Goal: Task Accomplishment & Management: Manage account settings

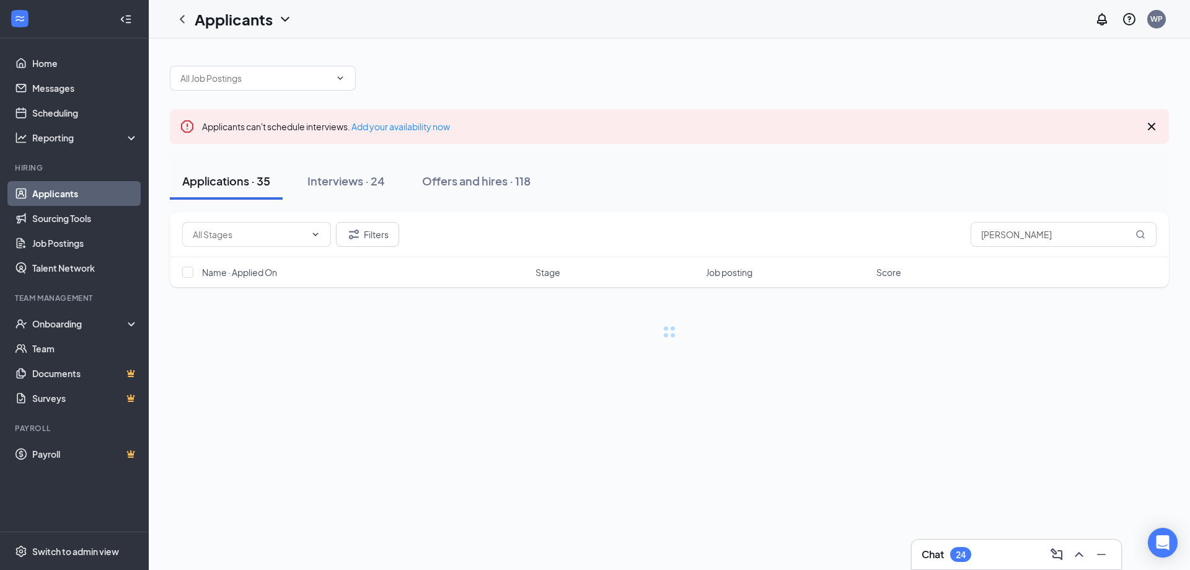
click at [1152, 124] on icon "Cross" at bounding box center [1151, 126] width 15 height 15
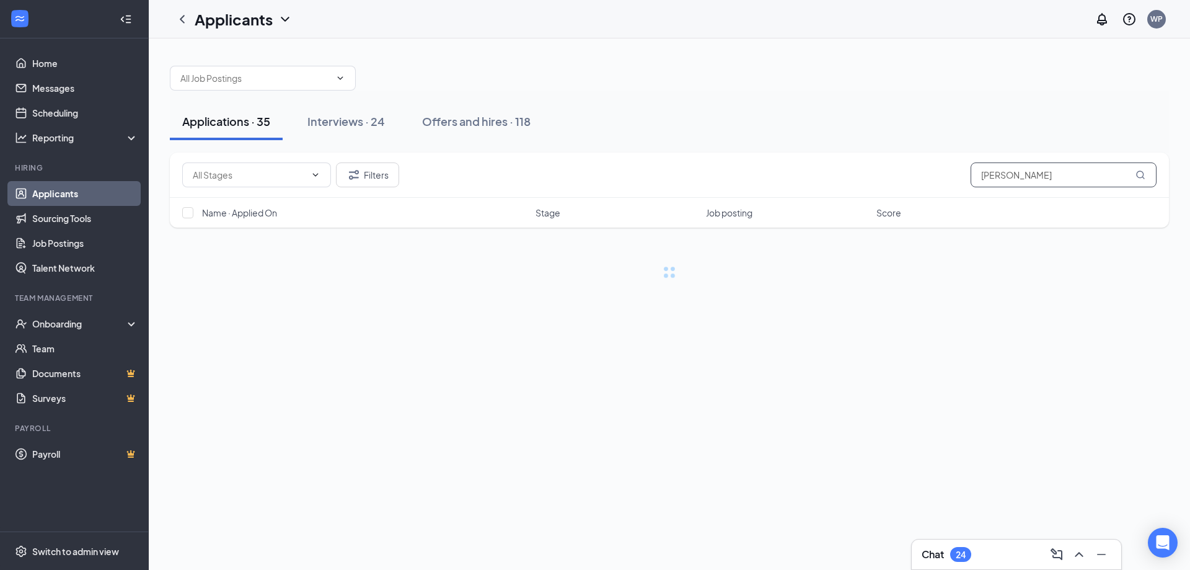
drag, startPoint x: 1057, startPoint y: 186, endPoint x: 872, endPoint y: 165, distance: 186.5
click at [873, 165] on div "Filters miller" at bounding box center [669, 174] width 974 height 25
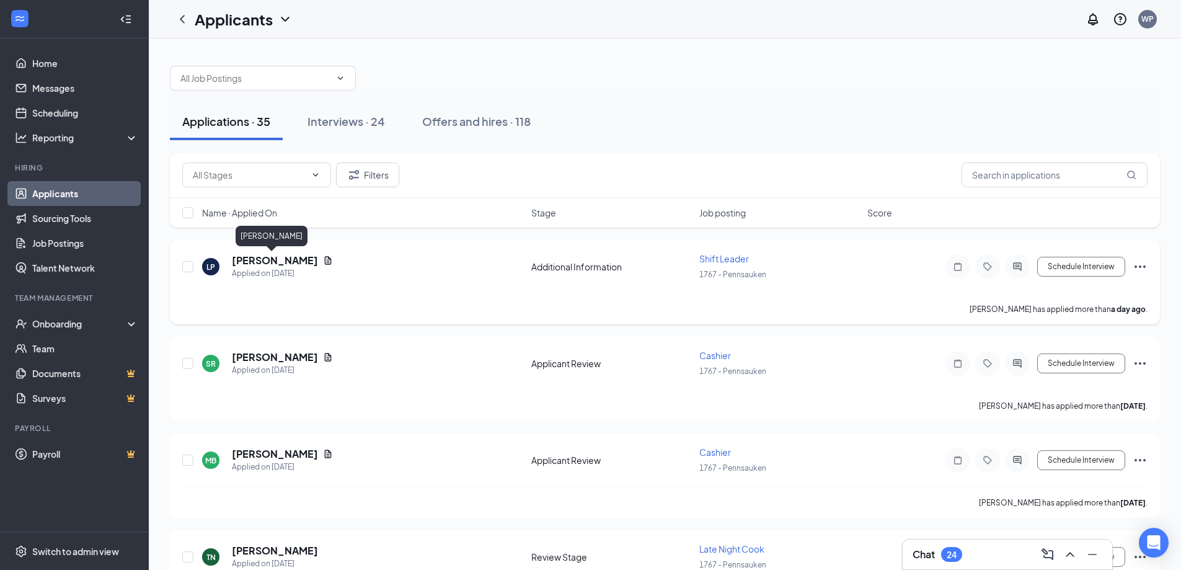
click at [280, 258] on h5 "[PERSON_NAME]" at bounding box center [275, 261] width 86 height 14
click at [280, 258] on body "Home Messages Scheduling Reporting Hiring Applicants Sourcing Tools Job Posting…" at bounding box center [590, 285] width 1181 height 570
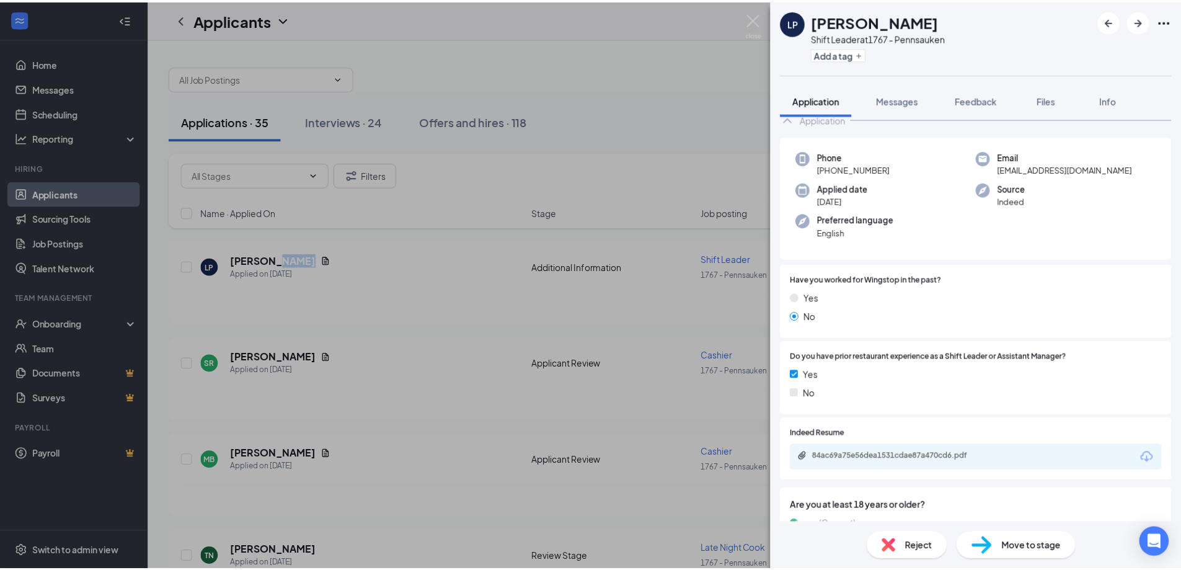
scroll to position [124, 0]
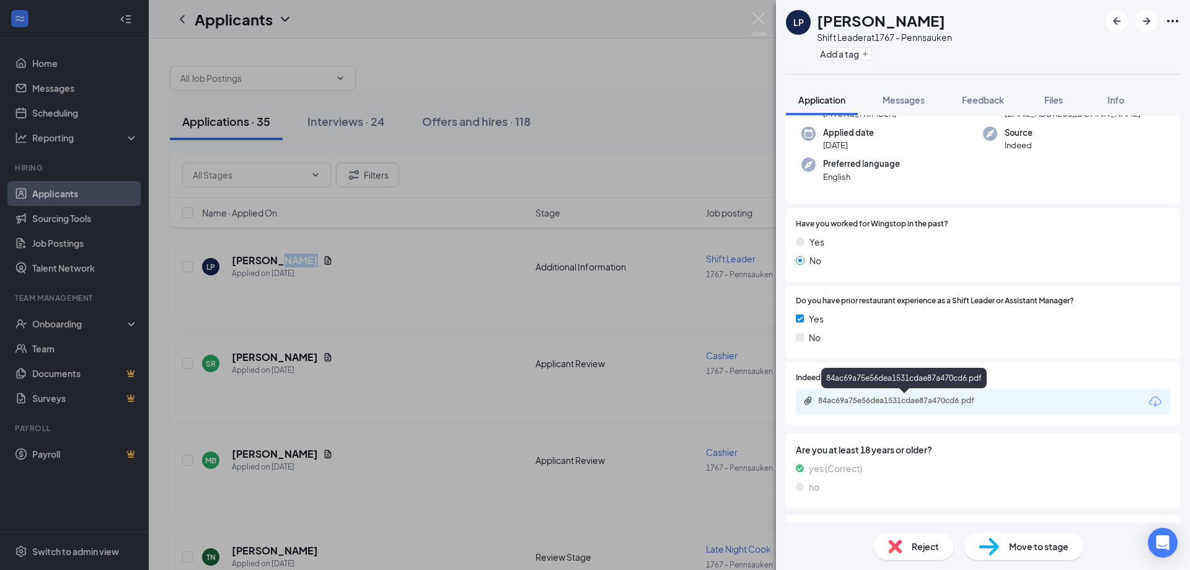
click at [861, 402] on div "84ac69a75e56dea1531cdae87a470cd6.pdf" at bounding box center [905, 400] width 174 height 10
click at [757, 19] on img at bounding box center [758, 24] width 15 height 24
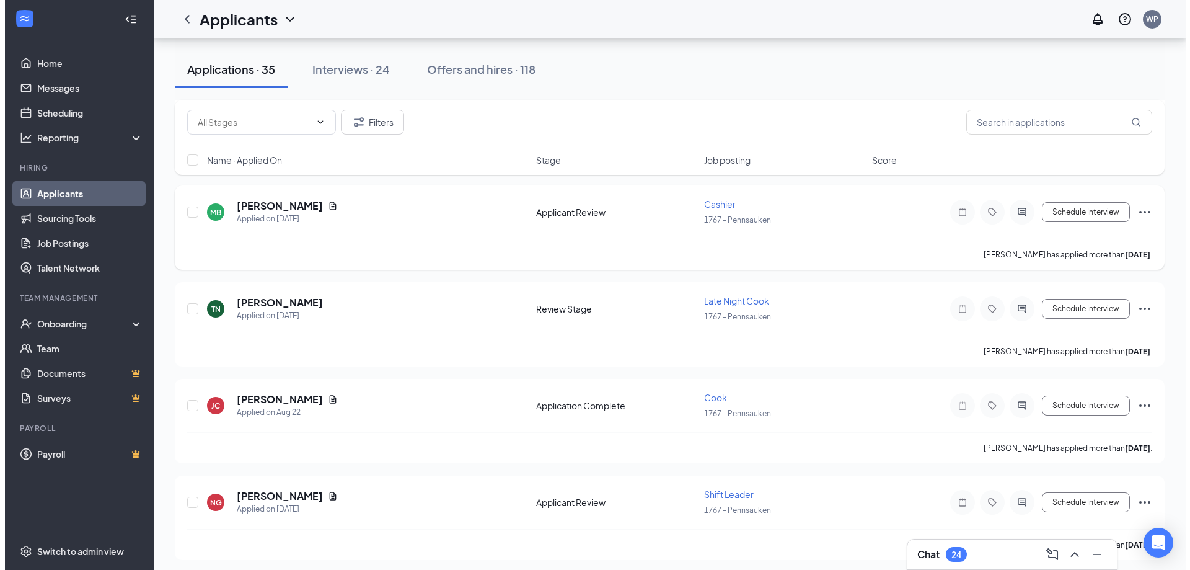
scroll to position [310, 0]
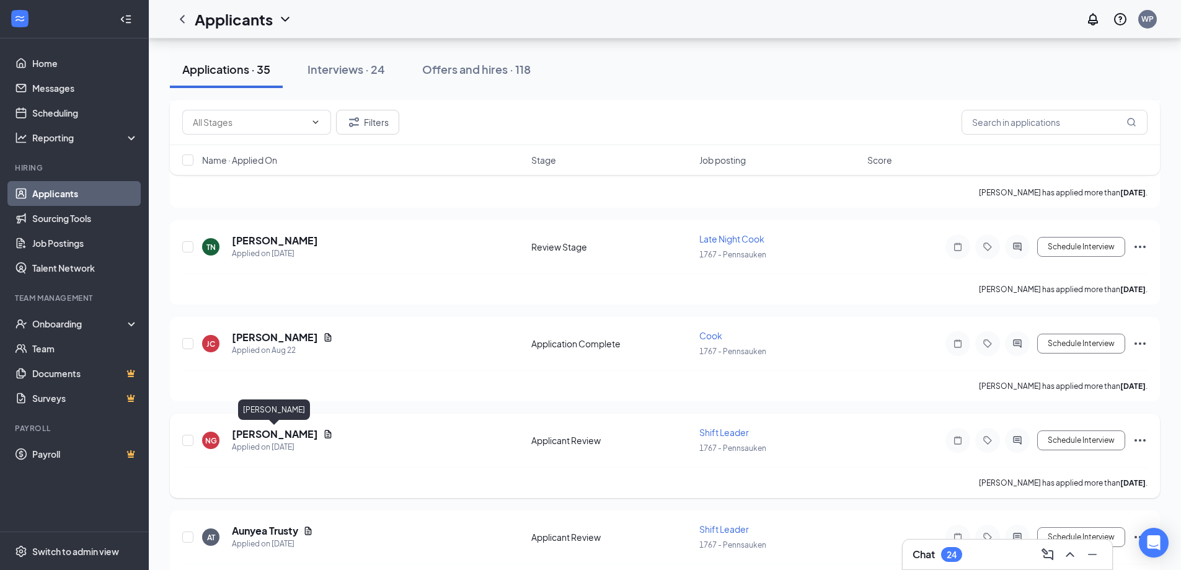
click at [281, 430] on h5 "[PERSON_NAME]" at bounding box center [275, 434] width 86 height 14
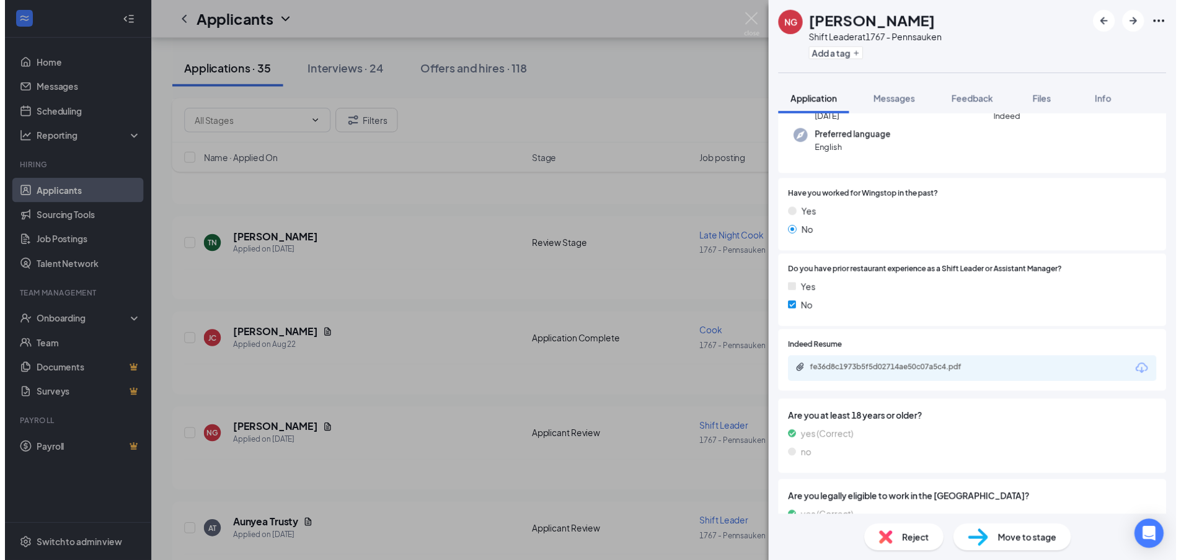
scroll to position [248, 0]
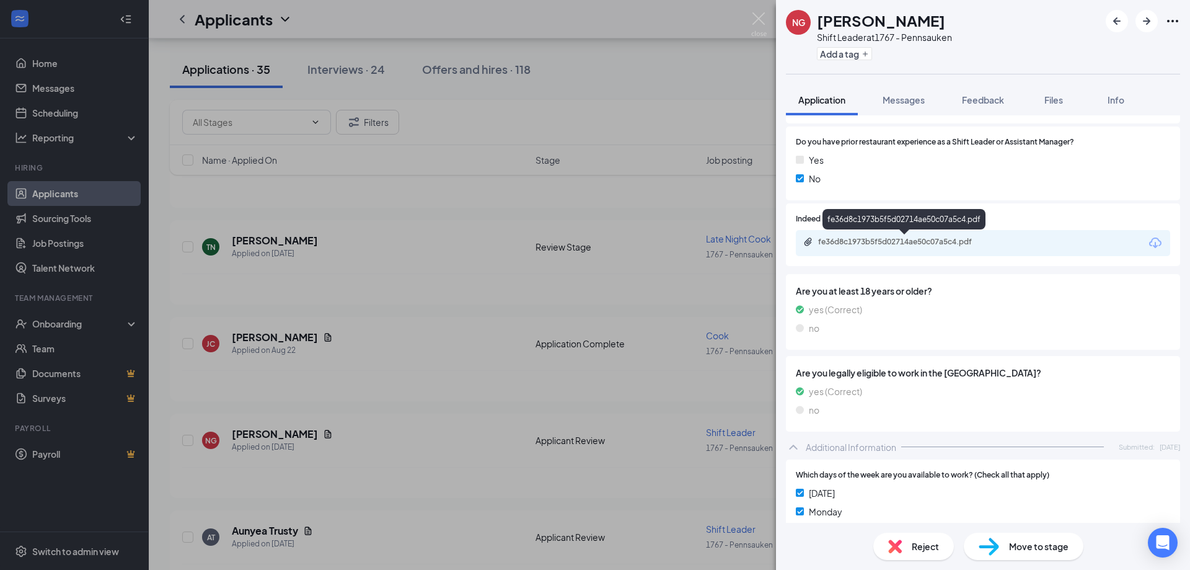
click at [879, 241] on div "fe36d8c1973b5f5d02714ae50c07a5c4.pdf" at bounding box center [905, 242] width 174 height 10
click at [762, 22] on img at bounding box center [758, 24] width 15 height 24
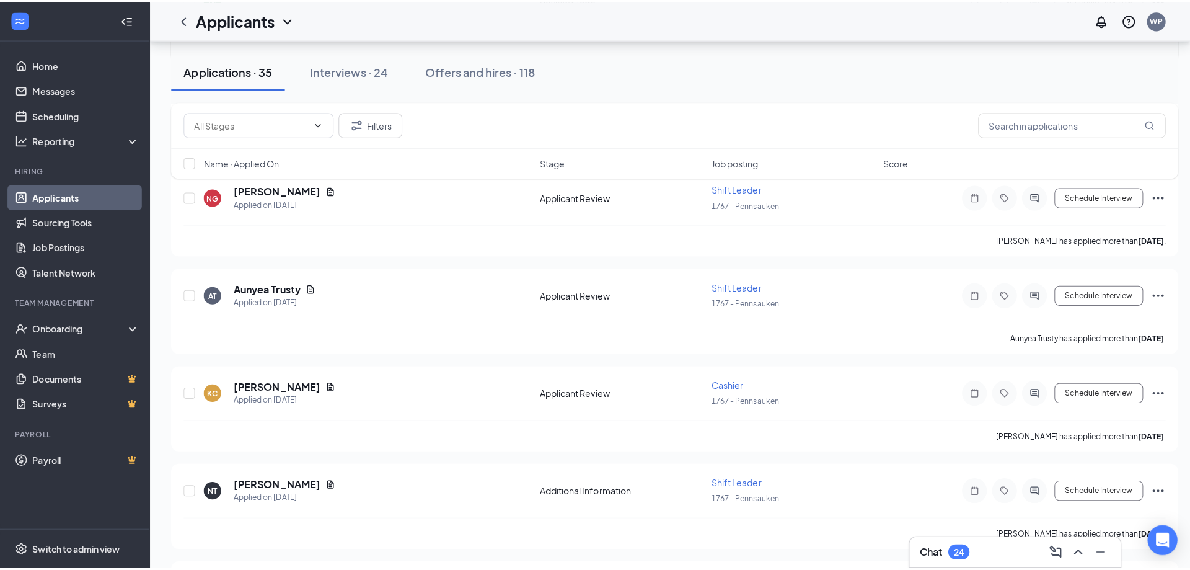
scroll to position [558, 0]
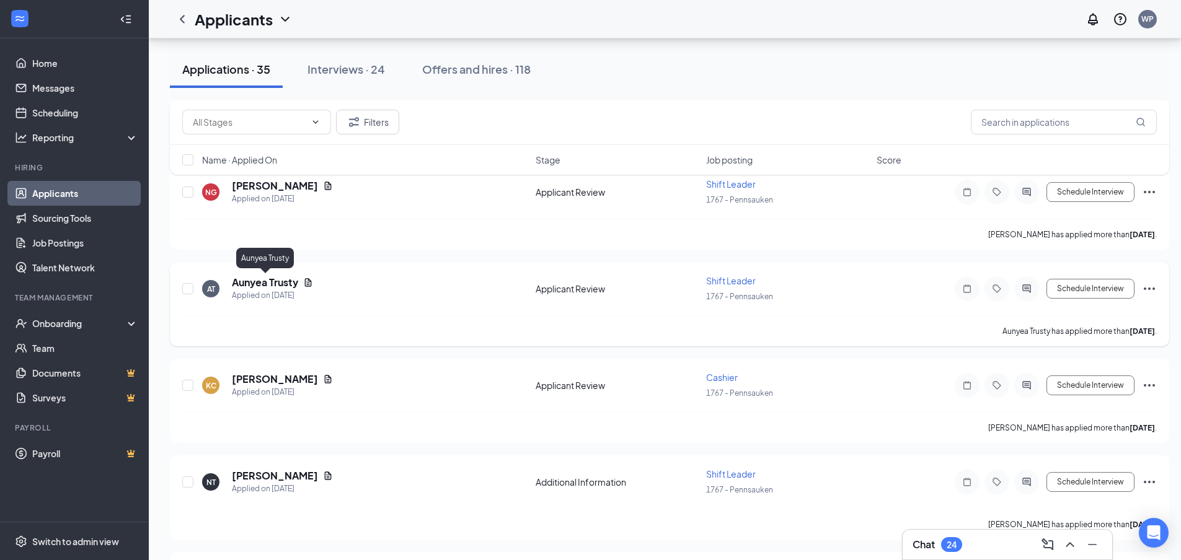
click at [267, 289] on h5 "Aunyea Trusty" at bounding box center [265, 283] width 66 height 14
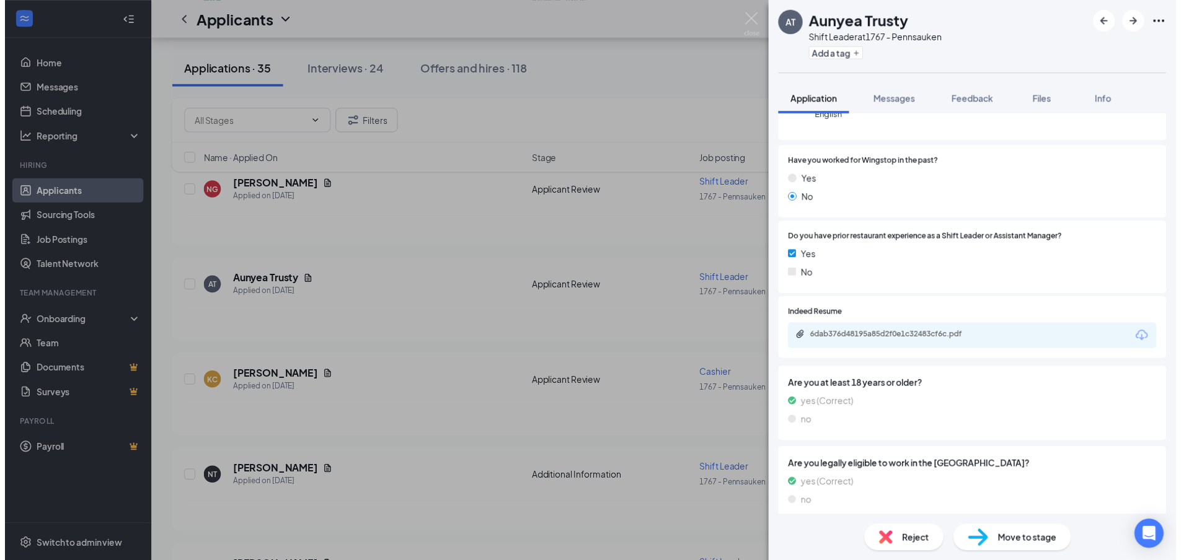
scroll to position [186, 0]
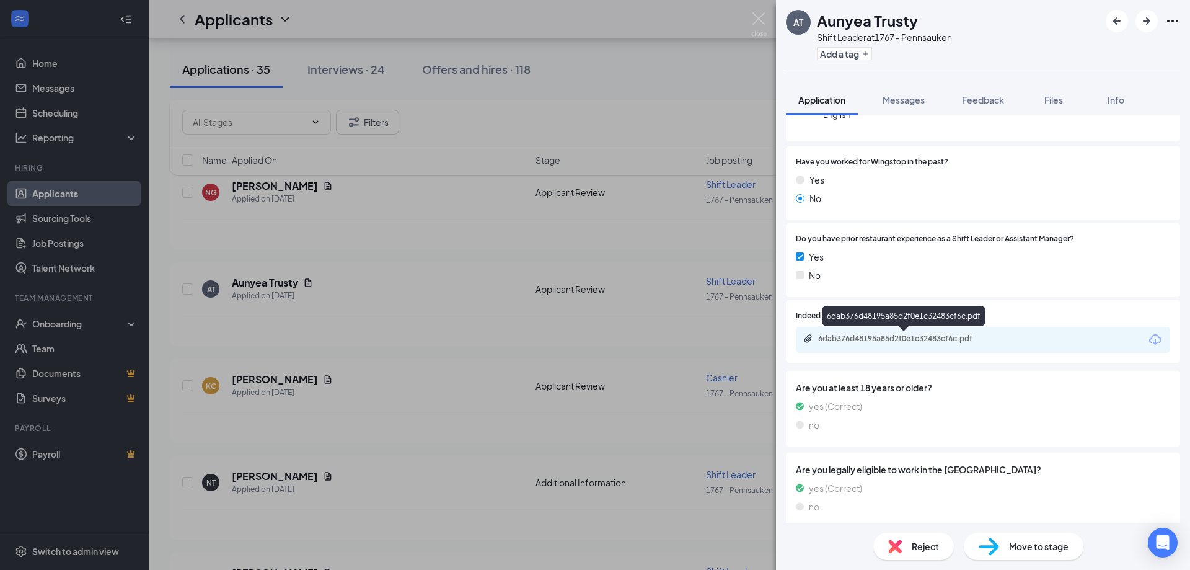
click at [966, 339] on div "6dab376d48195a85d2f0e1c32483cf6c.pdf" at bounding box center [905, 338] width 174 height 10
click at [751, 24] on div "AT Aunyea Trusty Shift Leader at 1767 - Pennsauken Add a tag Application Messag…" at bounding box center [595, 285] width 1190 height 570
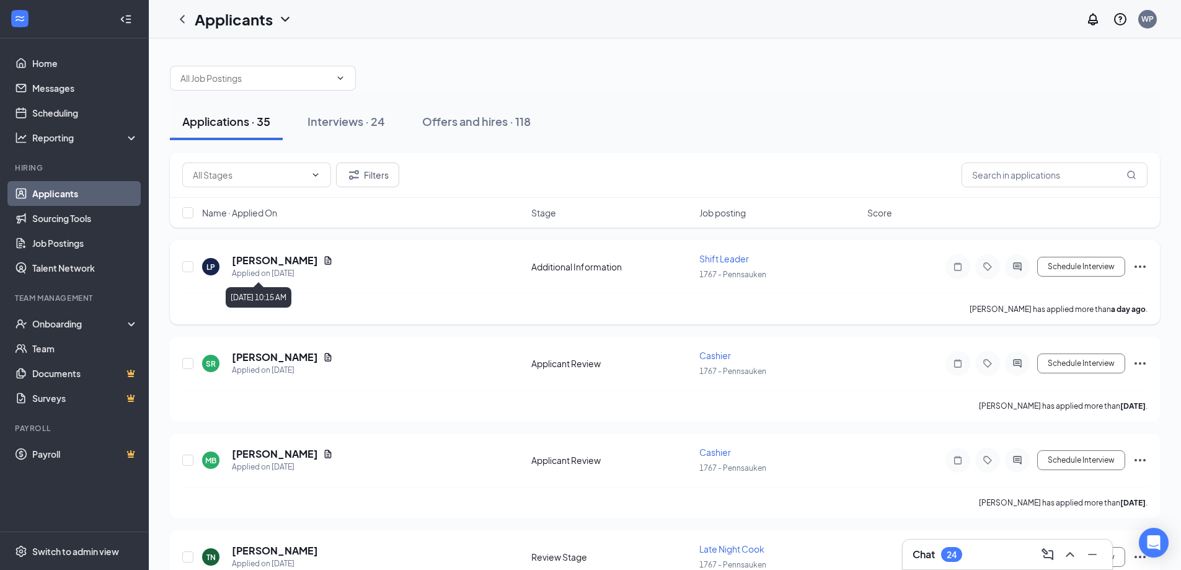
click at [270, 265] on h5 "[PERSON_NAME]" at bounding box center [275, 261] width 86 height 14
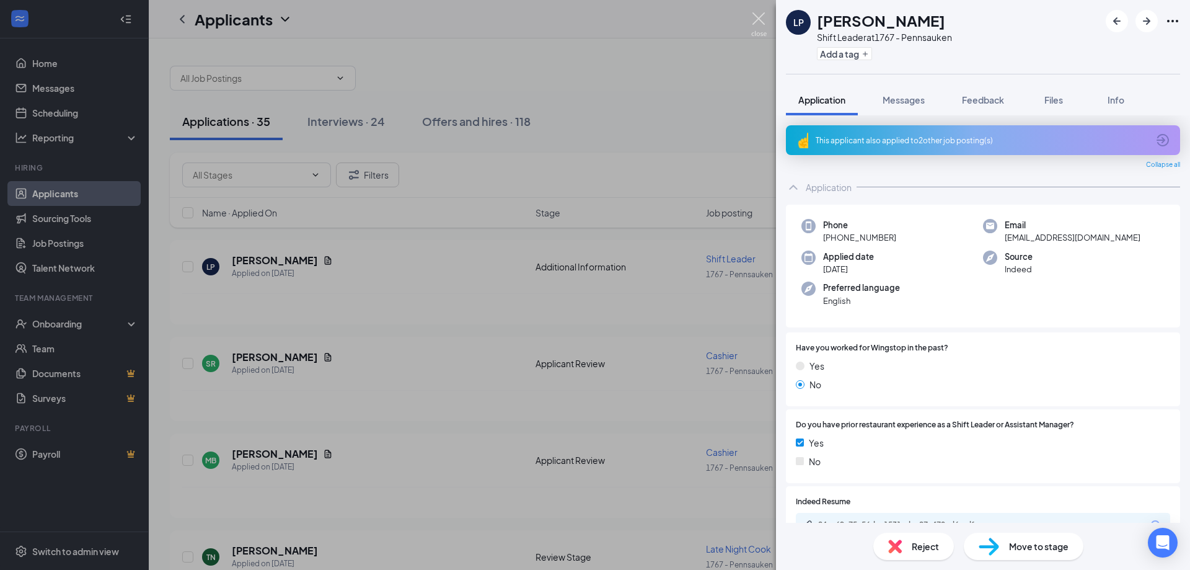
click at [751, 14] on img at bounding box center [758, 24] width 15 height 24
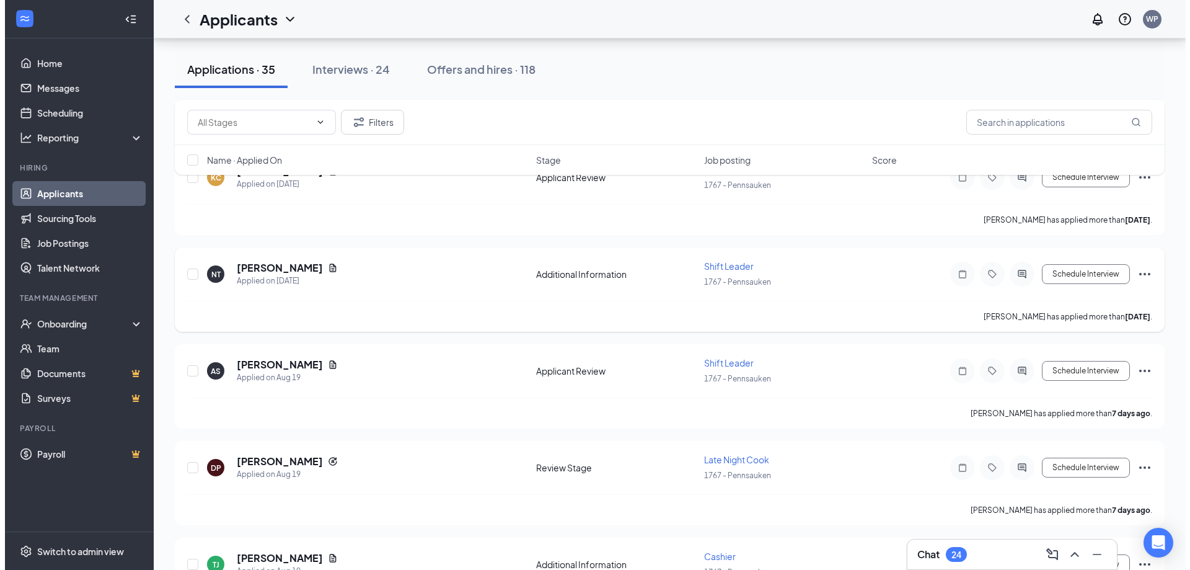
scroll to position [806, 0]
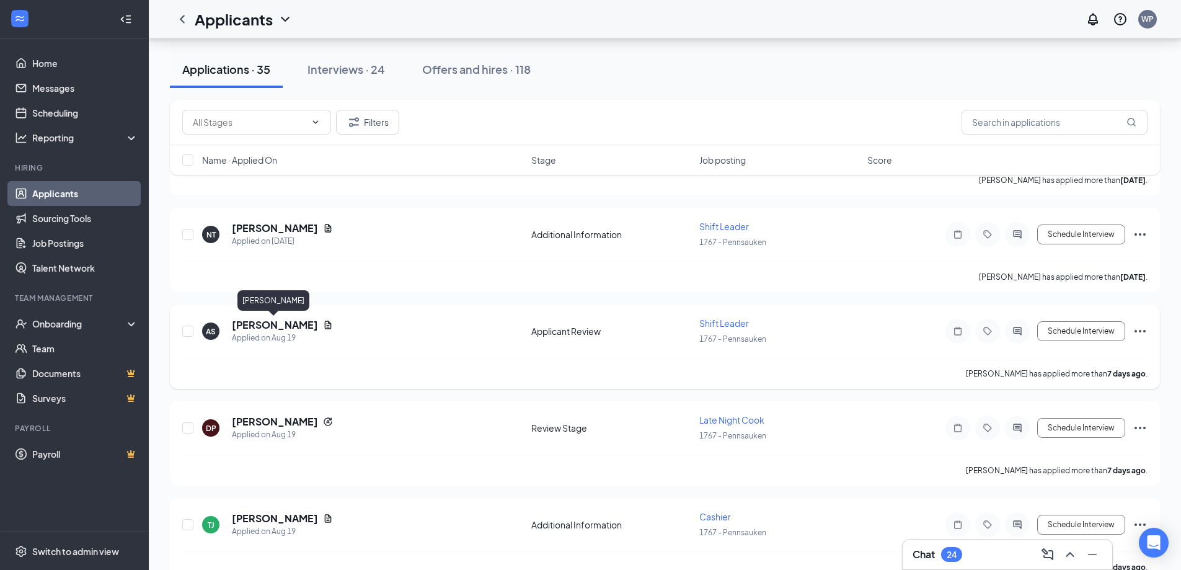
click at [281, 322] on h5 "[PERSON_NAME]" at bounding box center [275, 325] width 86 height 14
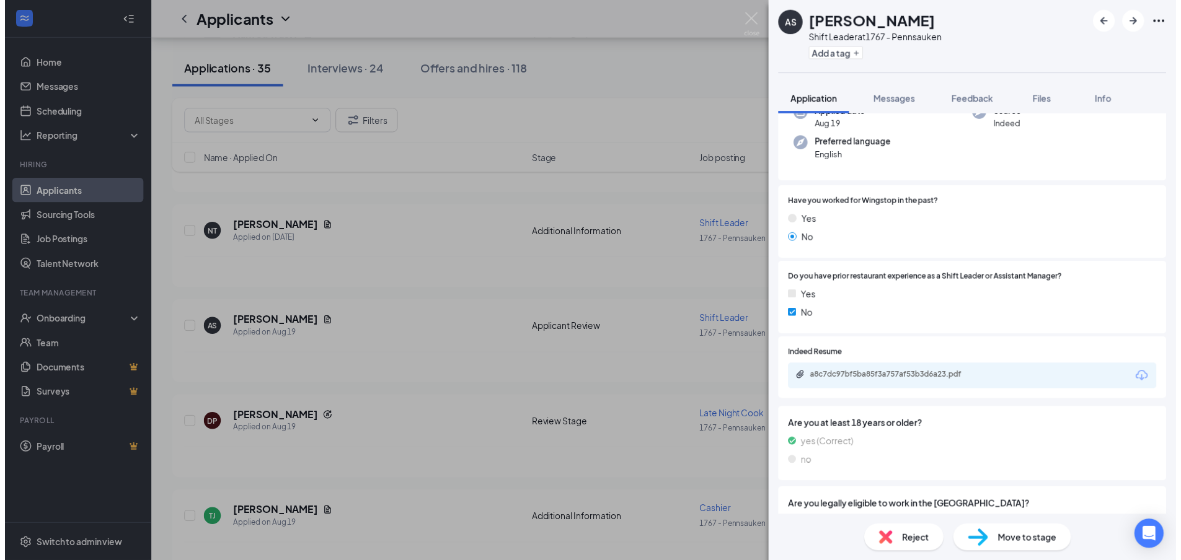
scroll to position [124, 0]
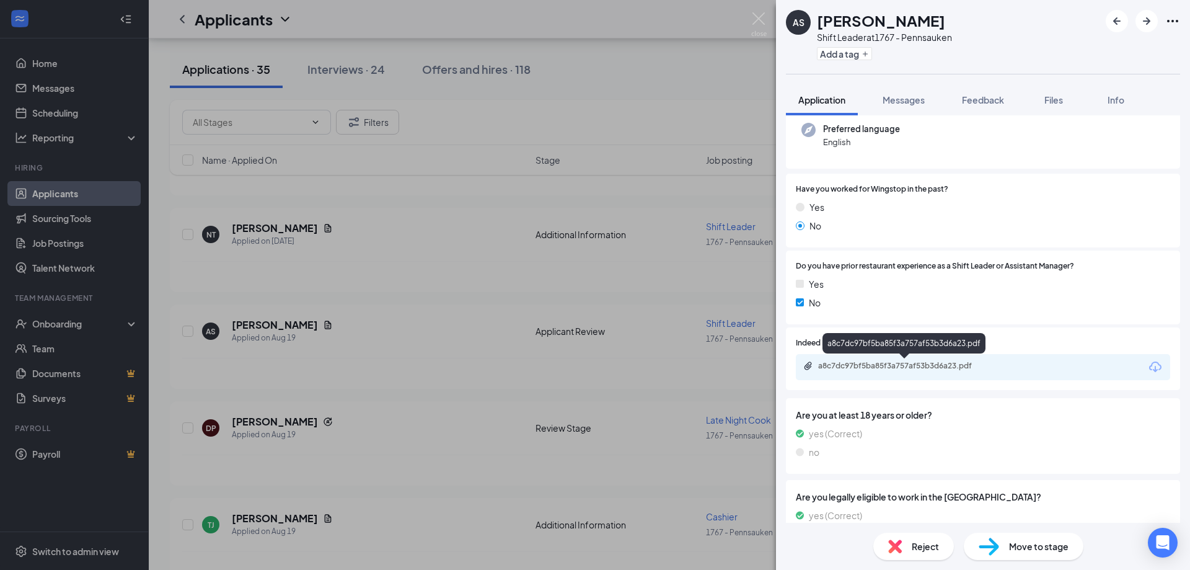
click at [883, 364] on div "a8c7dc97bf5ba85f3a757af53b3d6a23.pdf" at bounding box center [905, 366] width 174 height 10
click at [752, 22] on img at bounding box center [758, 24] width 15 height 24
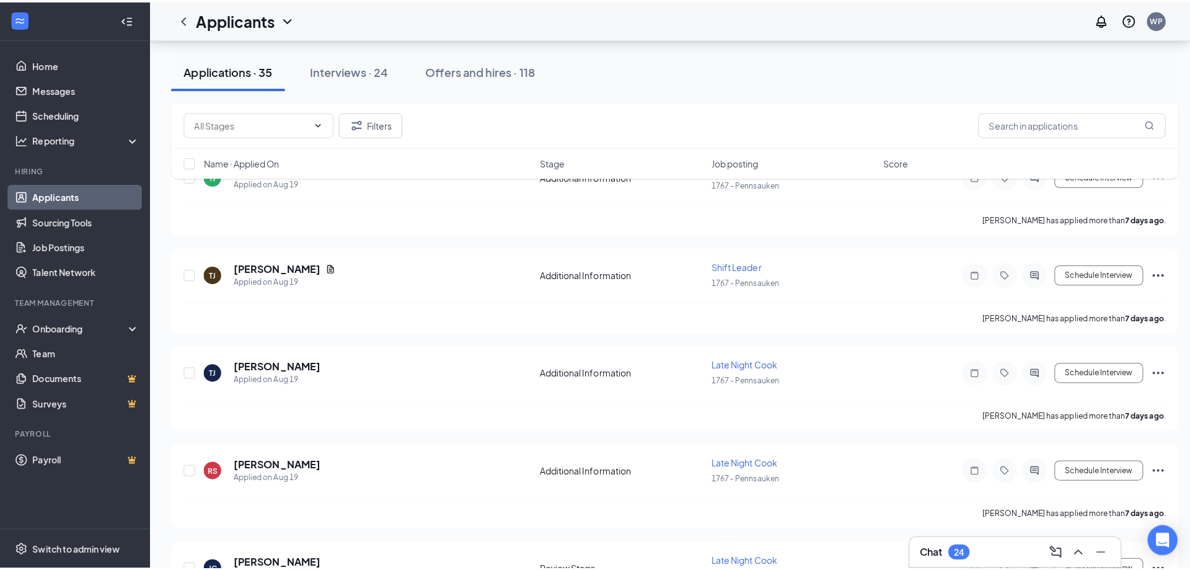
scroll to position [1178, 0]
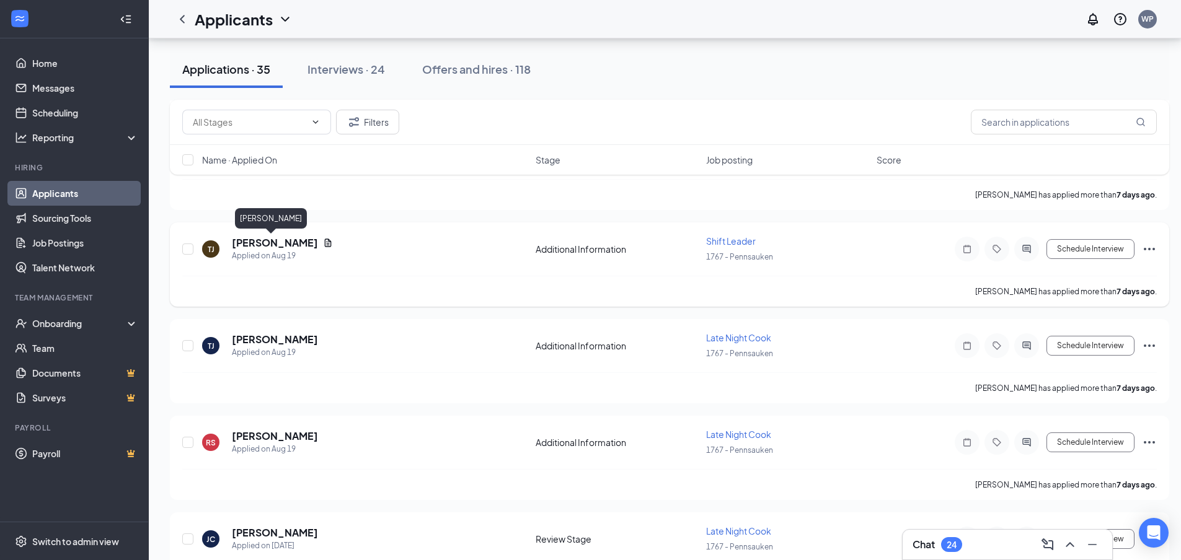
click at [275, 245] on h5 "[PERSON_NAME]" at bounding box center [275, 243] width 86 height 14
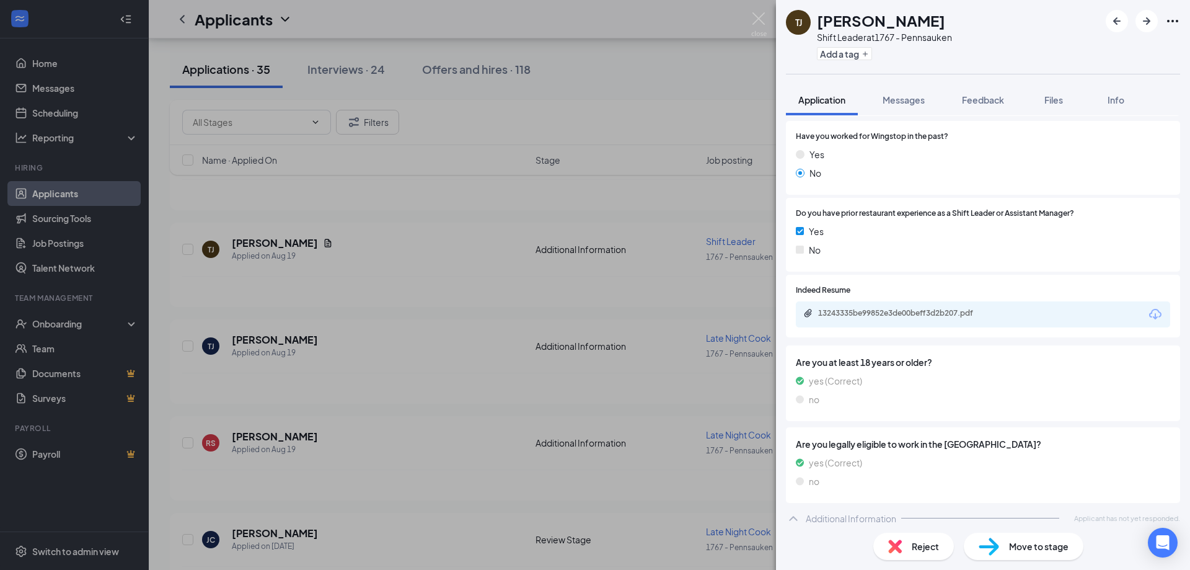
scroll to position [219, 0]
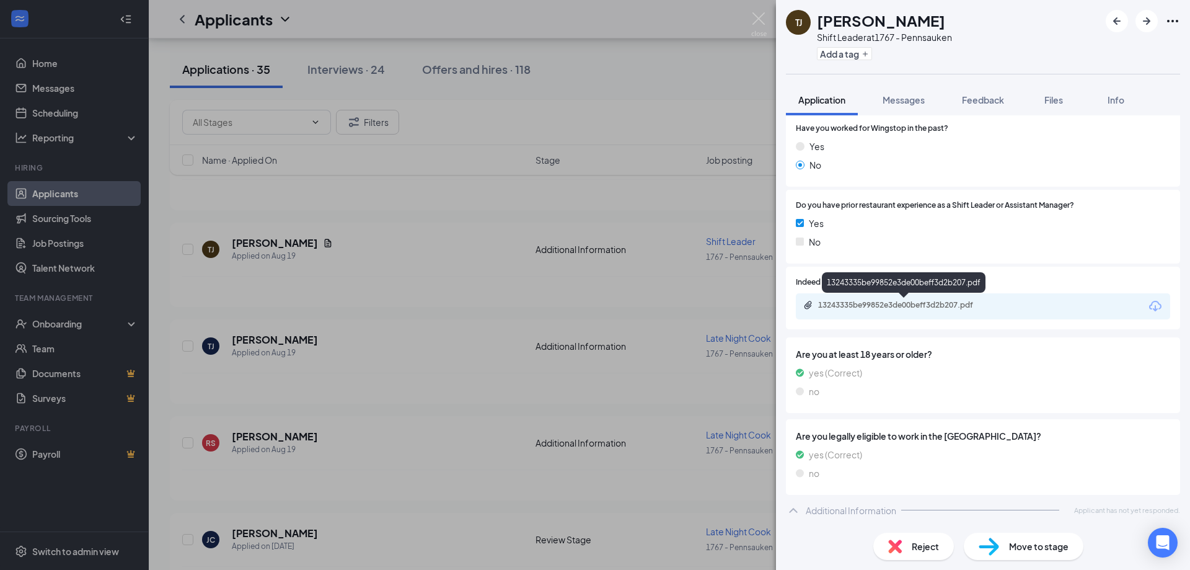
click at [830, 307] on div "13243335be99852e3de00beff3d2b207.pdf" at bounding box center [905, 305] width 174 height 10
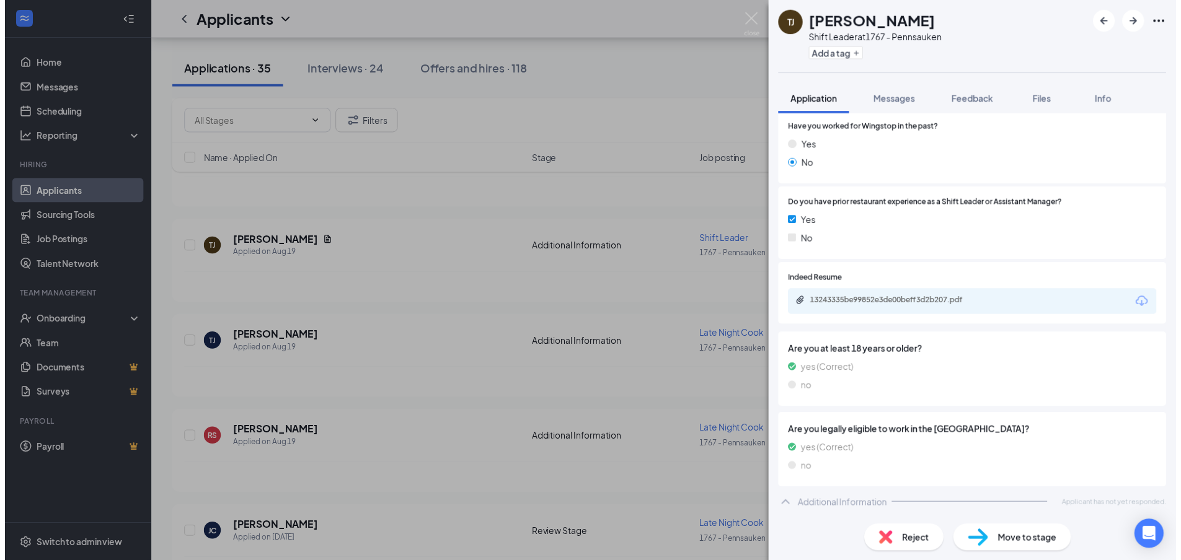
scroll to position [214, 0]
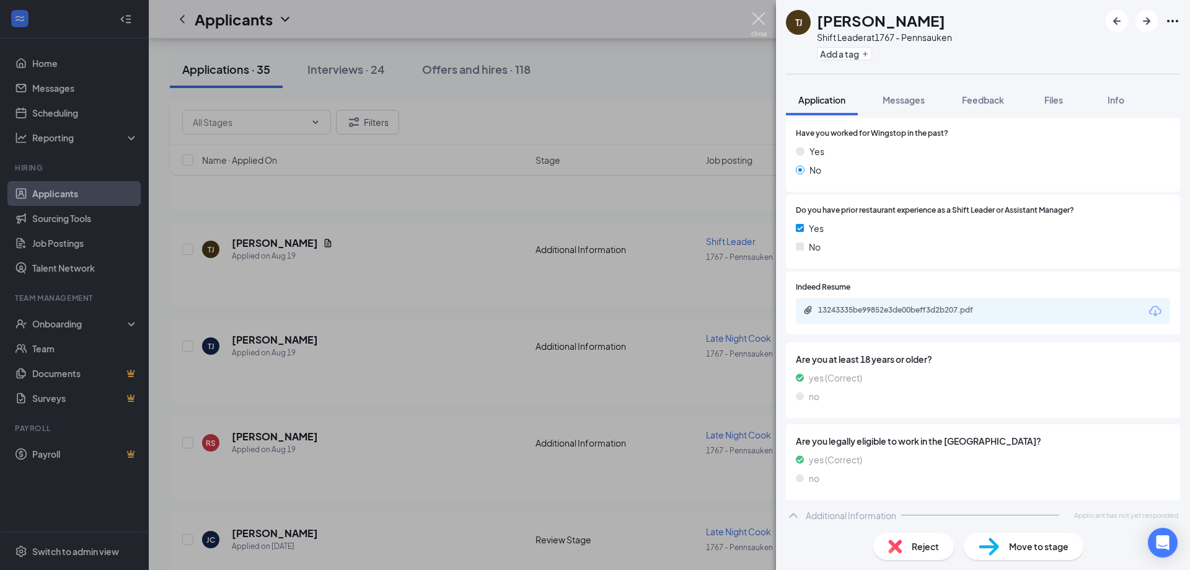
click at [761, 24] on img at bounding box center [758, 24] width 15 height 24
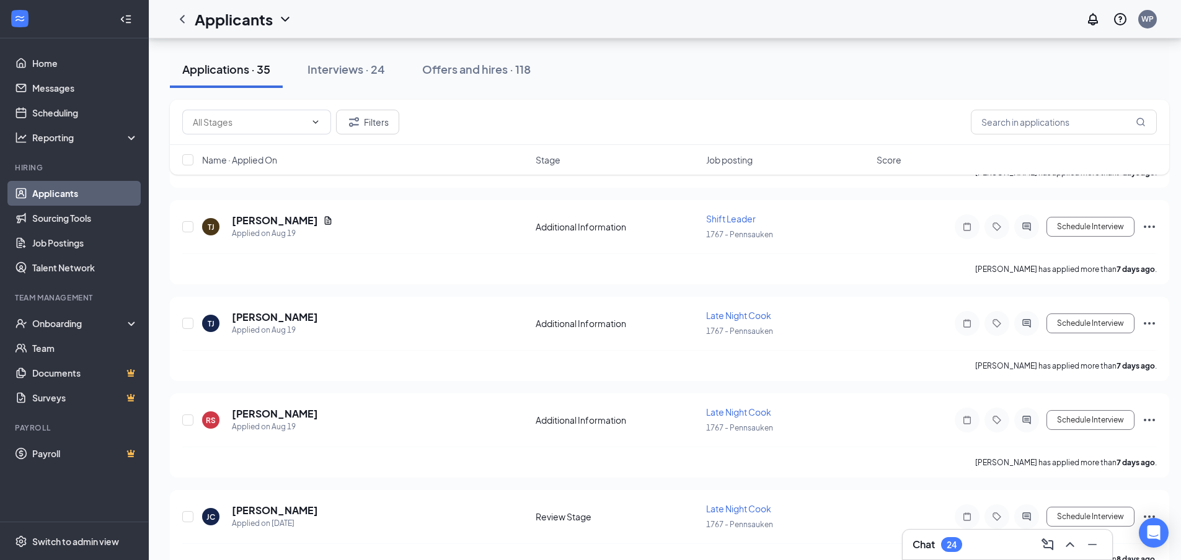
scroll to position [1178, 0]
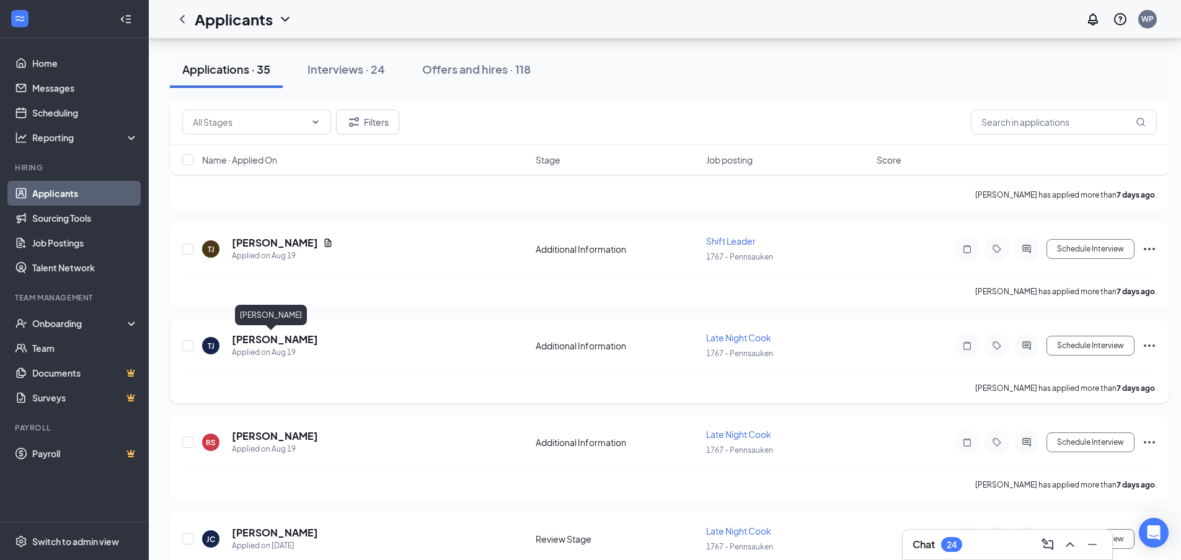
click at [264, 344] on h5 "[PERSON_NAME]" at bounding box center [275, 340] width 86 height 14
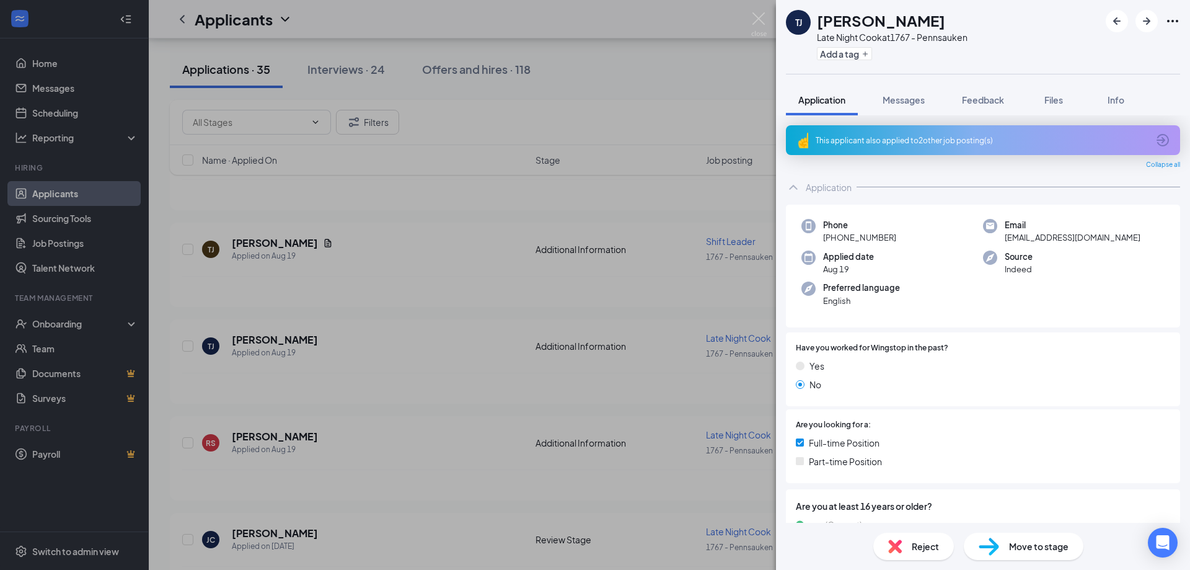
click at [760, 23] on img at bounding box center [758, 24] width 15 height 24
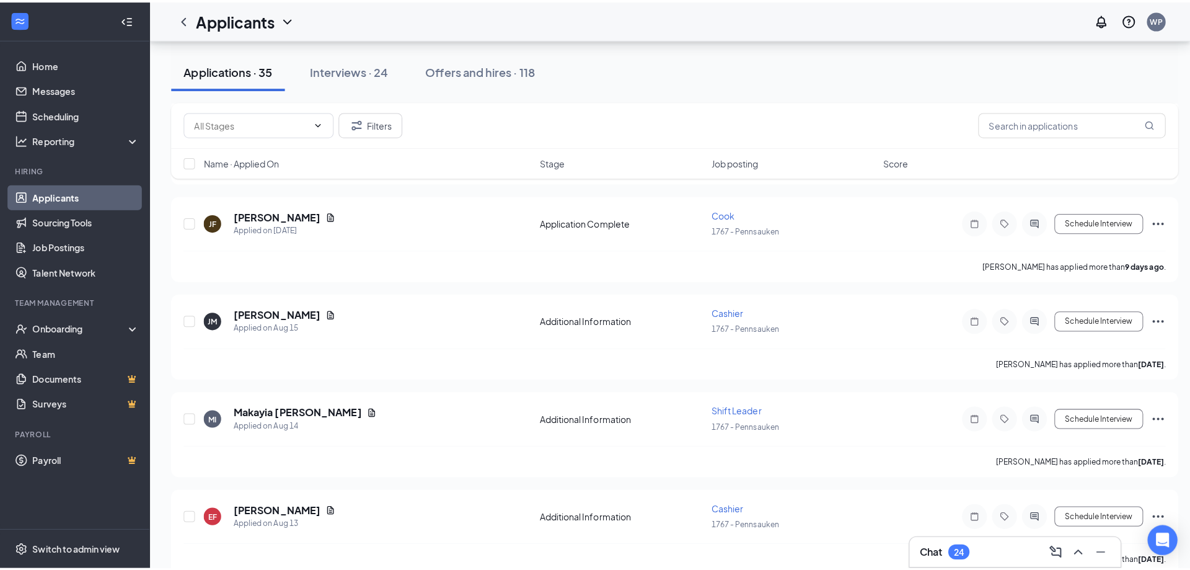
scroll to position [1674, 0]
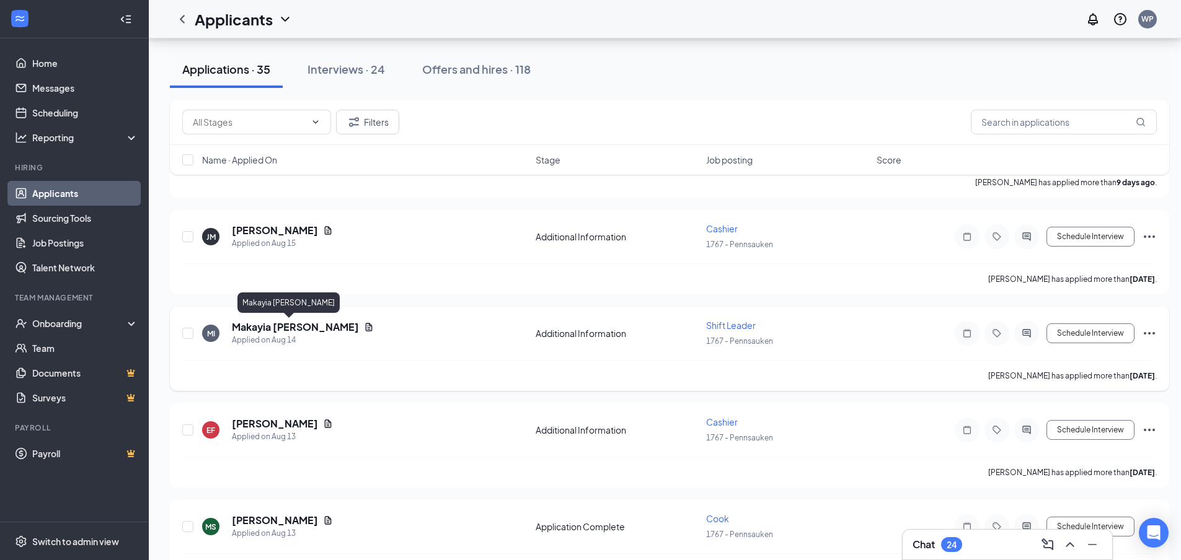
click at [279, 325] on h5 "Makayia [PERSON_NAME]" at bounding box center [295, 327] width 127 height 14
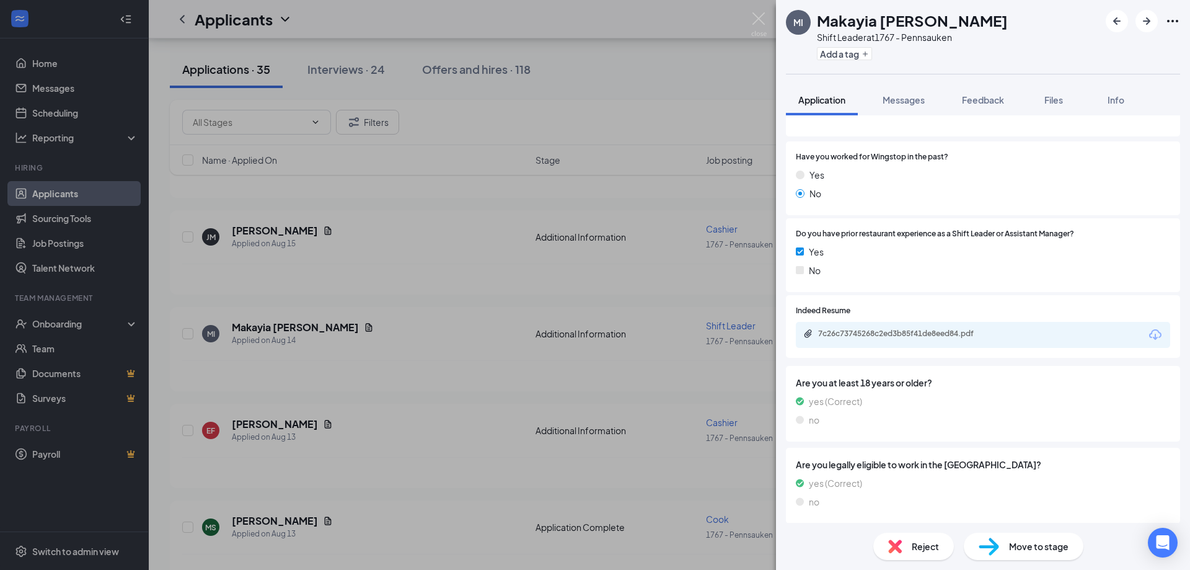
scroll to position [185, 0]
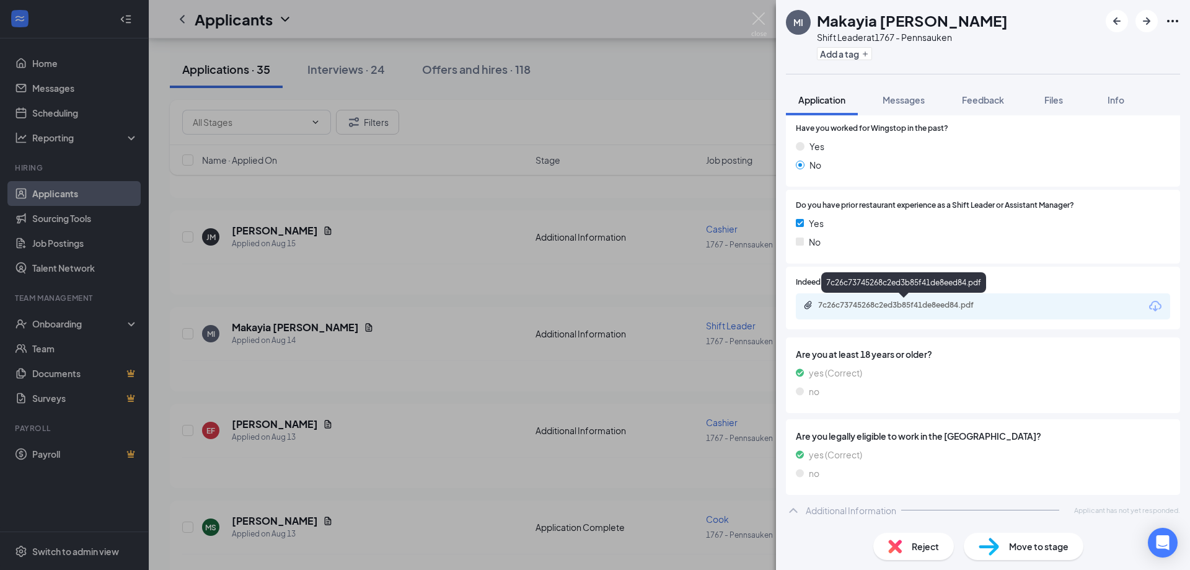
click at [873, 300] on div "7c26c73745268c2ed3b85f41de8eed84.pdf" at bounding box center [905, 305] width 174 height 10
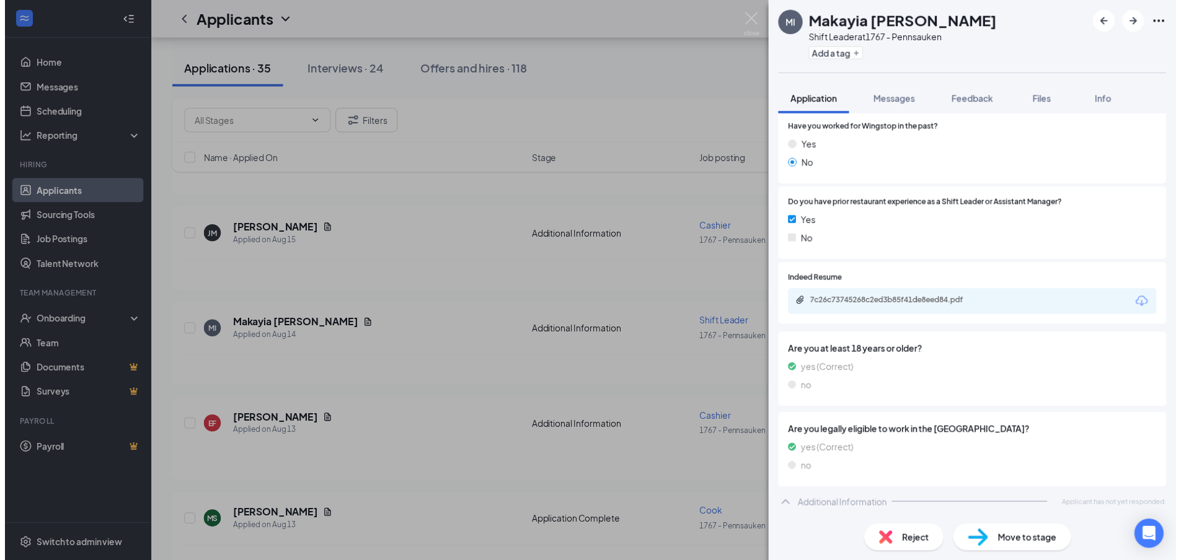
scroll to position [180, 0]
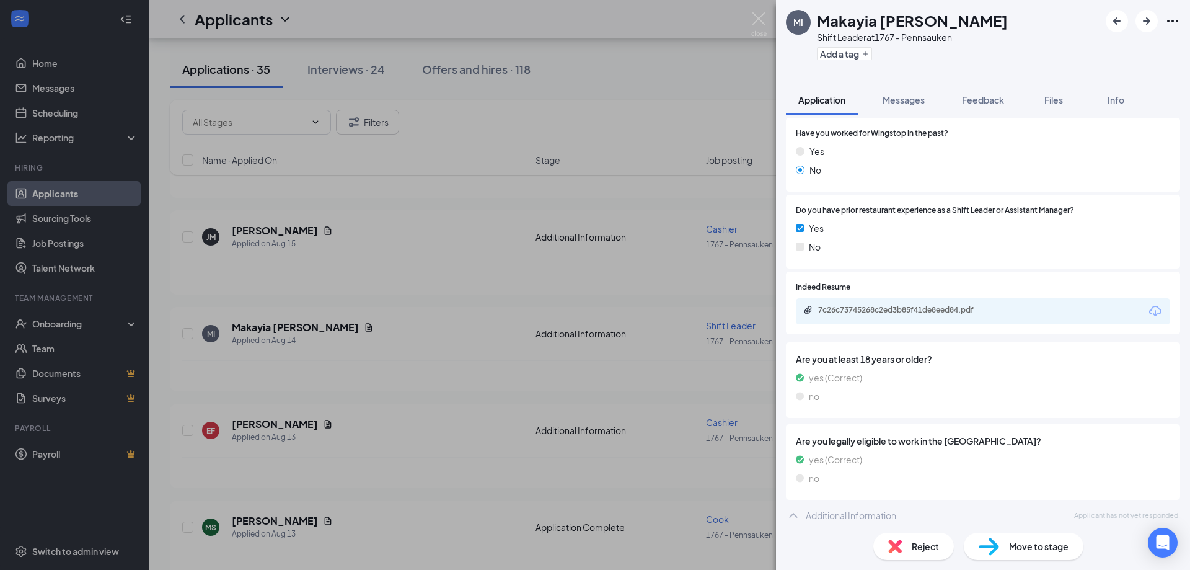
click at [741, 23] on div "MI Makayia Irizarry Shift Leader at 1767 - Pennsauken Add a tag Application Mes…" at bounding box center [595, 285] width 1190 height 570
click at [757, 20] on div "Applicants WP" at bounding box center [669, 19] width 1041 height 38
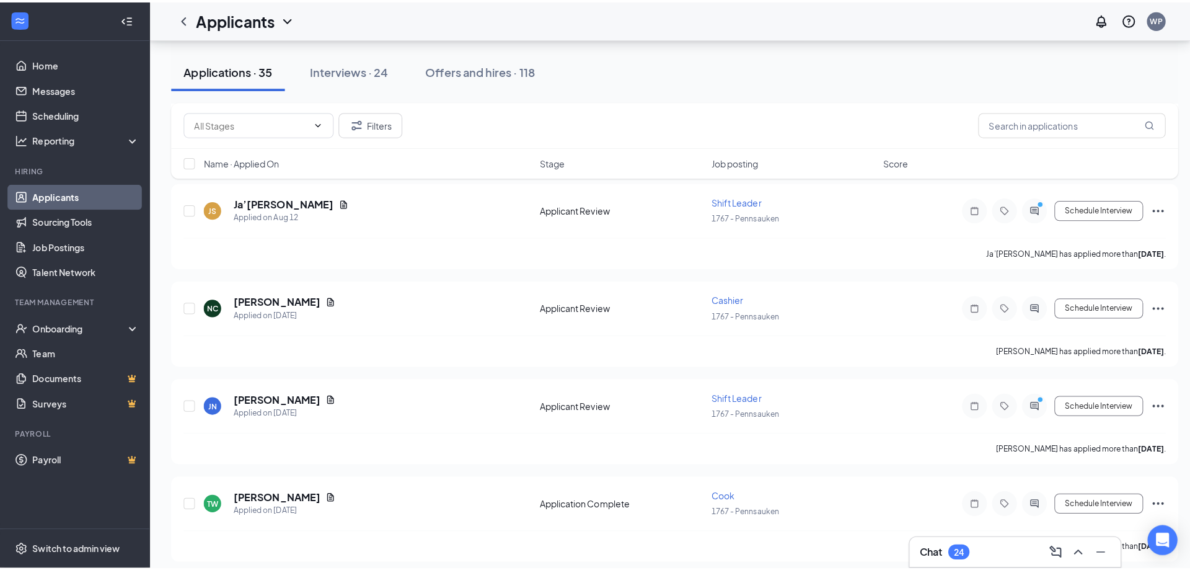
scroll to position [2107, 0]
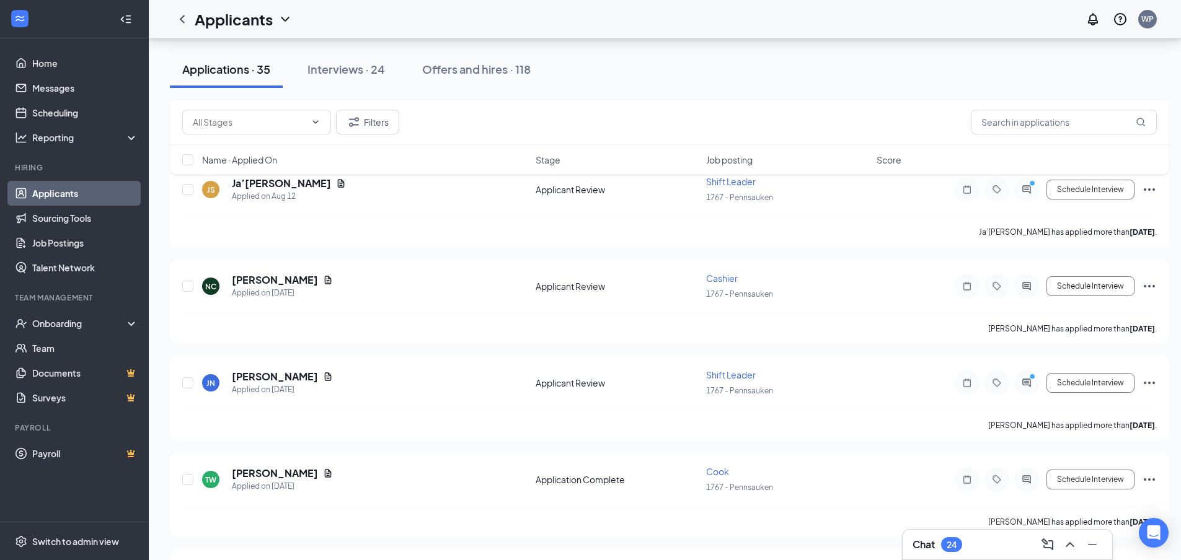
click at [278, 187] on div "Filters Name · Applied On Stage Job posting Score" at bounding box center [669, 143] width 999 height 87
click at [285, 185] on div "Filters Name · Applied On Stage Job posting Score" at bounding box center [669, 143] width 999 height 87
click at [269, 185] on div "Filters Name · Applied On Stage Job posting Score" at bounding box center [669, 143] width 999 height 87
click at [291, 183] on div "Filters Name · Applied On Stage Job posting Score" at bounding box center [669, 143] width 999 height 87
click at [293, 183] on div "Filters Name · Applied On Stage Job posting Score" at bounding box center [669, 143] width 999 height 87
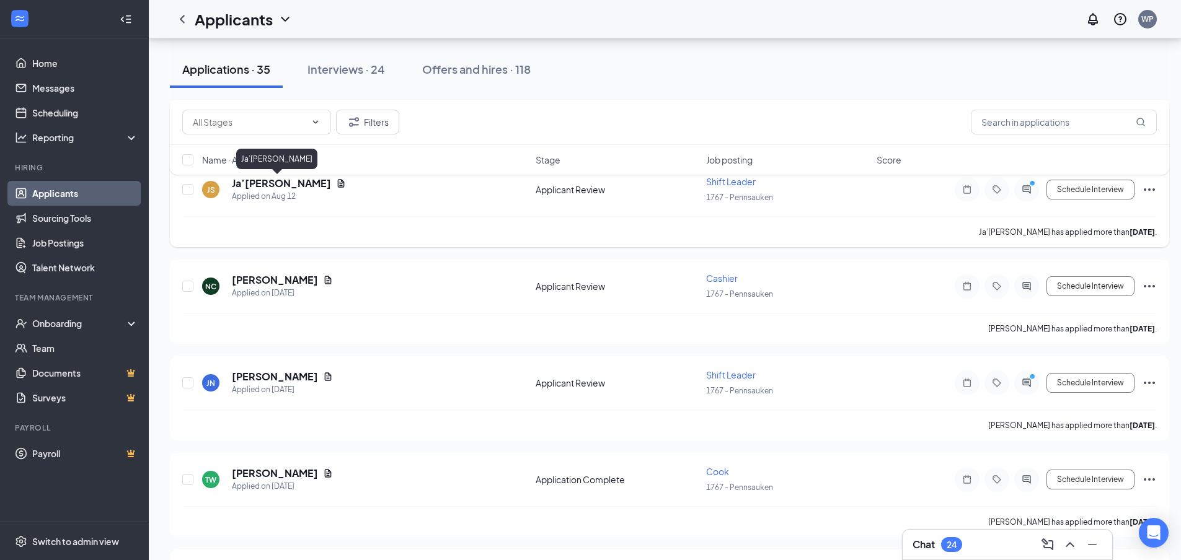
click at [247, 188] on h5 "Ja’[PERSON_NAME]" at bounding box center [281, 184] width 99 height 14
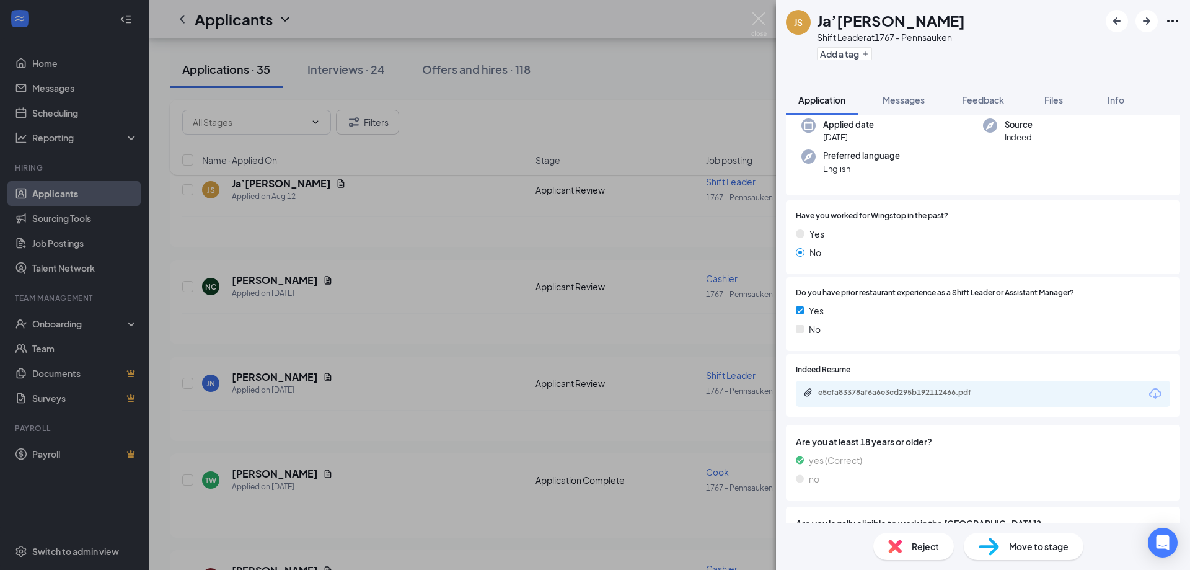
scroll to position [186, 0]
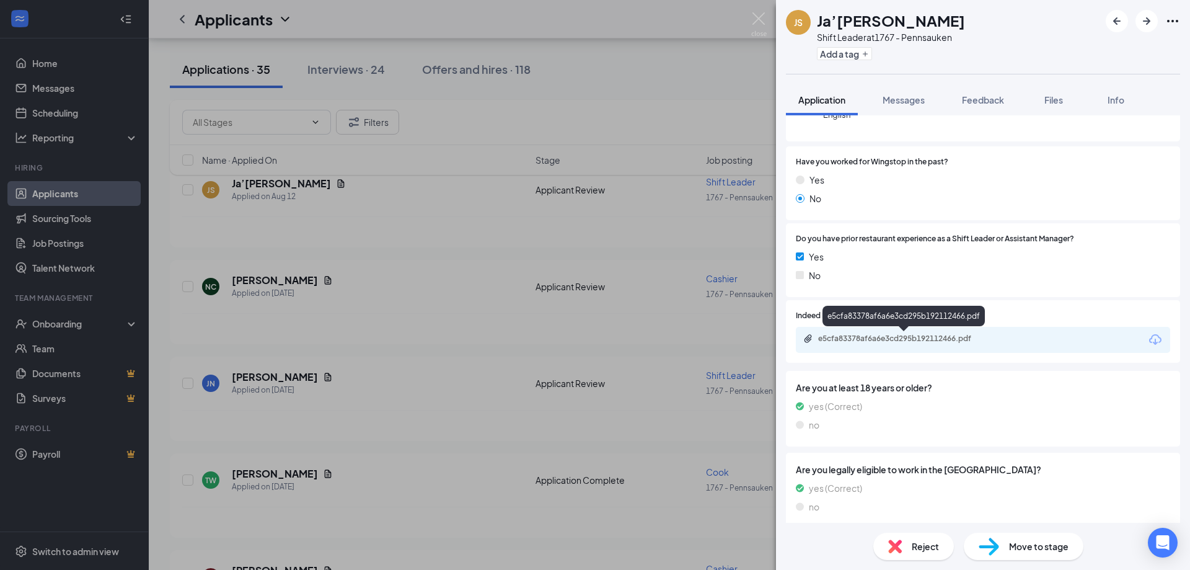
click at [914, 342] on div "e5cfa83378af6a6e3cd295b192112466.pdf" at bounding box center [905, 338] width 174 height 10
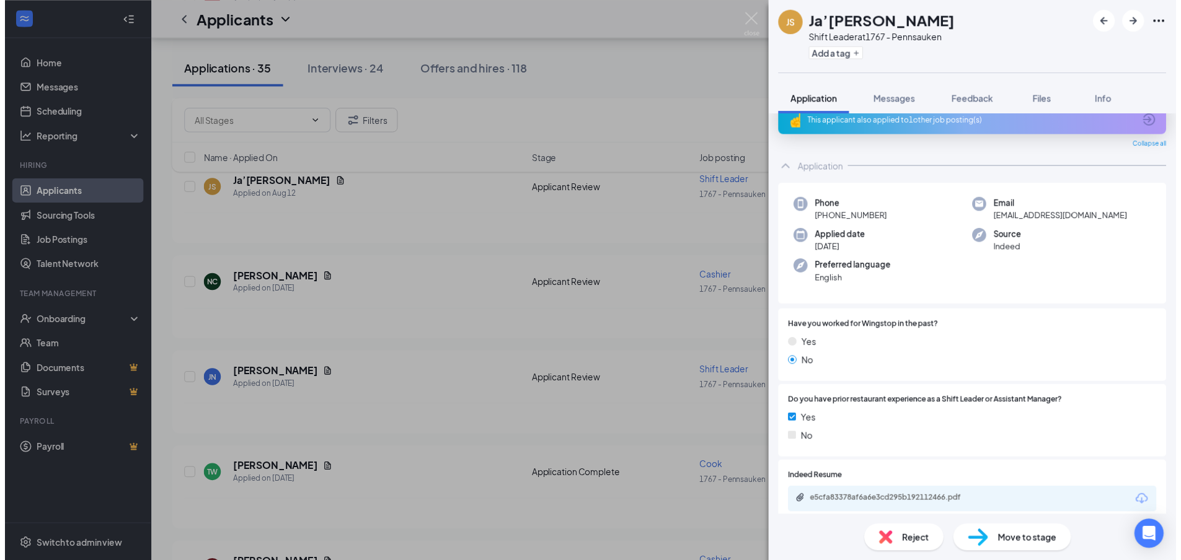
scroll to position [0, 0]
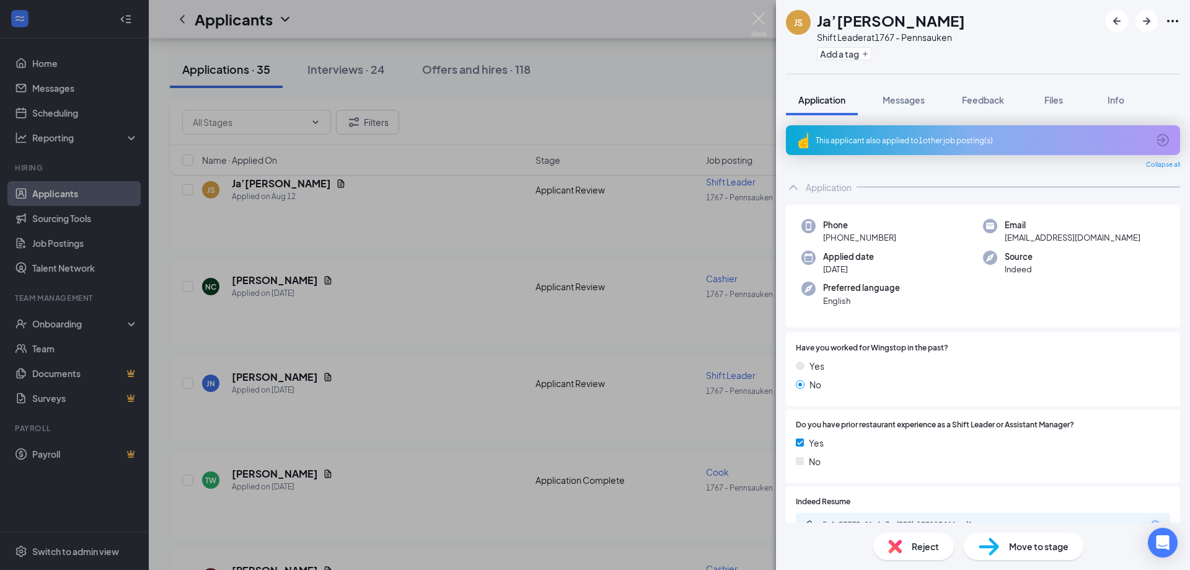
click at [762, 8] on div "JS Ja’Bria Shields Shift Leader at 1767 - Pennsauken Add a tag Application Mess…" at bounding box center [595, 285] width 1190 height 570
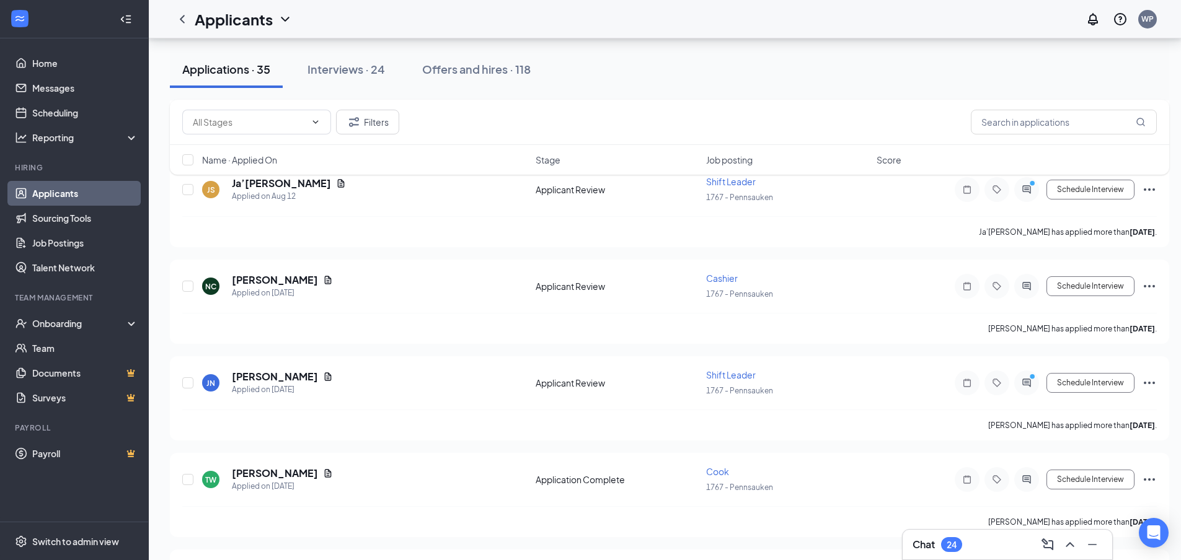
click at [764, 20] on div "Applicants WP" at bounding box center [665, 19] width 1032 height 38
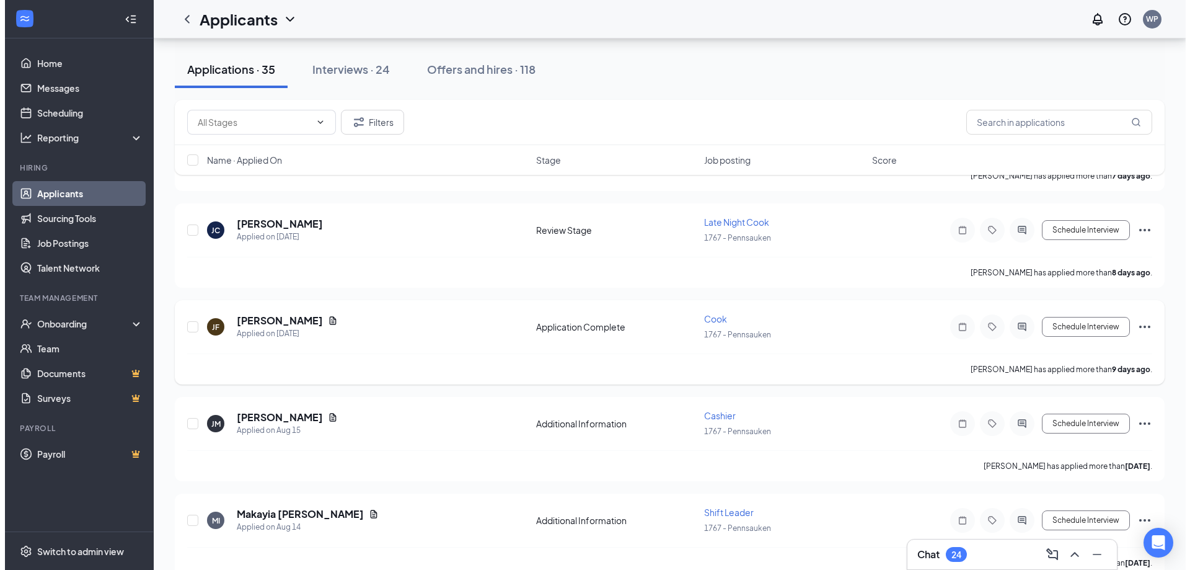
scroll to position [1488, 0]
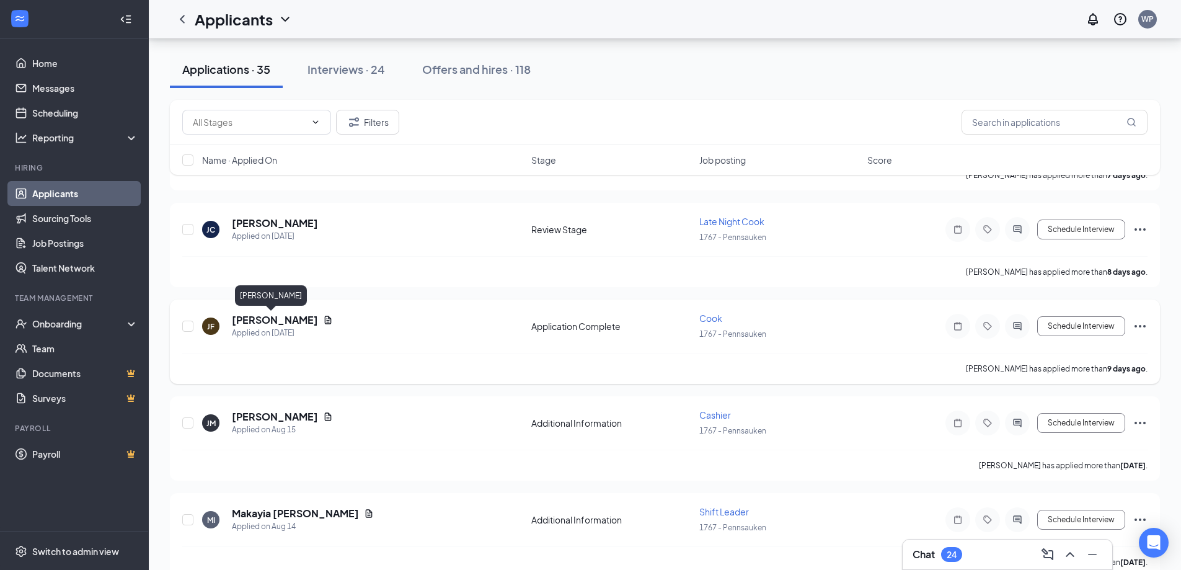
click at [267, 319] on h5 "[PERSON_NAME]" at bounding box center [275, 320] width 86 height 14
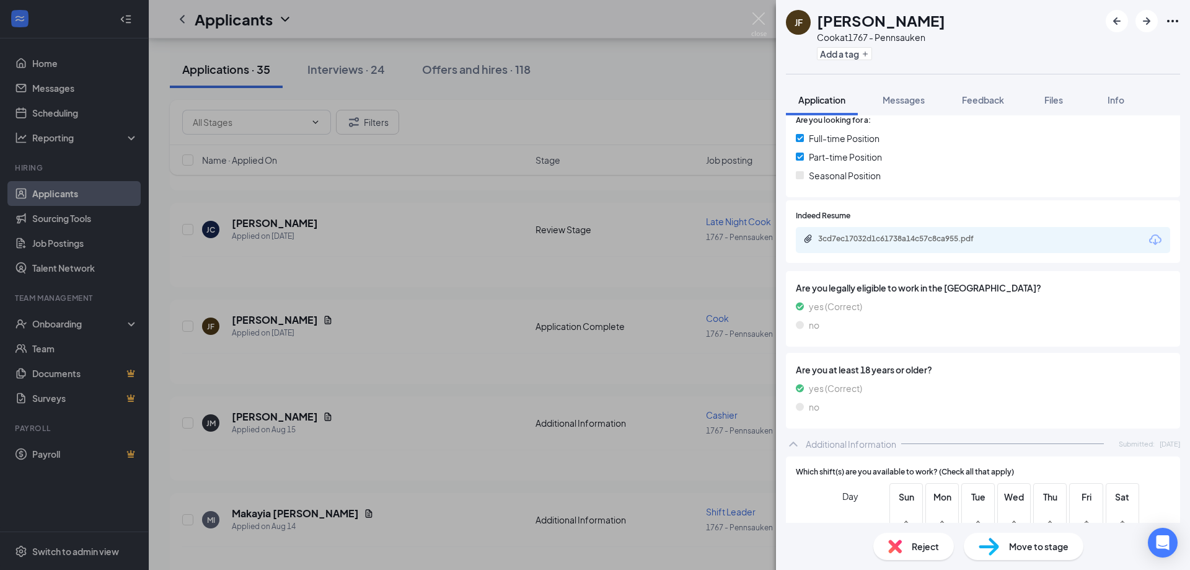
scroll to position [372, 0]
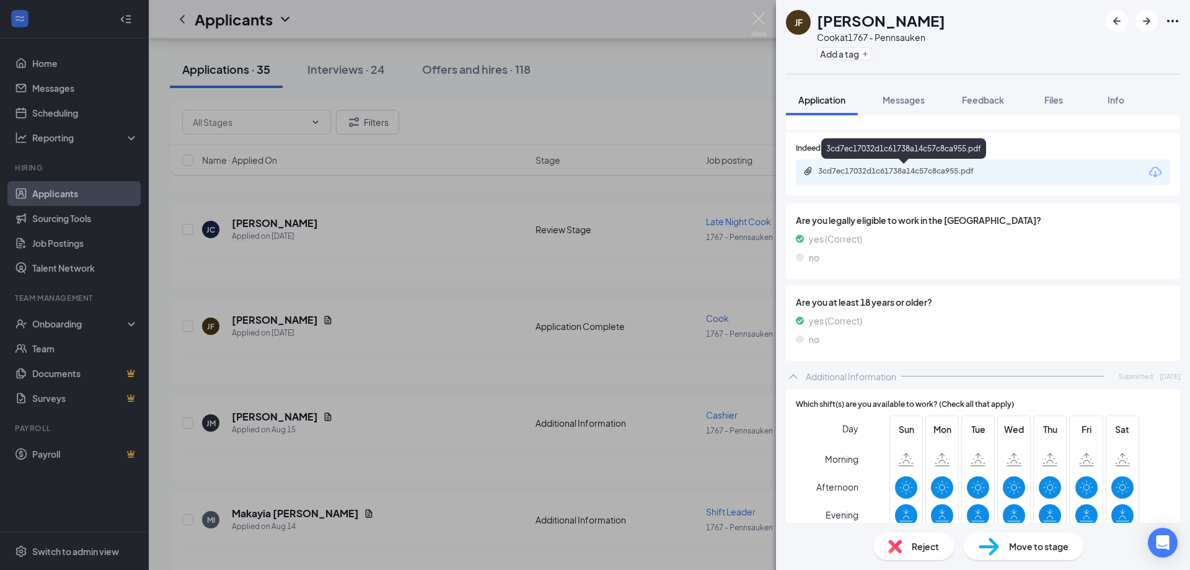
click at [898, 179] on div "3cd7ec17032d1c61738a14c57c8ca955.pdf" at bounding box center [983, 172] width 374 height 26
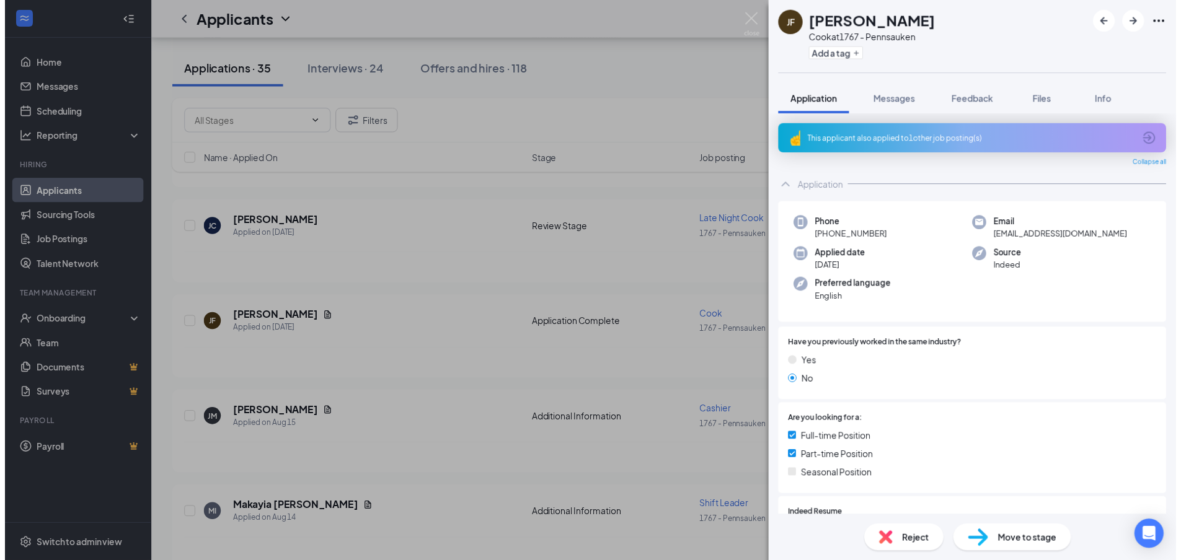
scroll to position [372, 0]
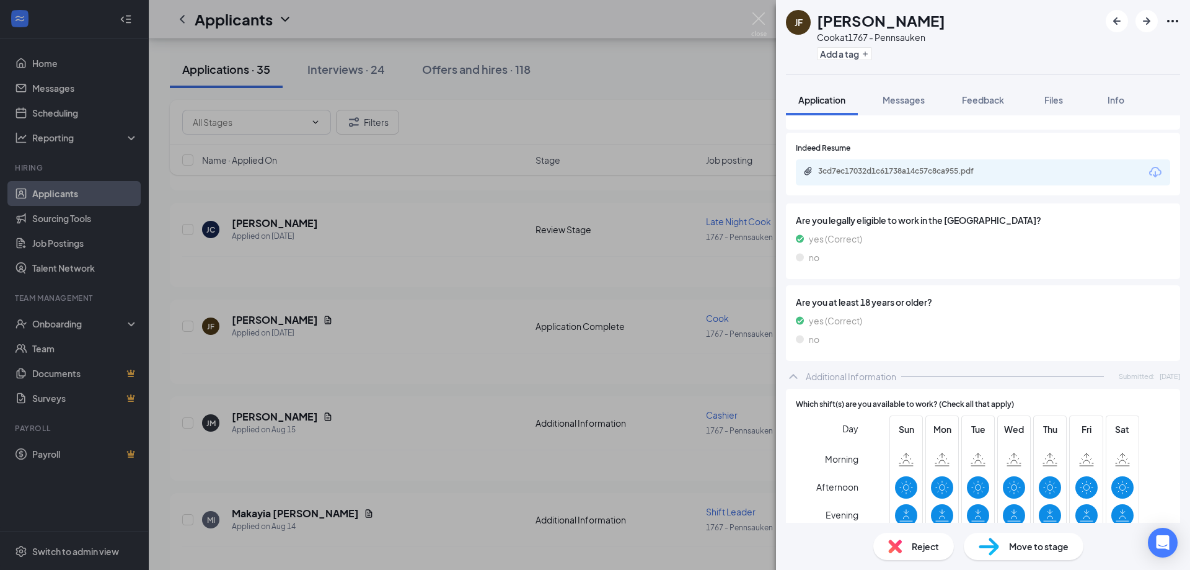
drag, startPoint x: 829, startPoint y: 165, endPoint x: 826, endPoint y: 172, distance: 7.2
click at [827, 169] on div "3cd7ec17032d1c61738a14c57c8ca955.pdf" at bounding box center [983, 172] width 374 height 26
click at [824, 172] on div "3cd7ec17032d1c61738a14c57c8ca955.pdf" at bounding box center [905, 171] width 174 height 10
click at [754, 27] on img at bounding box center [758, 24] width 15 height 24
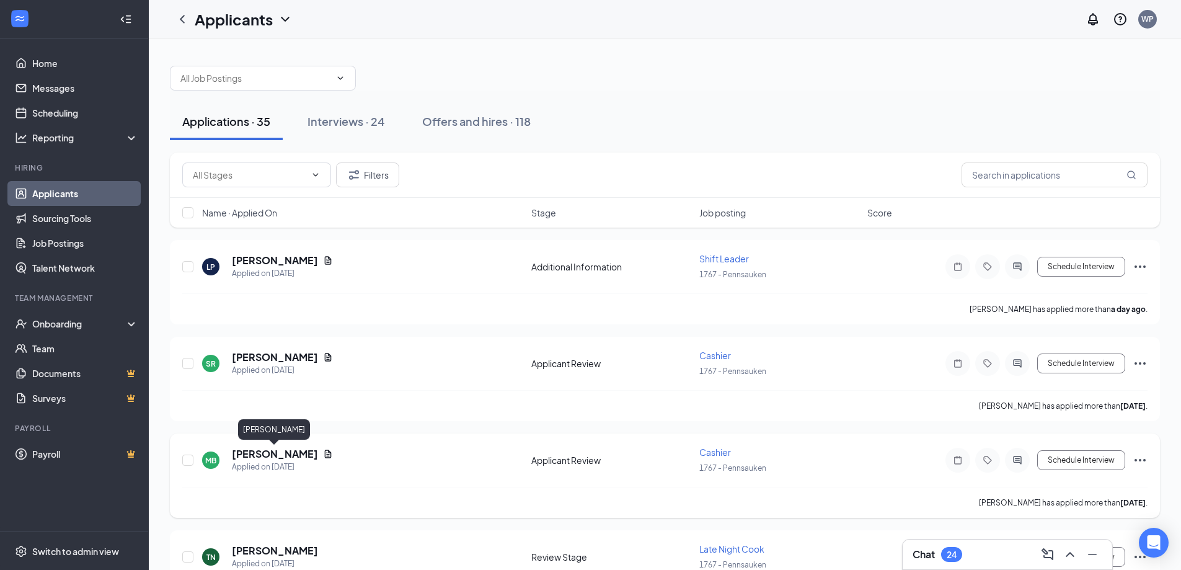
click at [262, 453] on h5 "[PERSON_NAME]" at bounding box center [275, 454] width 86 height 14
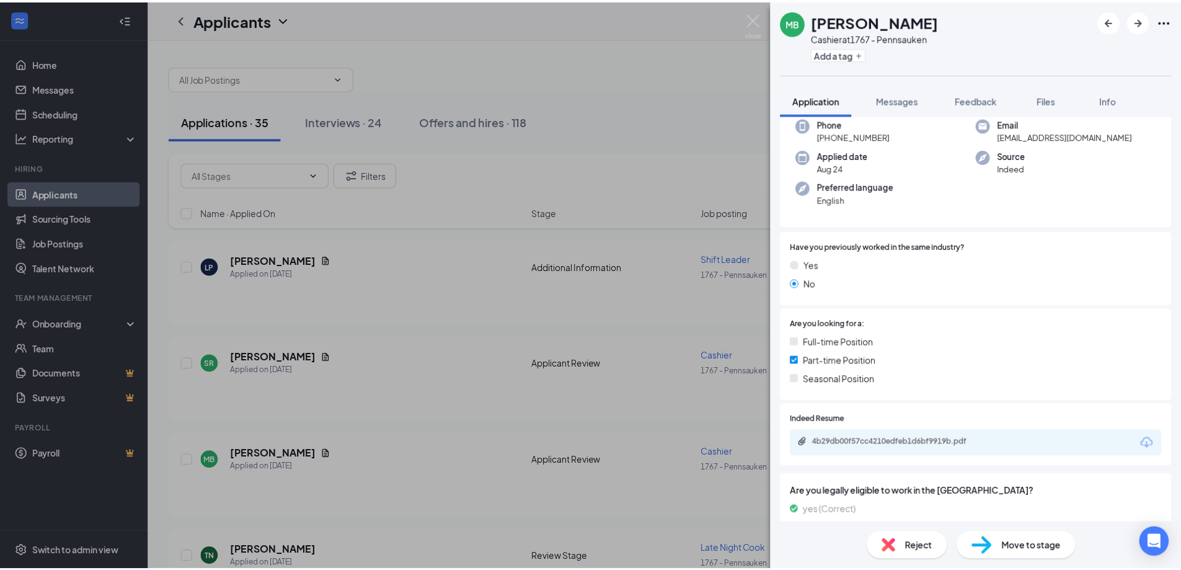
scroll to position [186, 0]
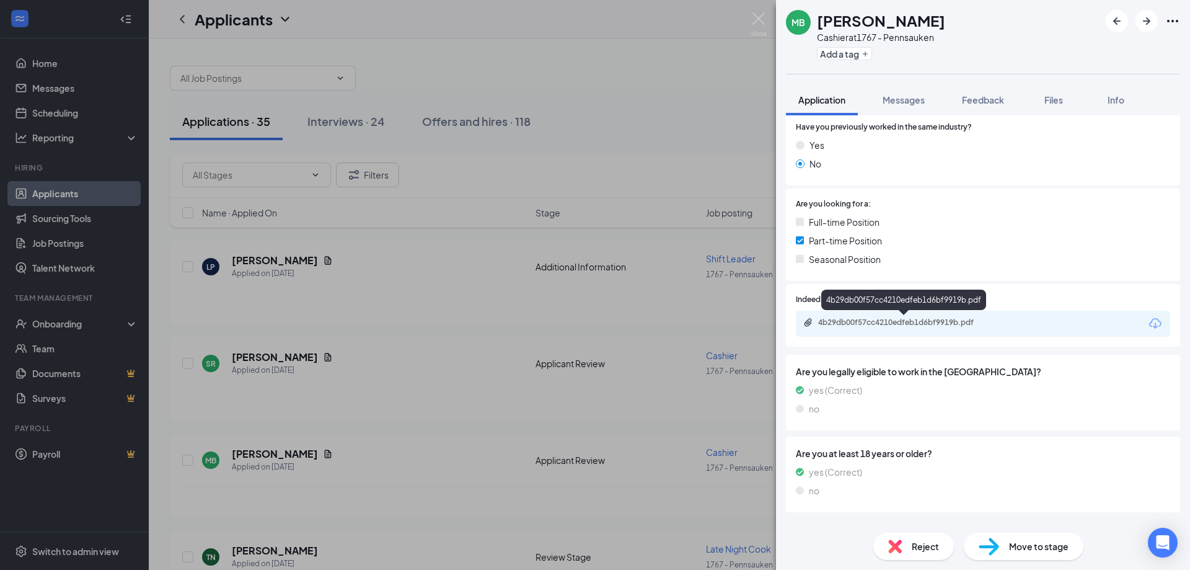
click at [821, 320] on div "4b29db00f57cc4210edfeb1d6bf9919b.pdf" at bounding box center [905, 322] width 174 height 10
click at [757, 17] on img at bounding box center [758, 24] width 15 height 24
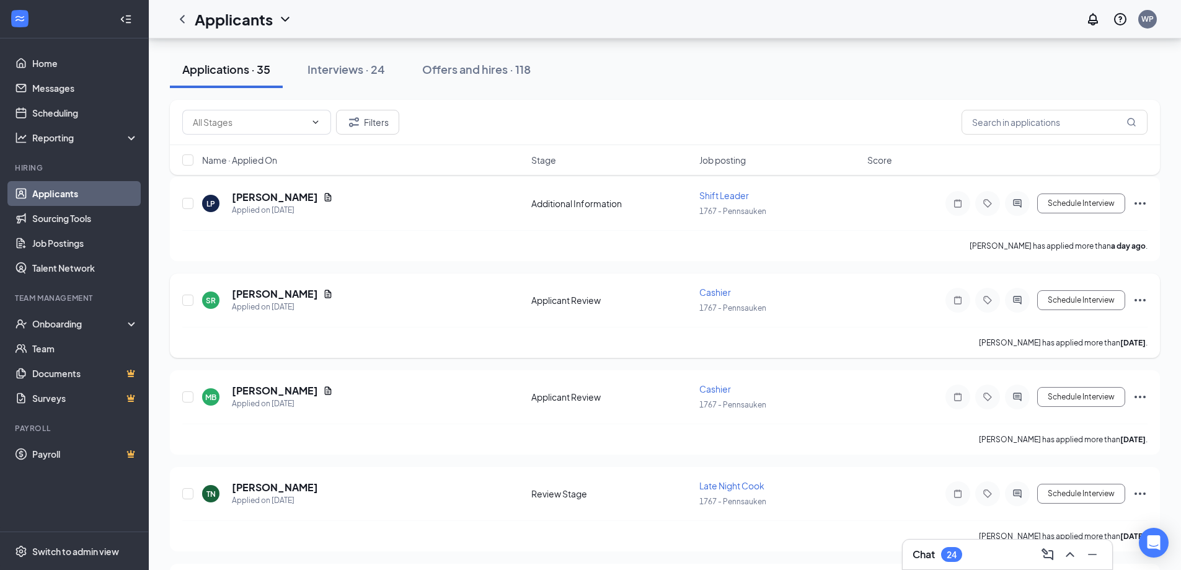
scroll to position [62, 0]
click at [715, 294] on span "Cashier" at bounding box center [715, 293] width 32 height 11
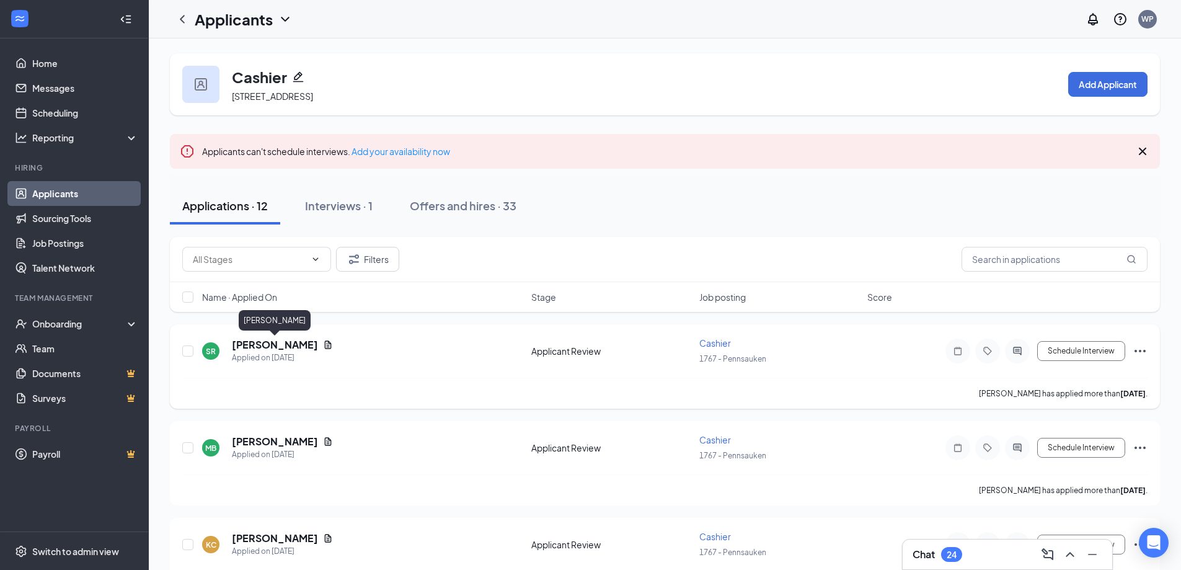
click at [281, 345] on h5 "[PERSON_NAME]" at bounding box center [275, 345] width 86 height 14
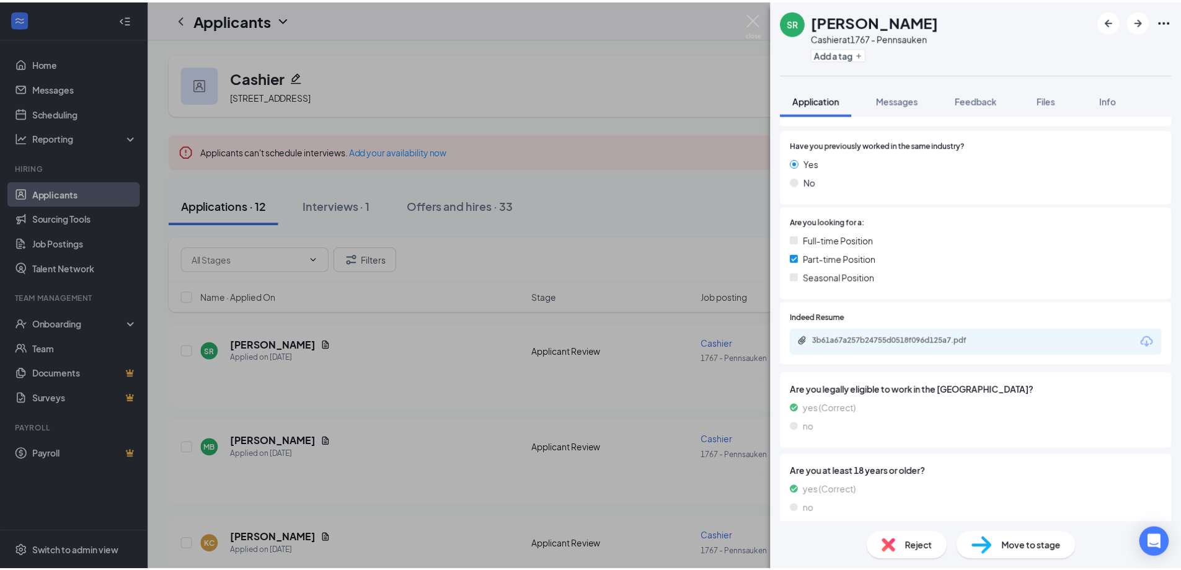
scroll to position [186, 0]
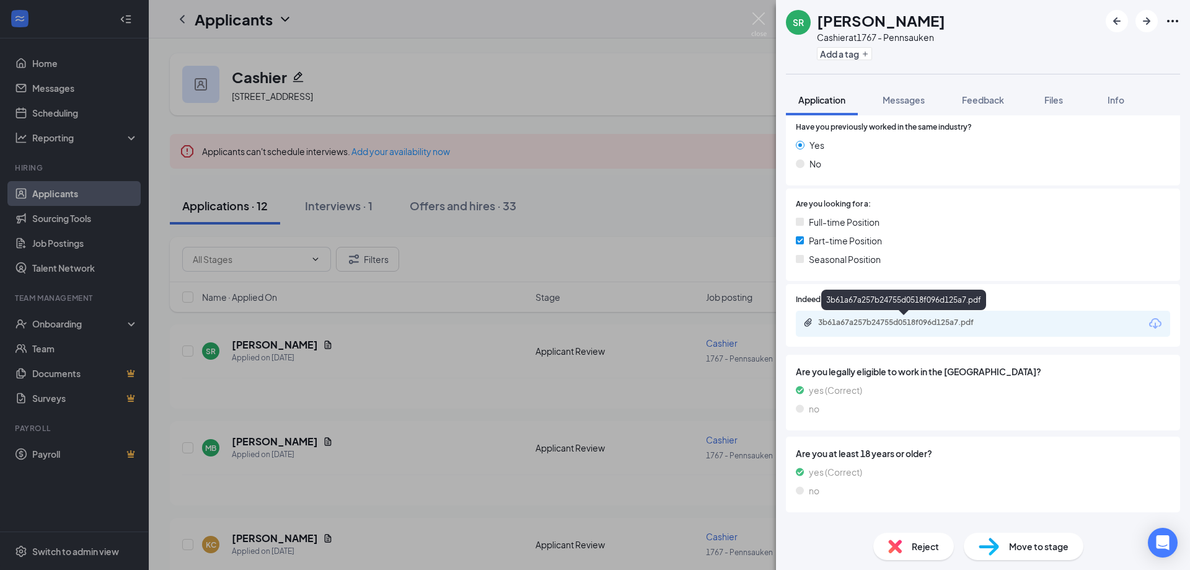
click at [883, 327] on div "3b61a67a257b24755d0518f096d125a7.pdf" at bounding box center [905, 322] width 174 height 10
click at [751, 22] on div "SR [PERSON_NAME] Cashier at 1767 - Pennsauken Add a tag Application Messages Fe…" at bounding box center [595, 285] width 1190 height 570
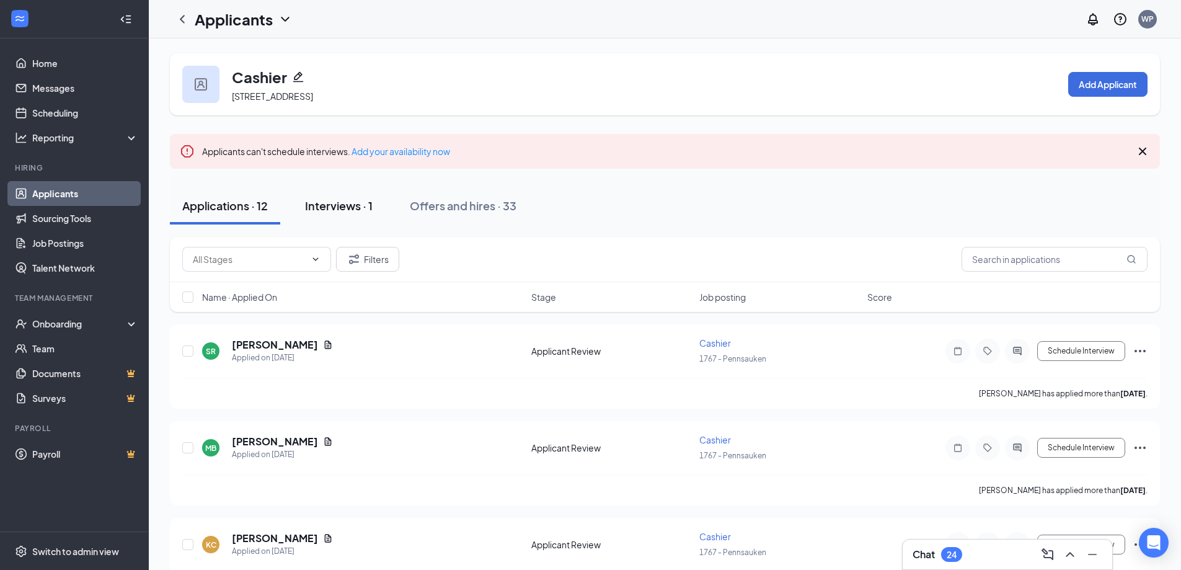
click at [335, 198] on div "Interviews · 1" at bounding box center [339, 205] width 68 height 15
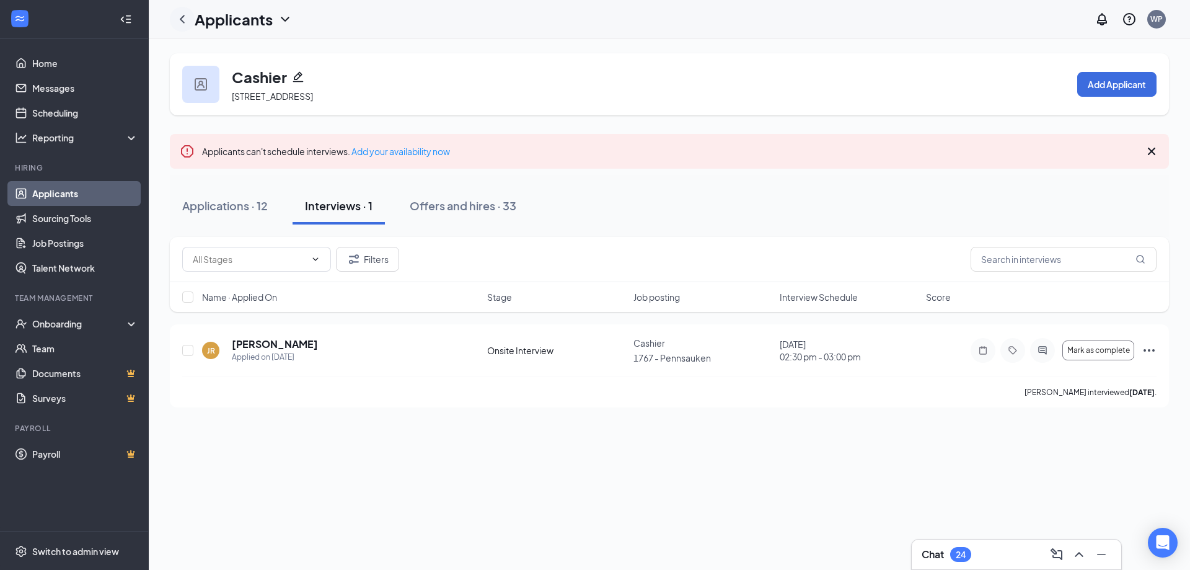
click at [182, 17] on icon "ChevronLeft" at bounding box center [182, 19] width 5 height 8
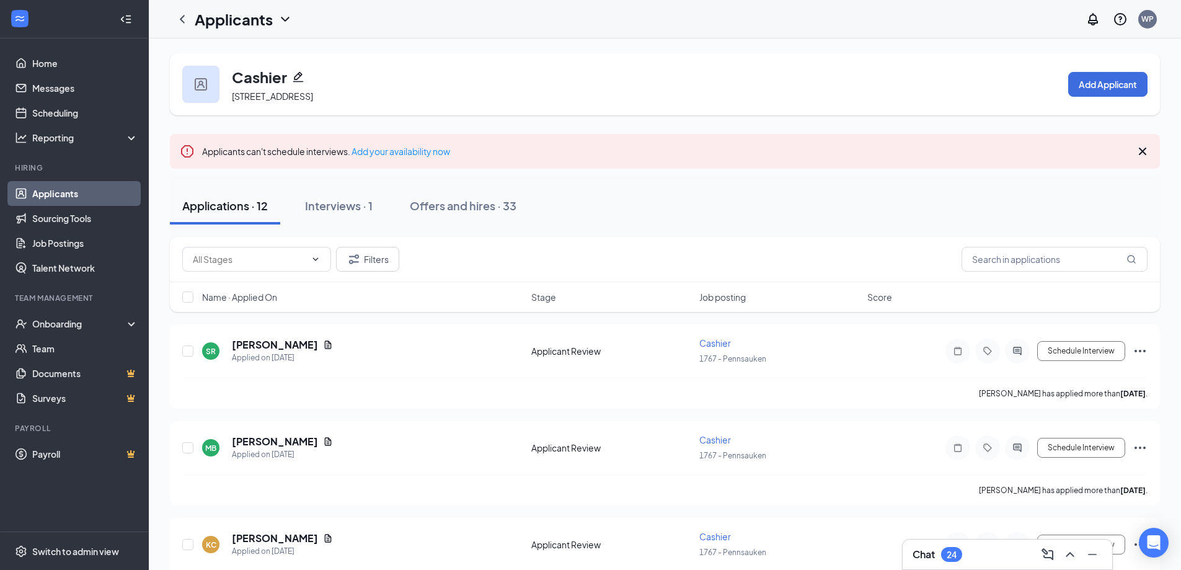
click at [1142, 158] on icon "Cross" at bounding box center [1142, 151] width 15 height 15
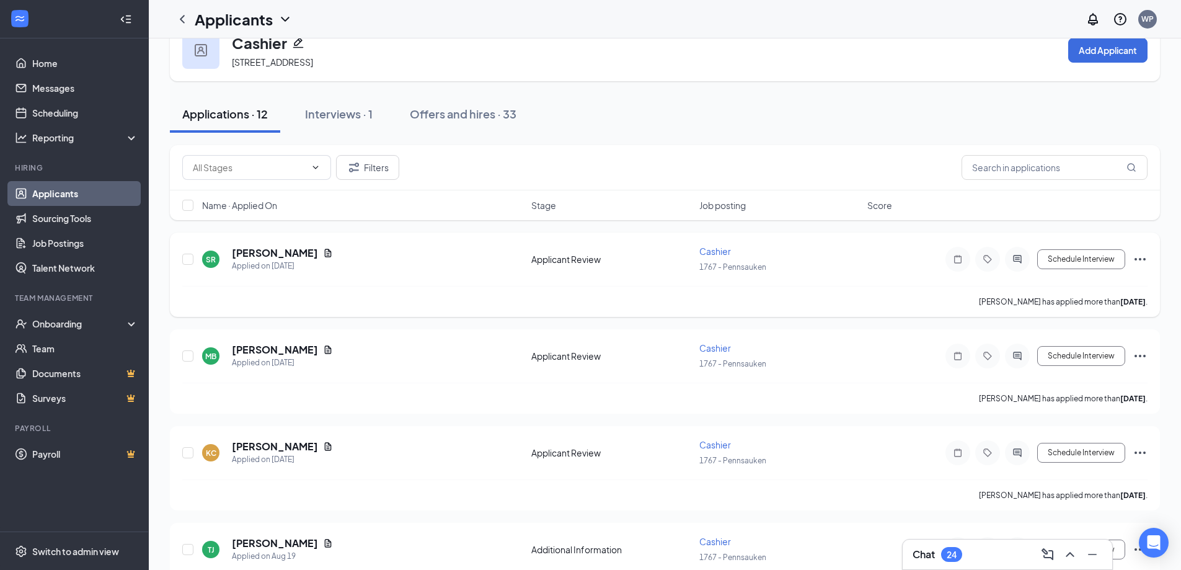
scroll to position [62, 0]
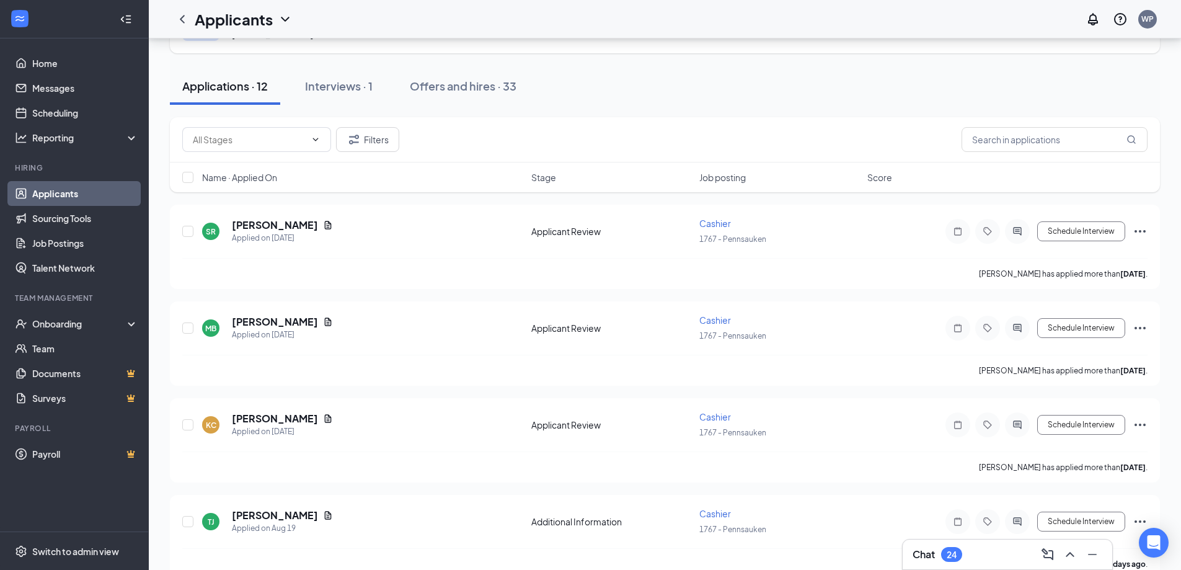
click at [204, 95] on button "Applications · 12" at bounding box center [225, 86] width 110 height 37
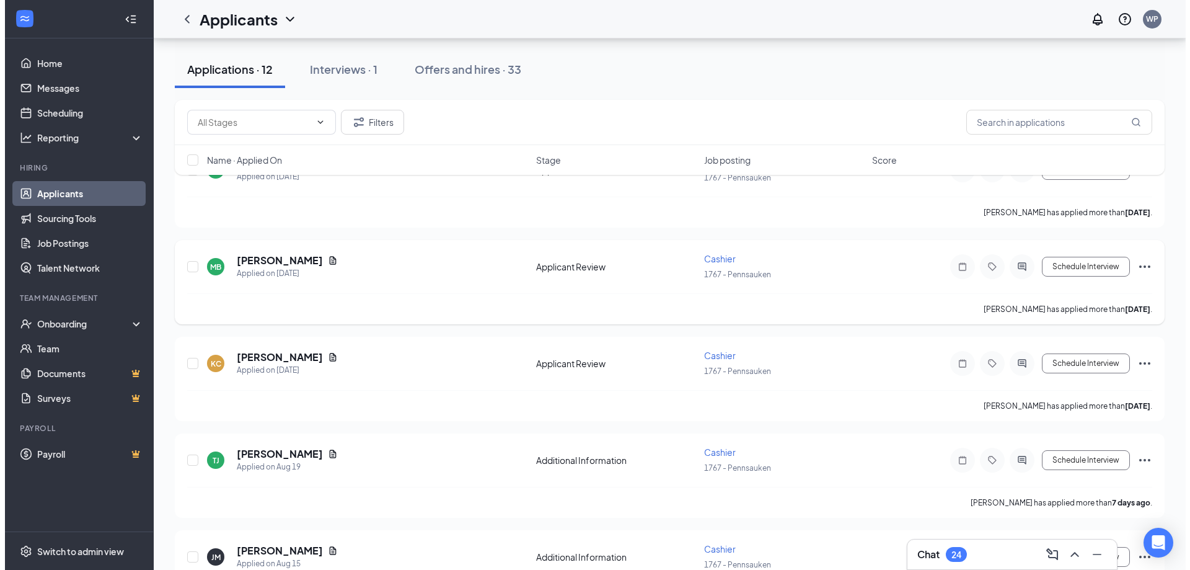
scroll to position [186, 0]
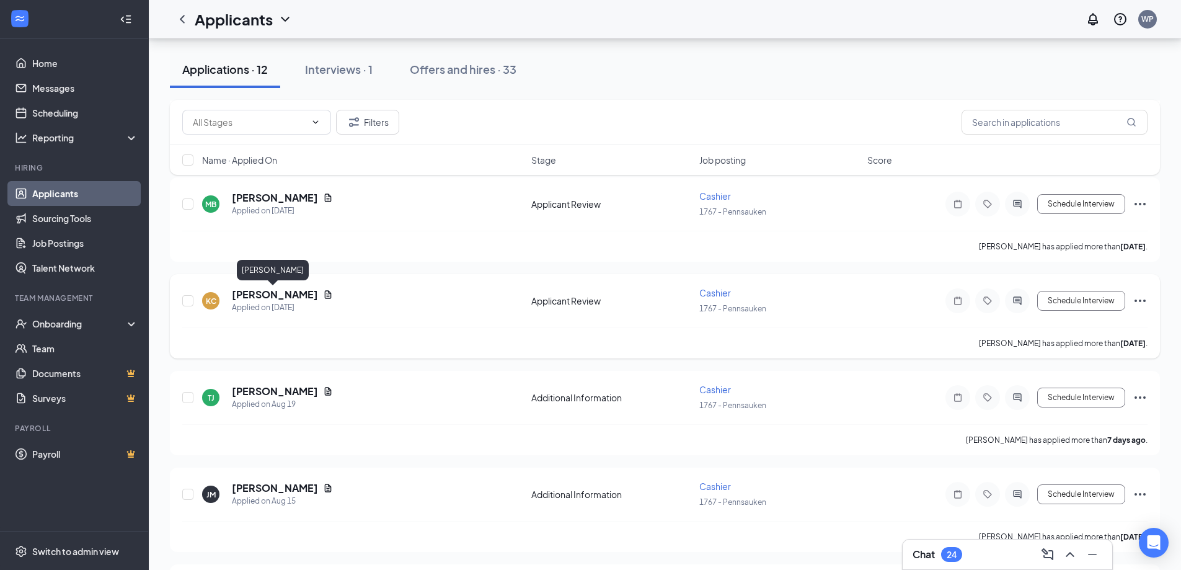
click at [262, 295] on h5 "[PERSON_NAME]" at bounding box center [275, 295] width 86 height 14
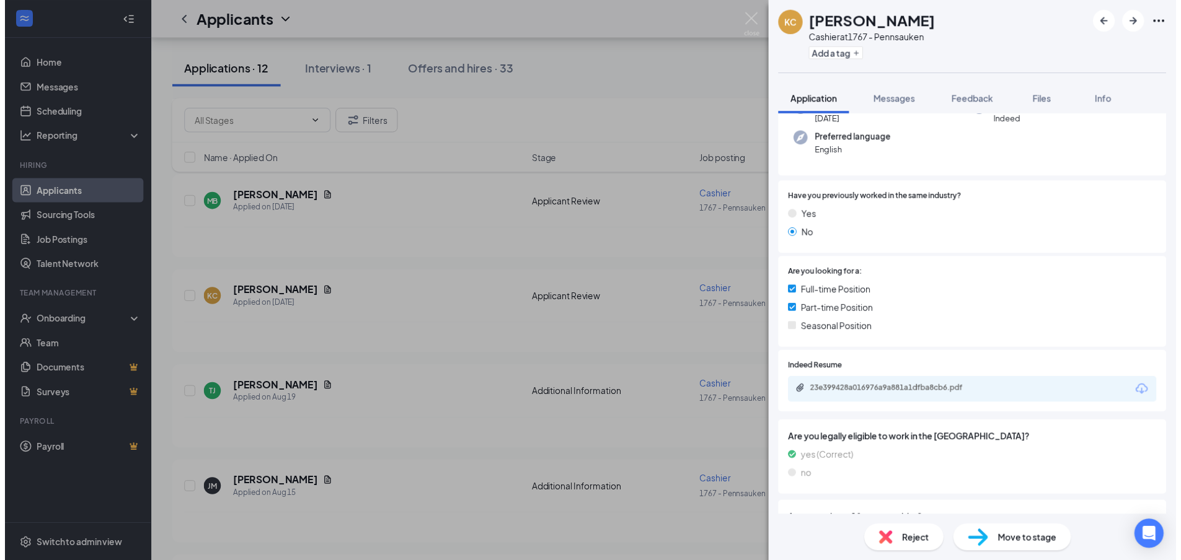
scroll to position [124, 0]
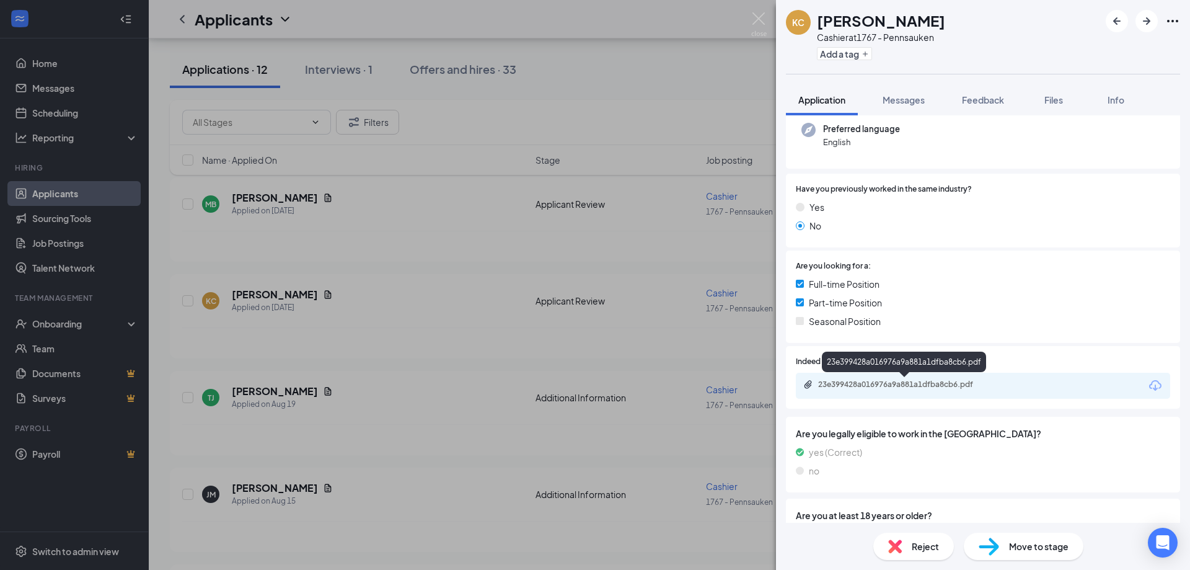
click at [838, 389] on div "23e399428a016976a9a881a1dfba8cb6.pdf" at bounding box center [905, 384] width 174 height 10
click at [757, 15] on img at bounding box center [758, 24] width 15 height 24
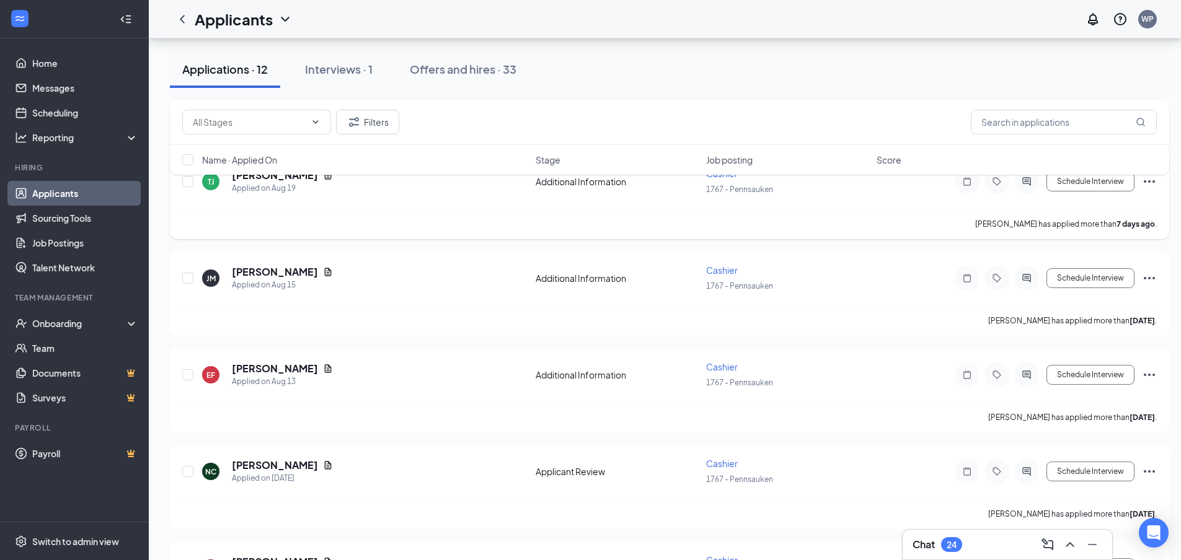
scroll to position [434, 0]
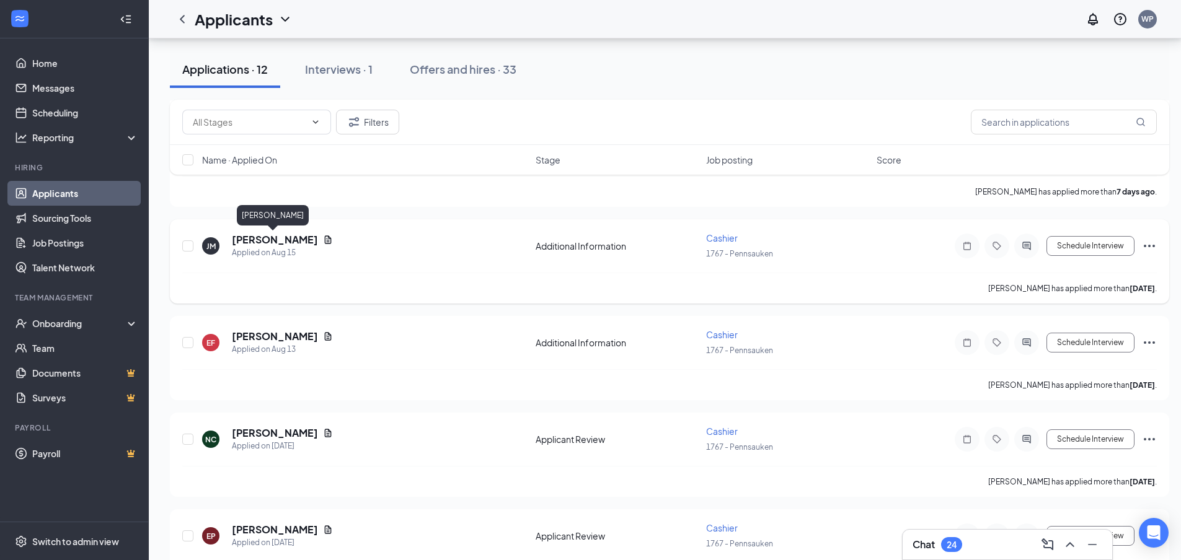
click at [285, 241] on h5 "[PERSON_NAME]" at bounding box center [275, 240] width 86 height 14
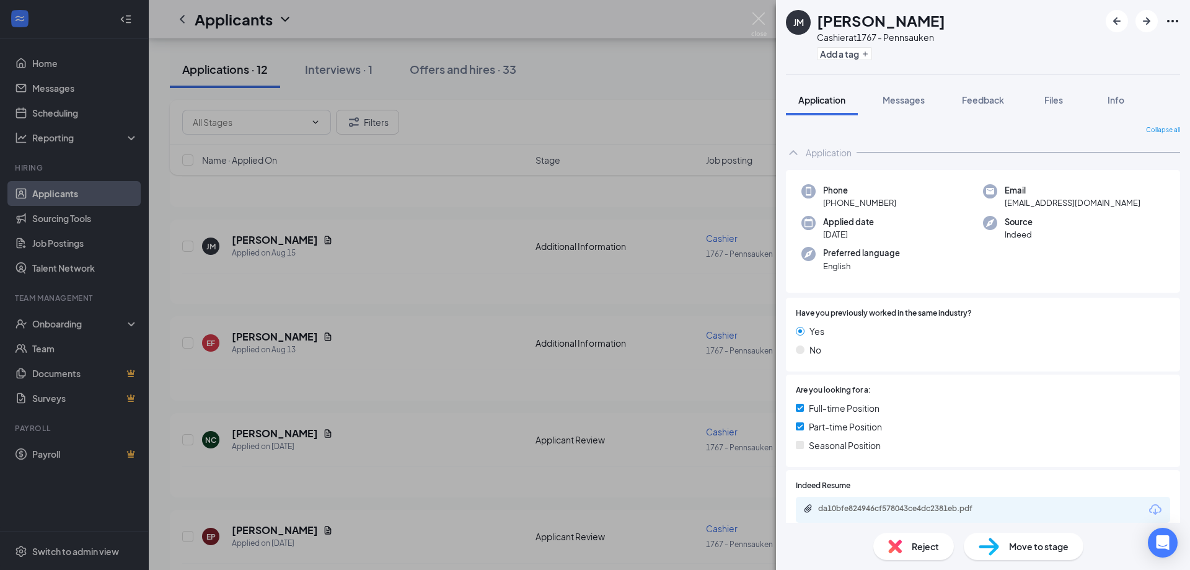
click at [933, 516] on div "da10bfe824946cf578043ce4dc2381eb.pdf" at bounding box center [983, 509] width 374 height 26
click at [929, 508] on div "da10bfe824946cf578043ce4dc2381eb.pdf" at bounding box center [905, 508] width 174 height 10
click at [760, 15] on img at bounding box center [758, 24] width 15 height 24
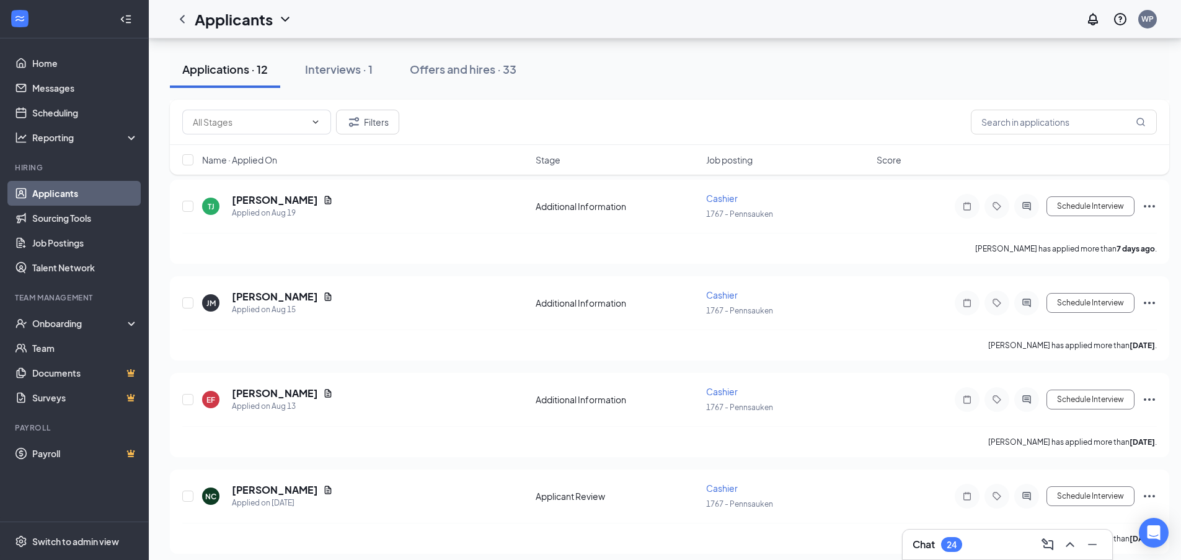
scroll to position [372, 0]
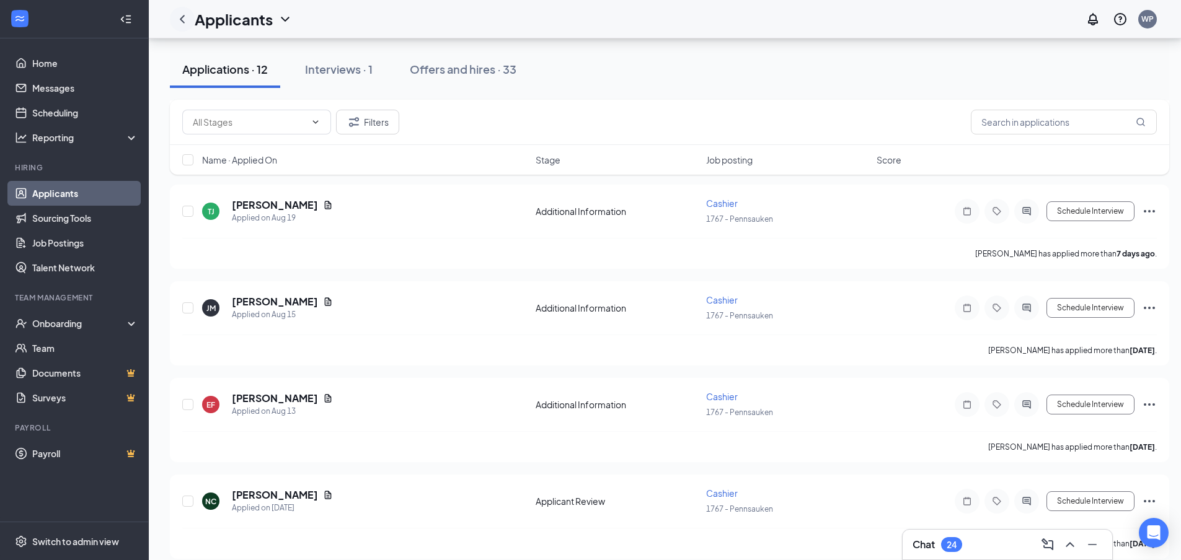
click at [179, 20] on icon "ChevronLeft" at bounding box center [182, 19] width 15 height 15
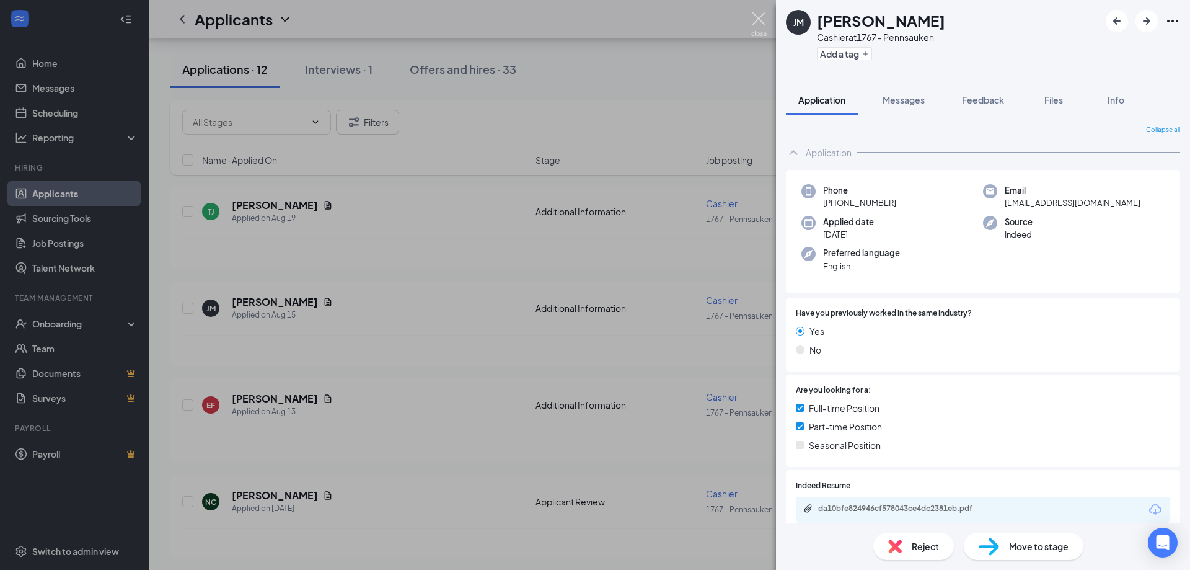
click at [756, 24] on img at bounding box center [758, 24] width 15 height 24
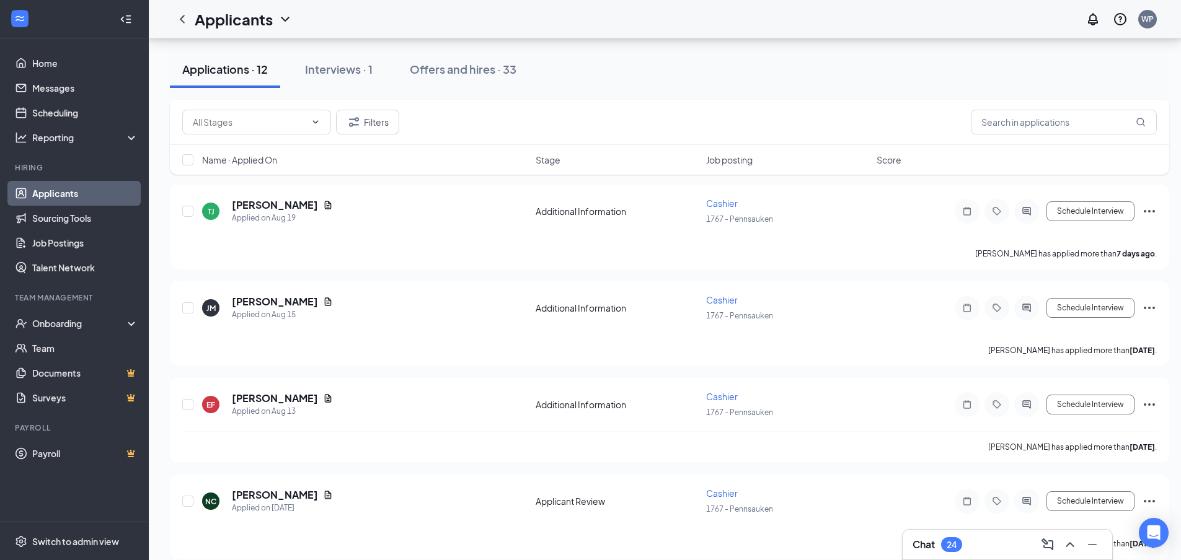
click at [14, 22] on icon "WorkstreamLogo" at bounding box center [20, 18] width 12 height 12
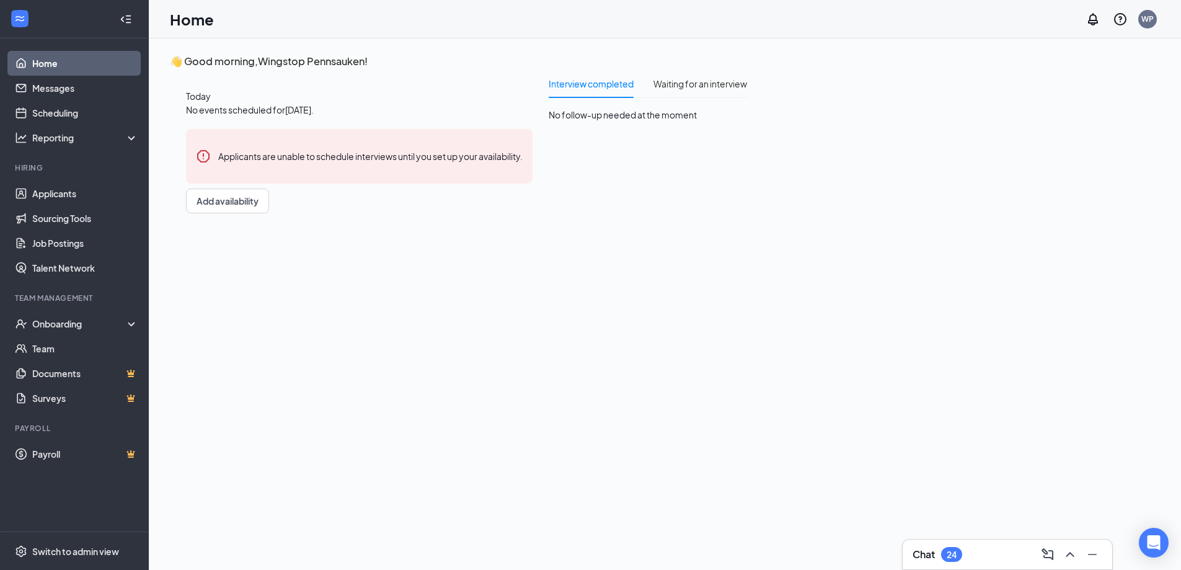
click at [79, 63] on link "Home" at bounding box center [85, 63] width 106 height 25
click at [50, 201] on link "Applicants" at bounding box center [85, 193] width 106 height 25
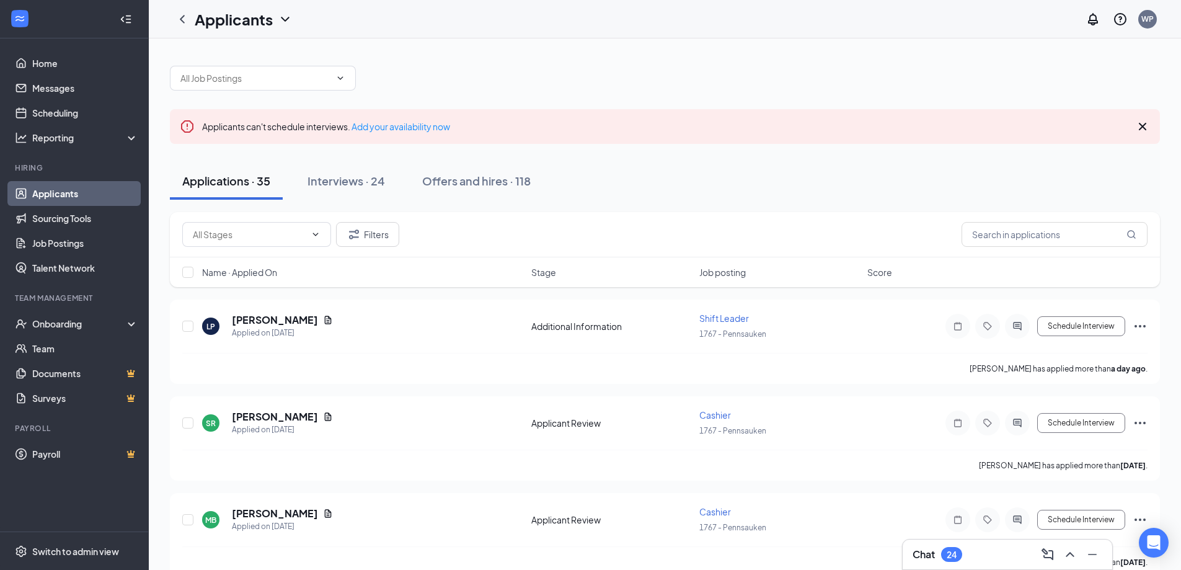
click at [1139, 125] on icon "Cross" at bounding box center [1142, 126] width 15 height 15
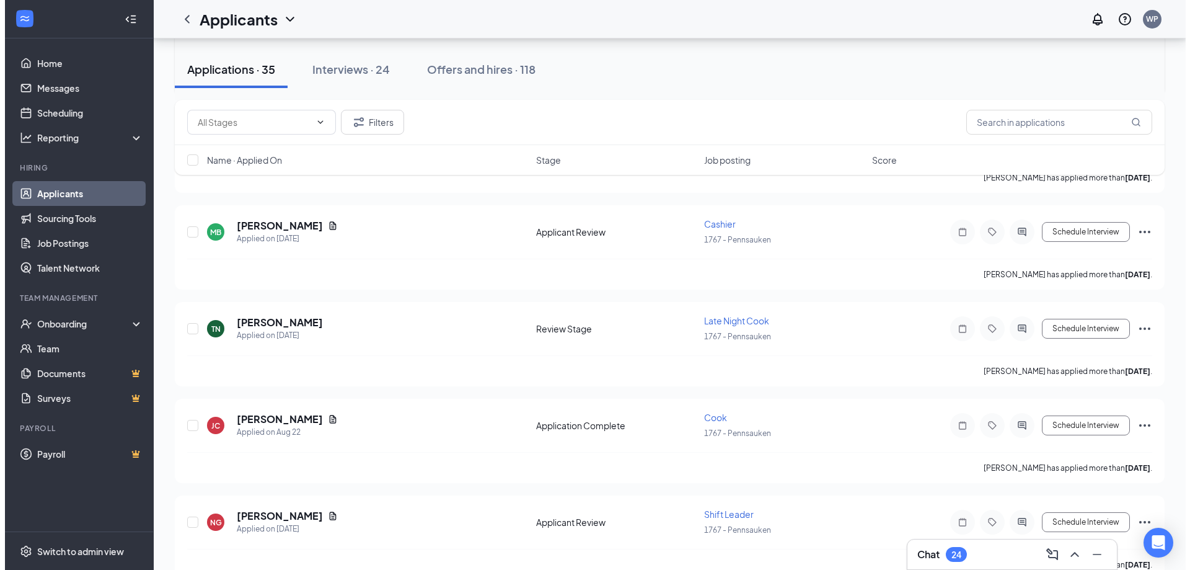
scroll to position [248, 0]
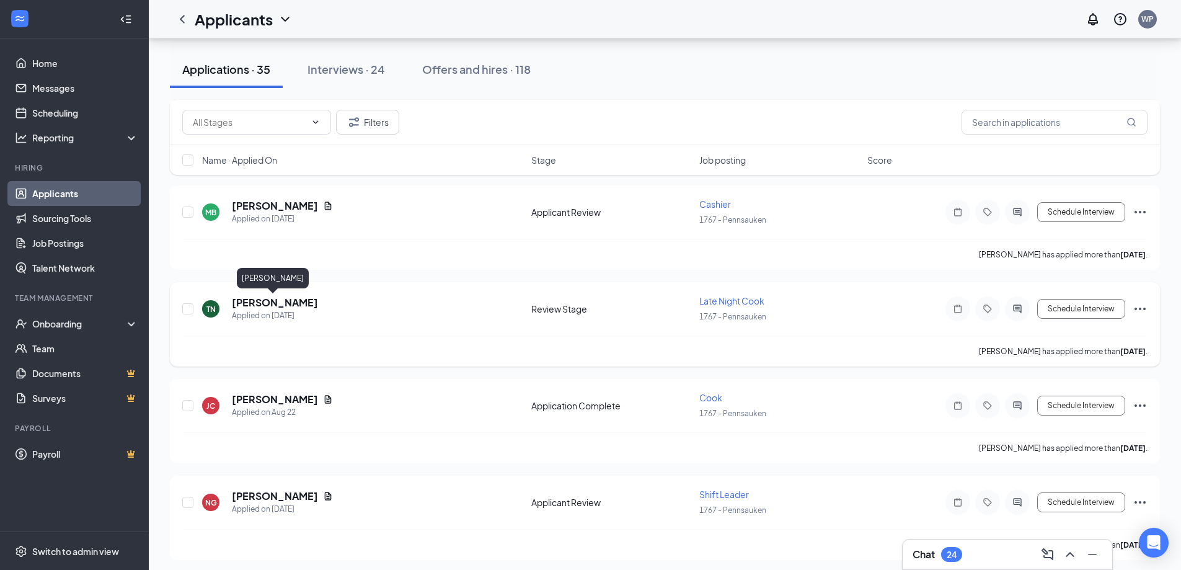
click at [265, 306] on h5 "[PERSON_NAME]" at bounding box center [275, 303] width 86 height 14
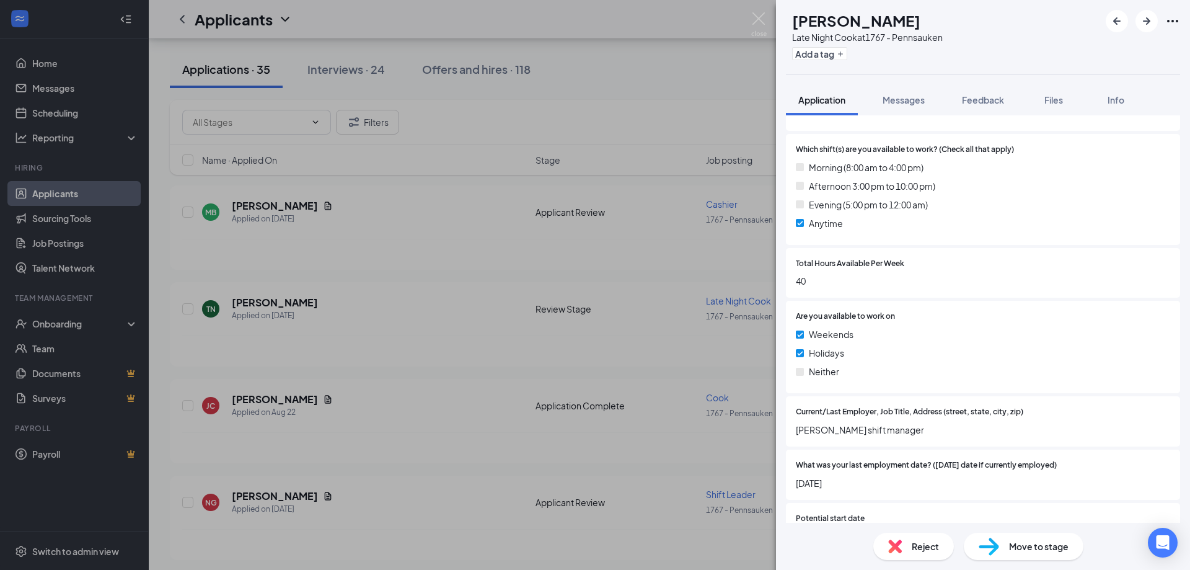
scroll to position [856, 0]
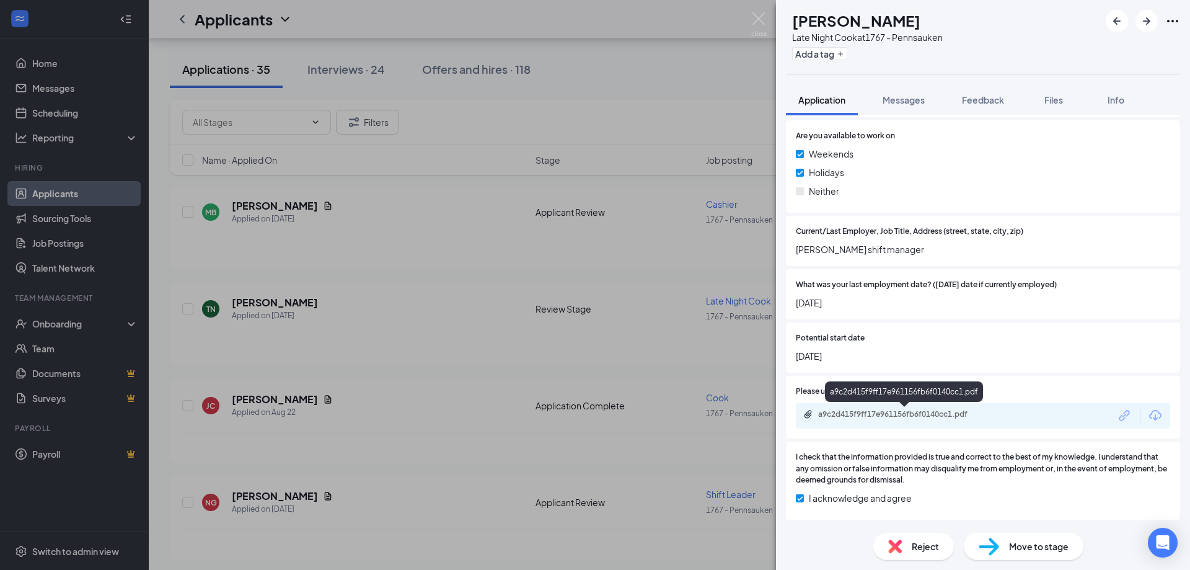
click at [872, 419] on div "a9c2d415f9ff17e961156fb6f0140cc1.pdf" at bounding box center [905, 414] width 174 height 10
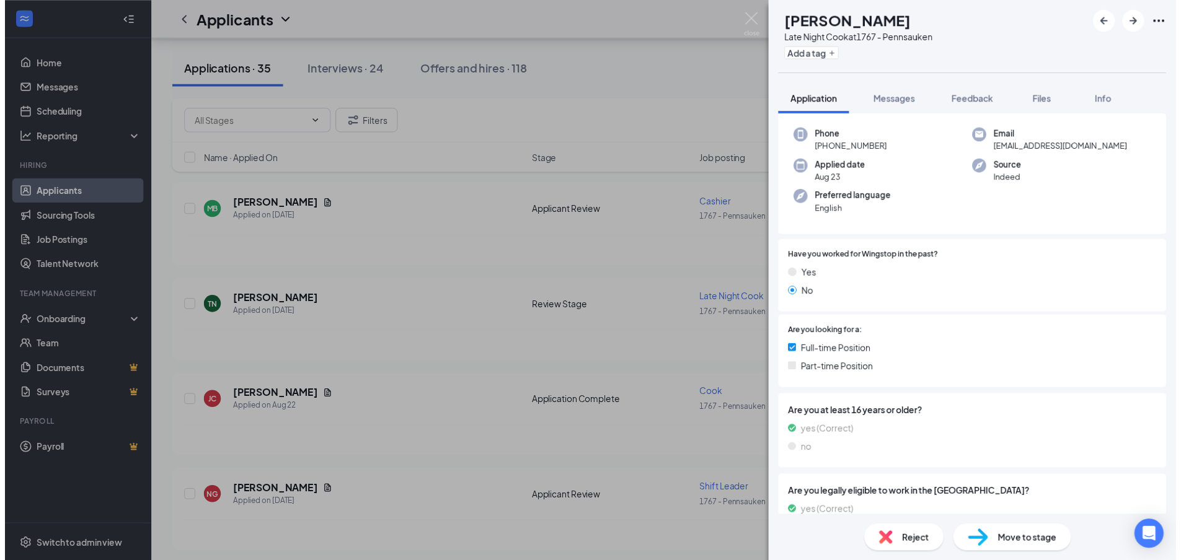
scroll to position [0, 0]
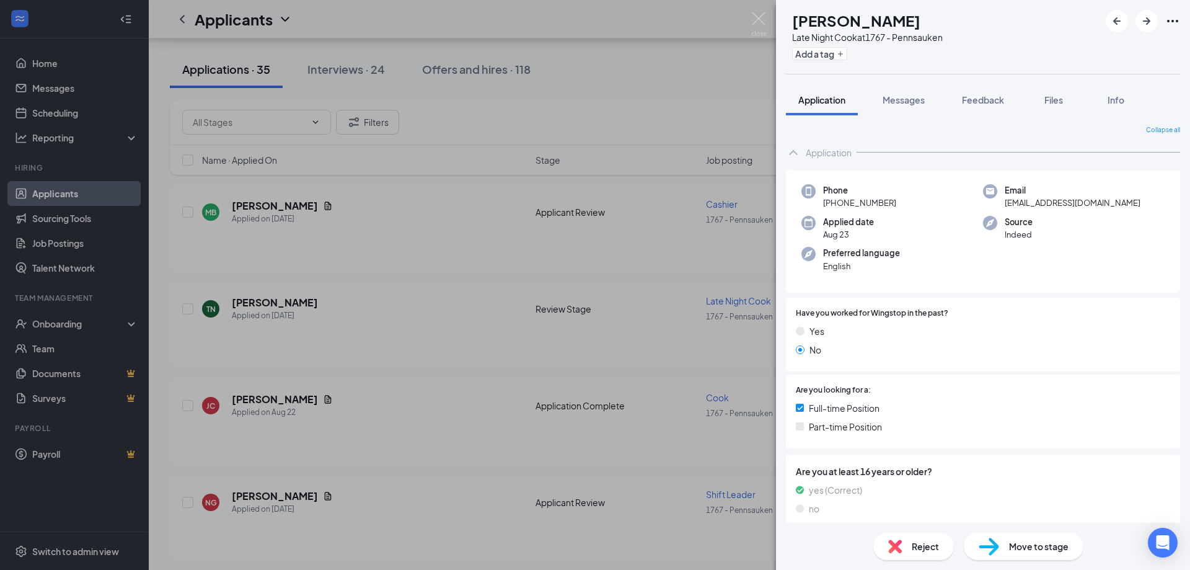
click at [750, 23] on div "TN [PERSON_NAME] Late Night Cook at 1767 - Pennsauken Add a tag Application Mes…" at bounding box center [595, 285] width 1190 height 570
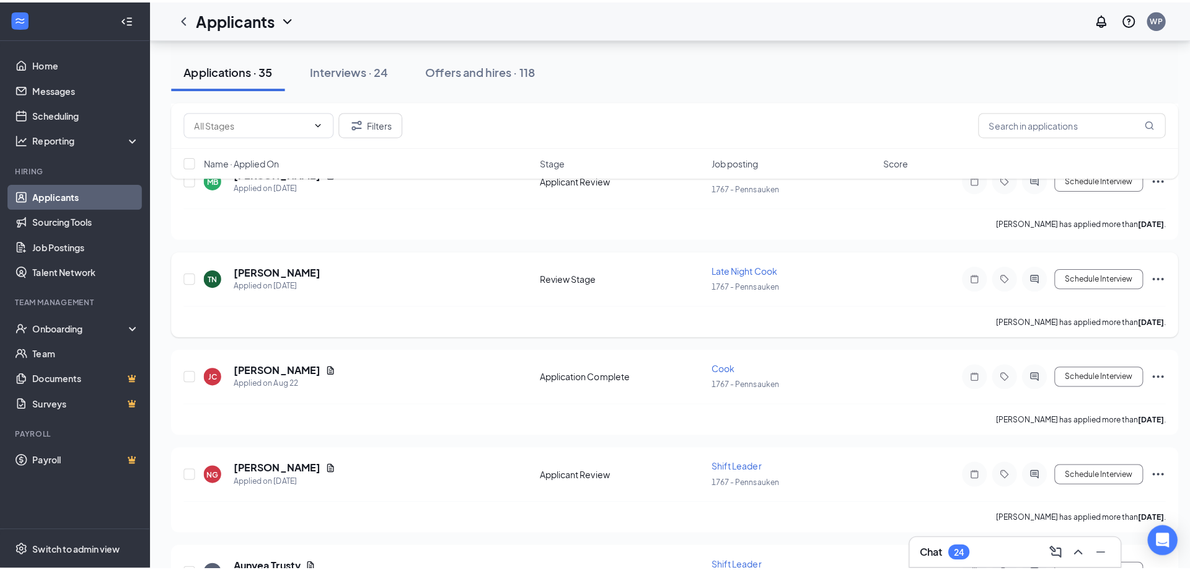
scroll to position [310, 0]
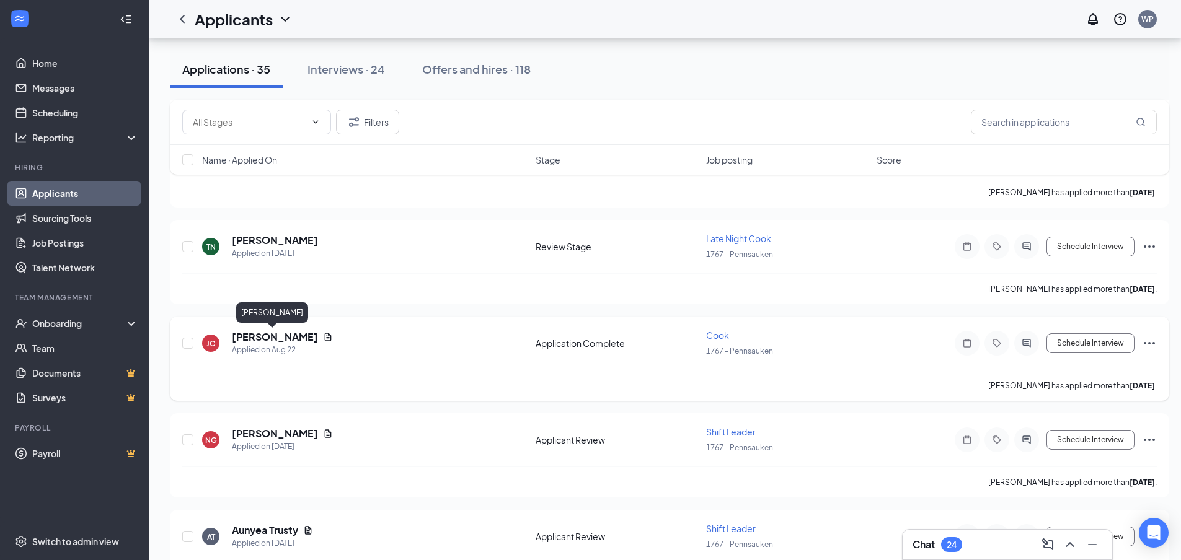
click at [271, 340] on h5 "[PERSON_NAME]" at bounding box center [275, 337] width 86 height 14
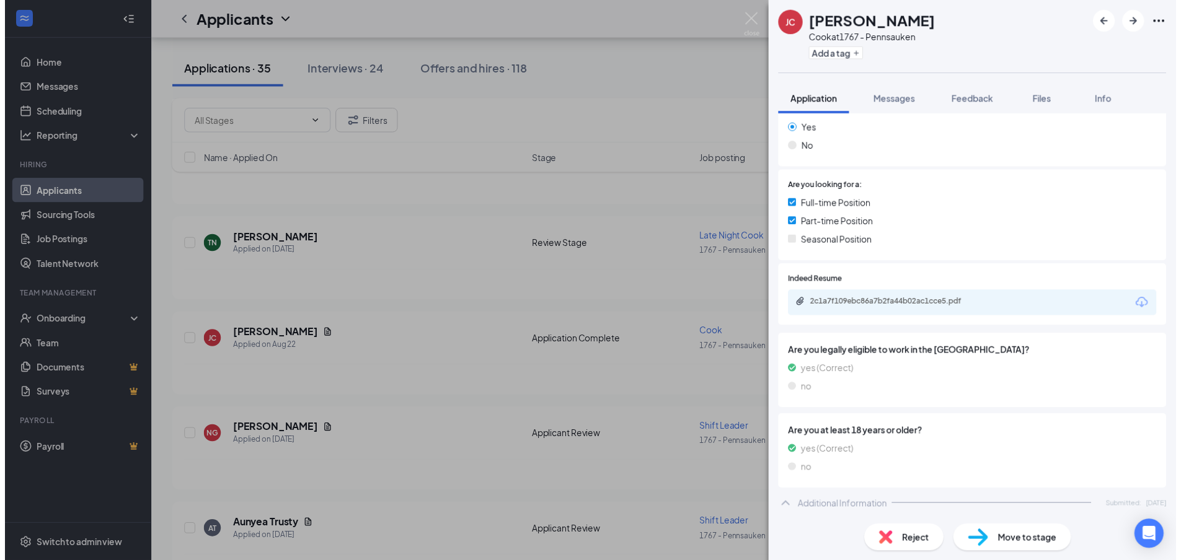
scroll to position [248, 0]
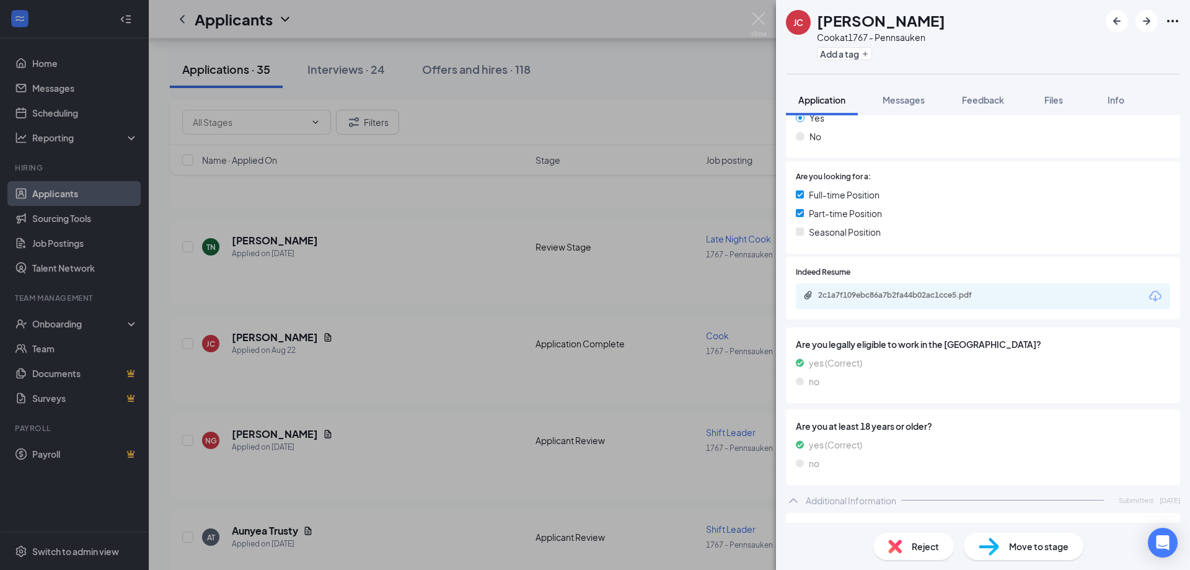
click at [907, 302] on div "2c1a7f109ebc86a7b2fa44b02ac1cce5.pdf" at bounding box center [983, 296] width 374 height 26
click at [894, 298] on div "2c1a7f109ebc86a7b2fa44b02ac1cce5.pdf" at bounding box center [905, 295] width 174 height 10
click at [756, 25] on img at bounding box center [758, 24] width 15 height 24
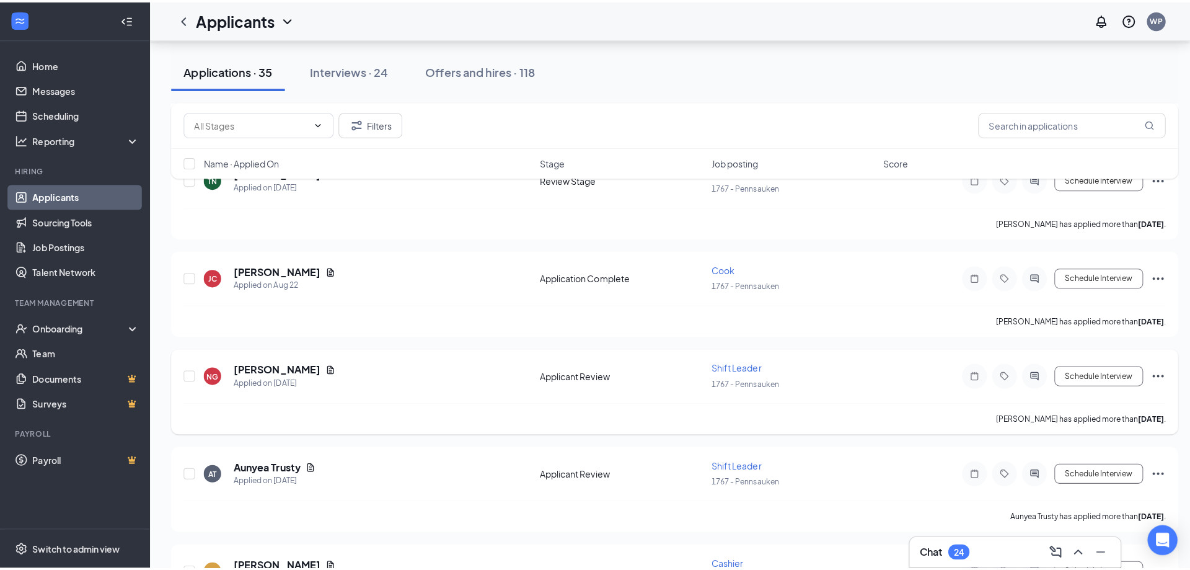
scroll to position [434, 0]
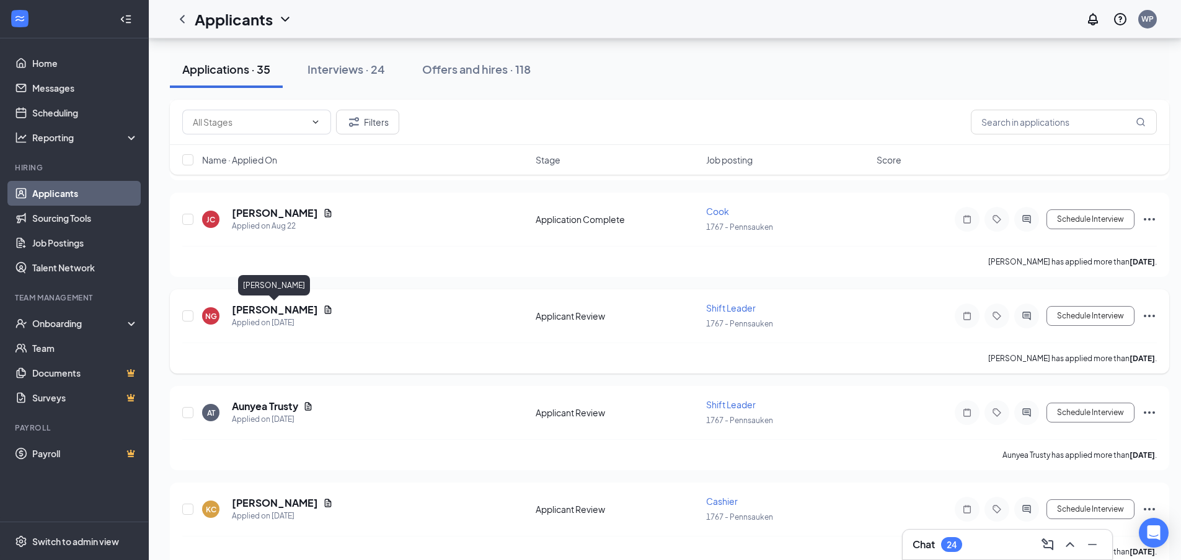
click at [247, 309] on h5 "[PERSON_NAME]" at bounding box center [275, 310] width 86 height 14
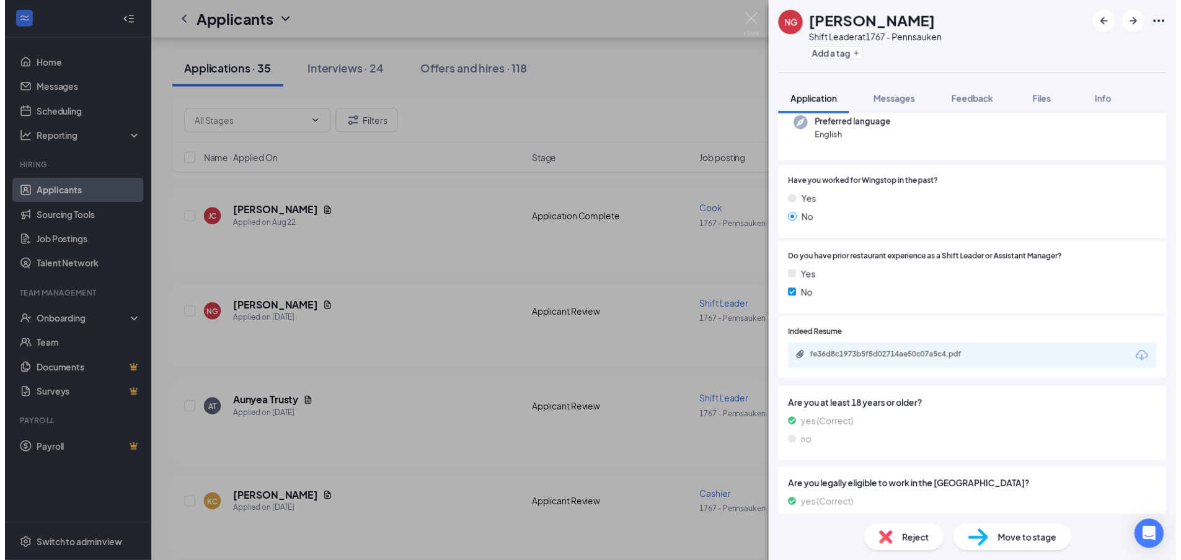
scroll to position [248, 0]
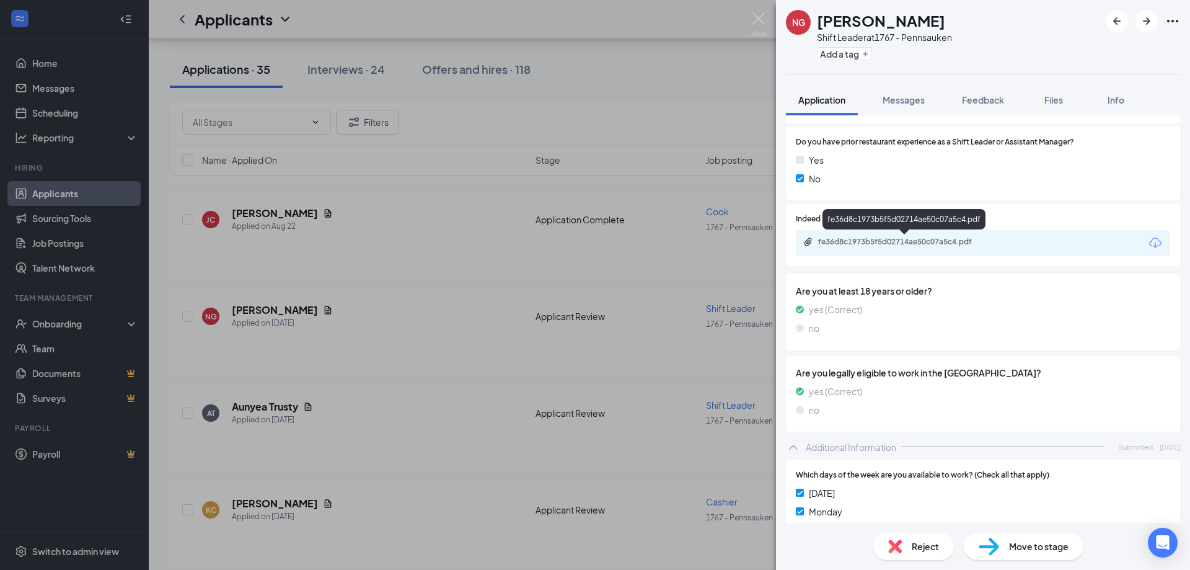
click at [903, 241] on div "fe36d8c1973b5f5d02714ae50c07a5c4.pdf" at bounding box center [905, 242] width 174 height 10
click at [756, 11] on div "NG [PERSON_NAME] Shift Leader at 1767 - Pennsauken Add a tag Application Messag…" at bounding box center [595, 285] width 1190 height 570
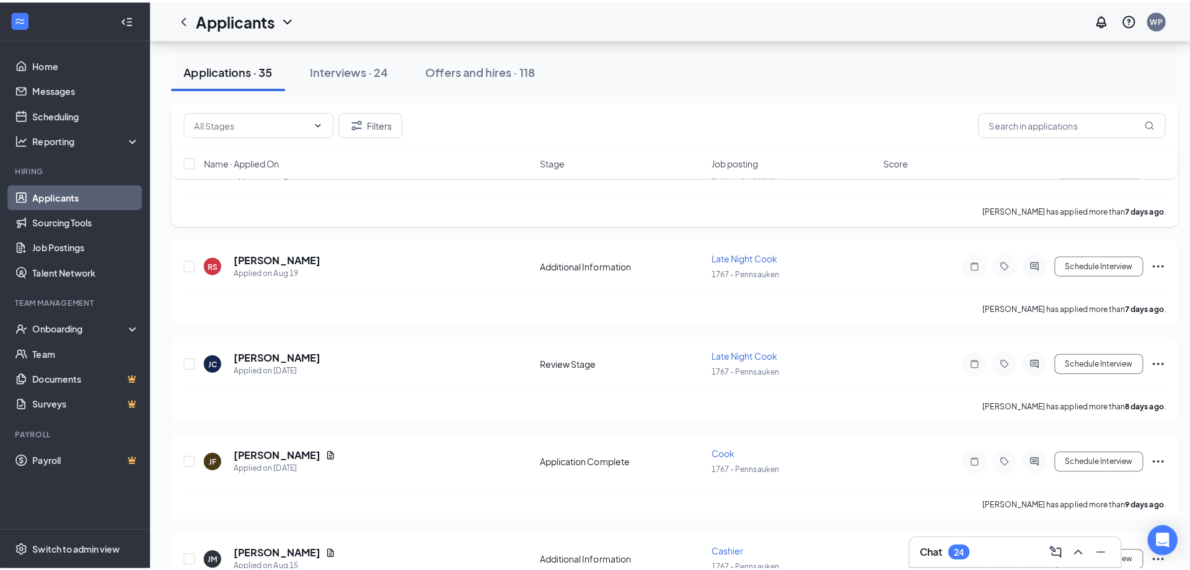
scroll to position [1426, 0]
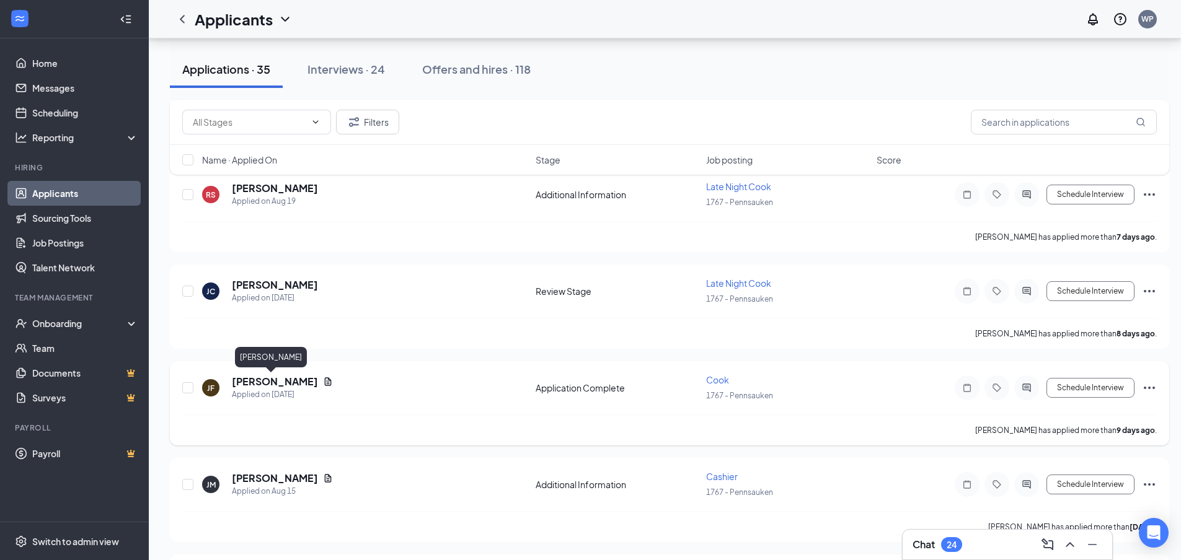
click at [289, 381] on h5 "[PERSON_NAME]" at bounding box center [275, 382] width 86 height 14
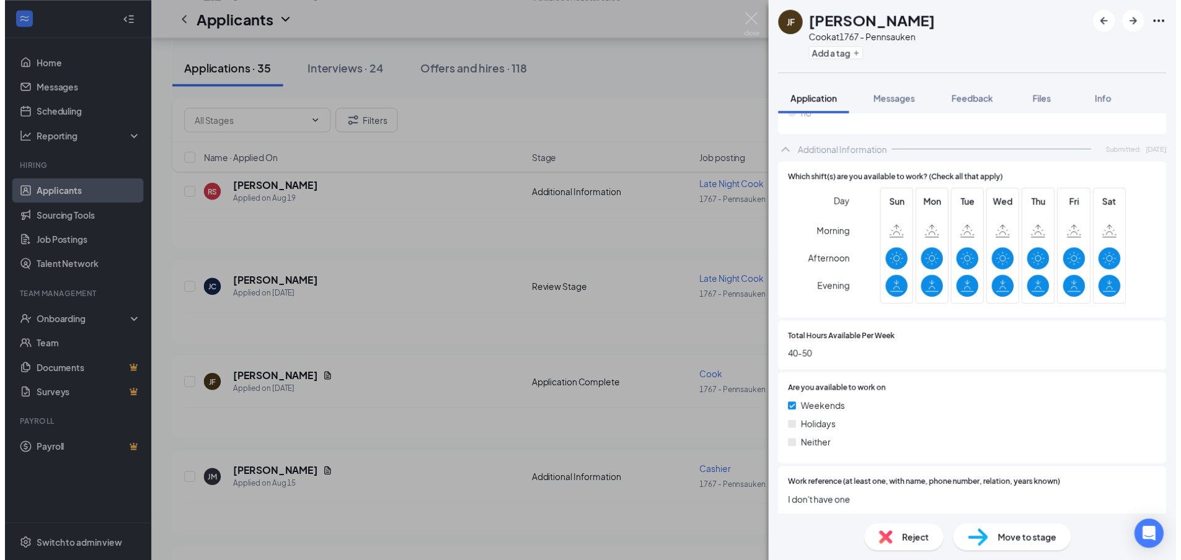
scroll to position [682, 0]
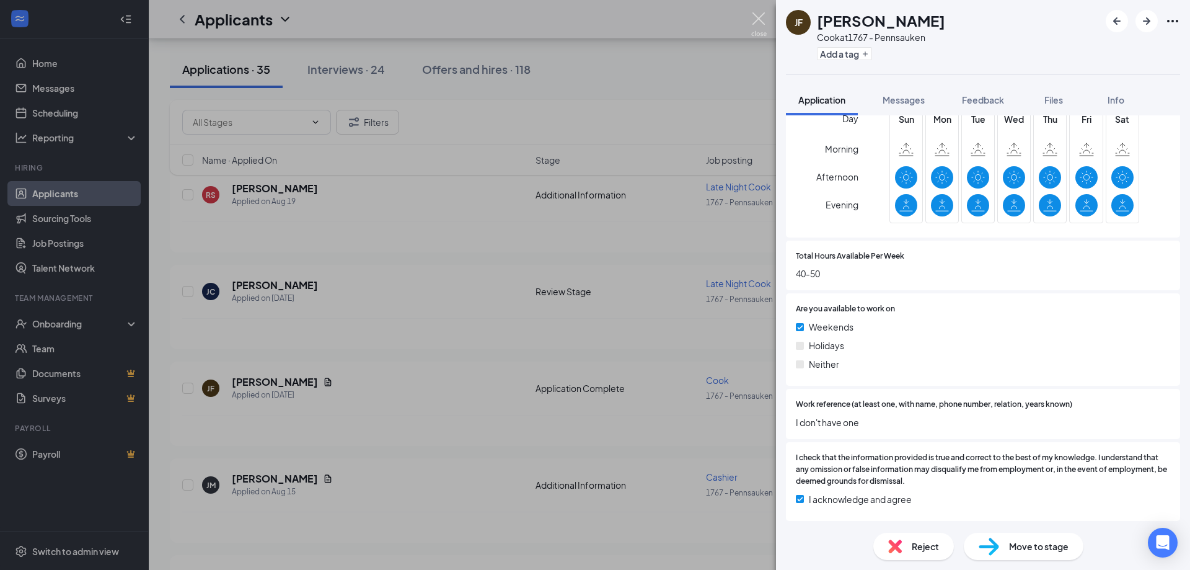
click at [764, 20] on img at bounding box center [758, 24] width 15 height 24
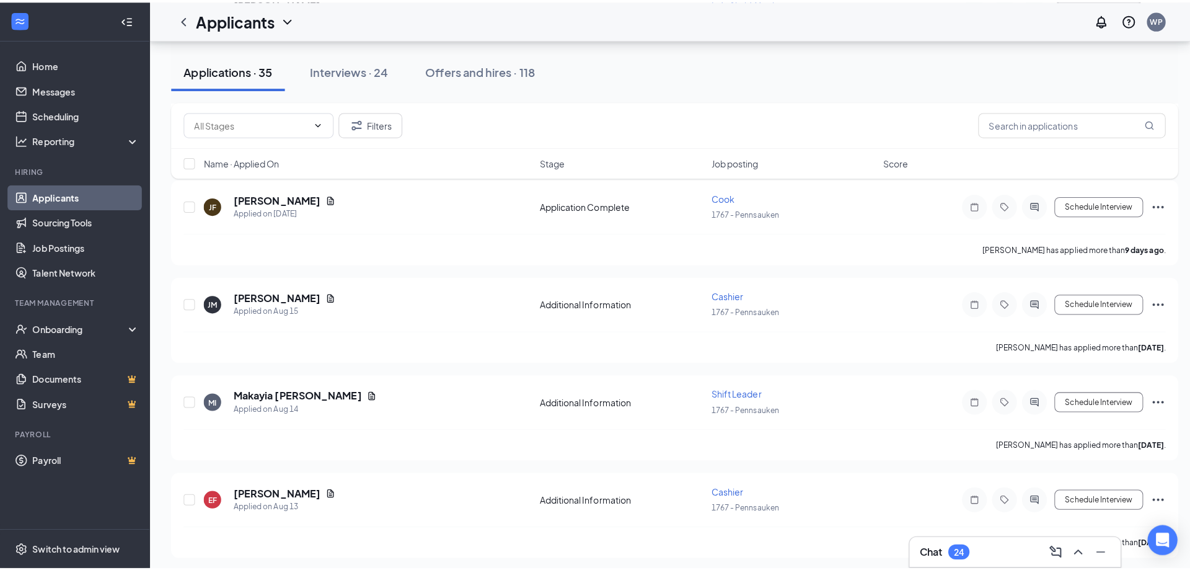
scroll to position [1612, 0]
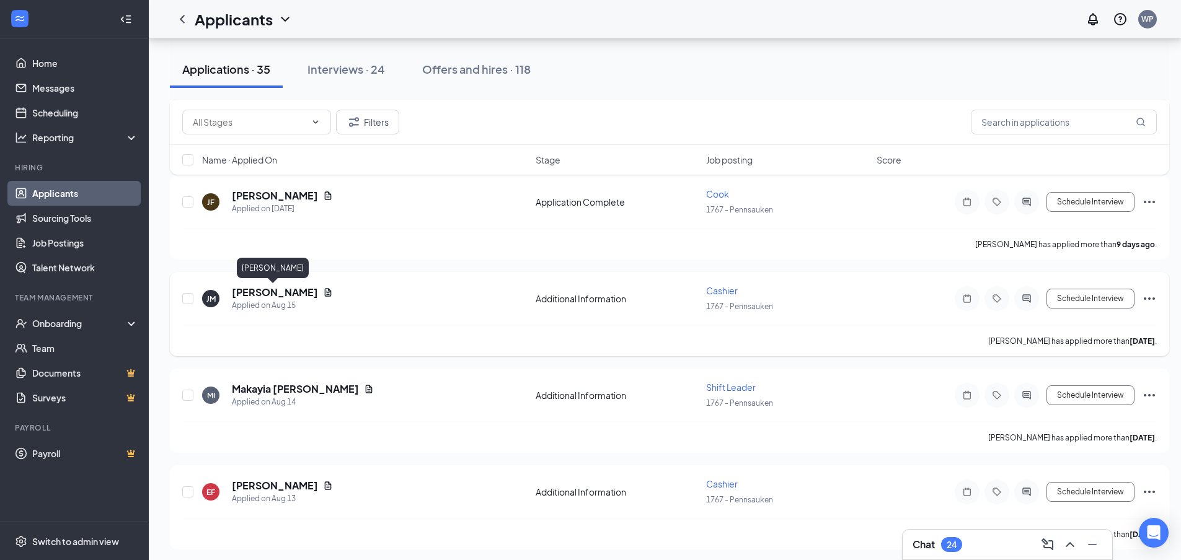
click at [248, 290] on h5 "[PERSON_NAME]" at bounding box center [275, 293] width 86 height 14
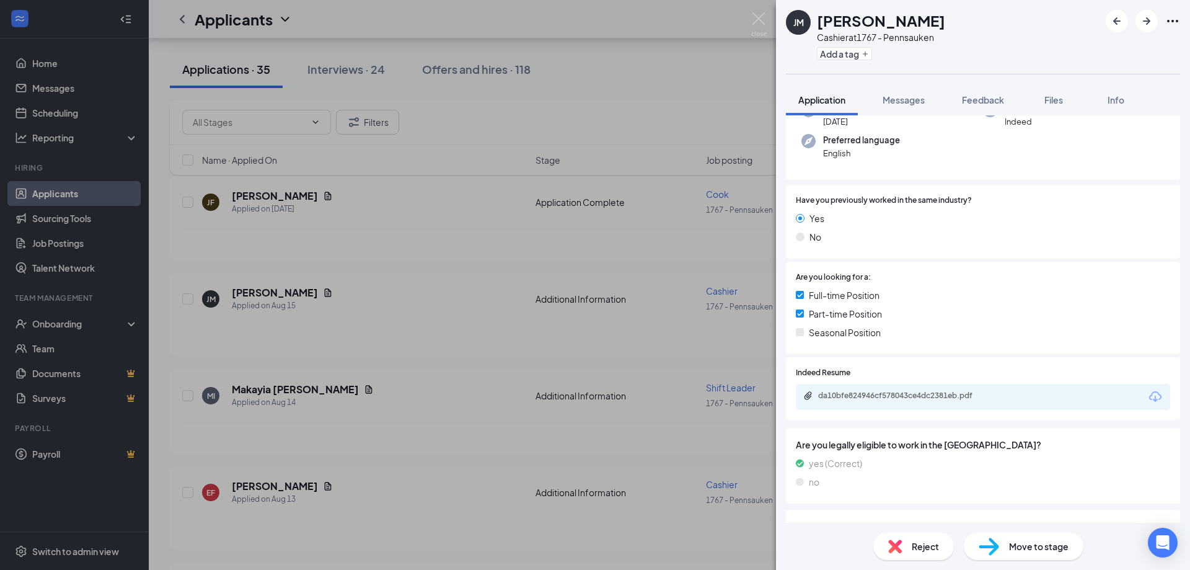
scroll to position [124, 0]
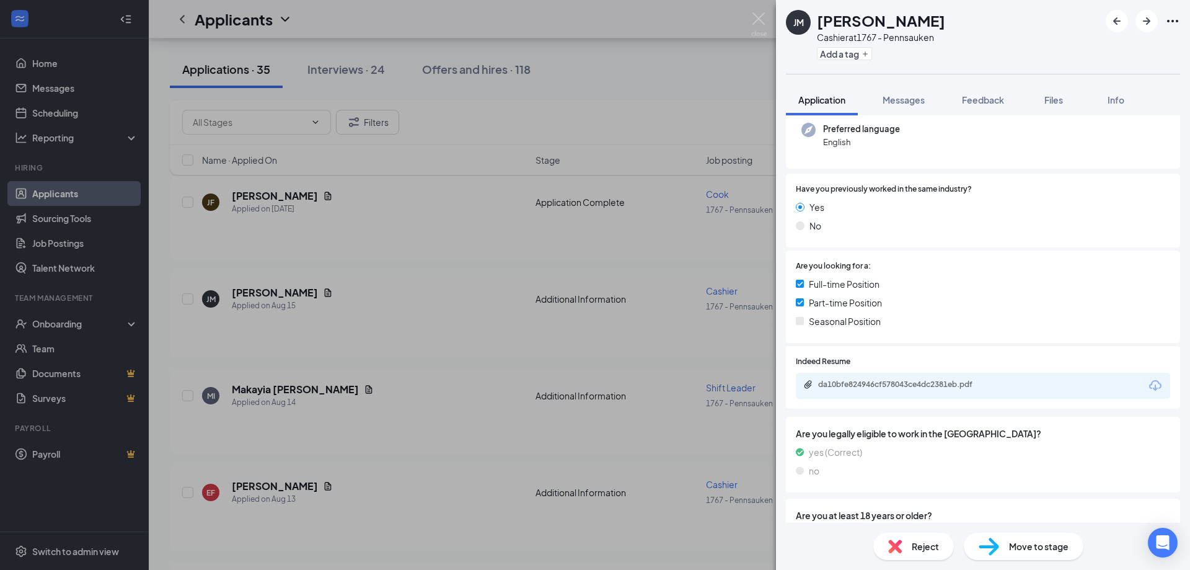
click at [850, 394] on div "da10bfe824946cf578043ce4dc2381eb.pdf" at bounding box center [983, 386] width 374 height 26
click at [855, 382] on div "da10bfe824946cf578043ce4dc2381eb.pdf" at bounding box center [905, 384] width 174 height 10
click at [760, 22] on img at bounding box center [758, 24] width 15 height 24
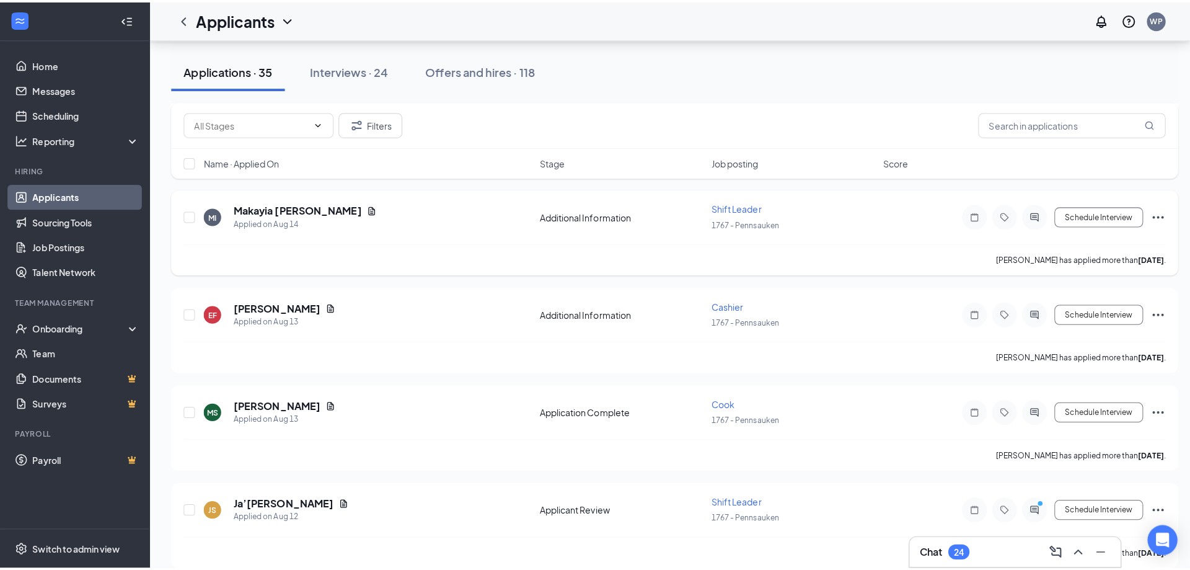
scroll to position [1798, 0]
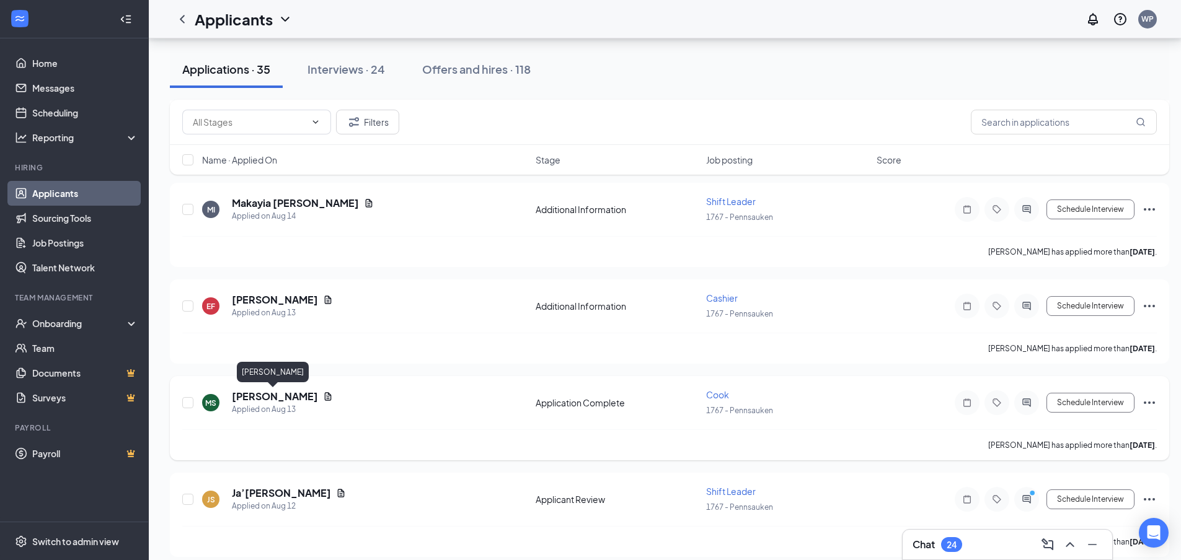
click at [255, 402] on h5 "[PERSON_NAME]" at bounding box center [275, 397] width 86 height 14
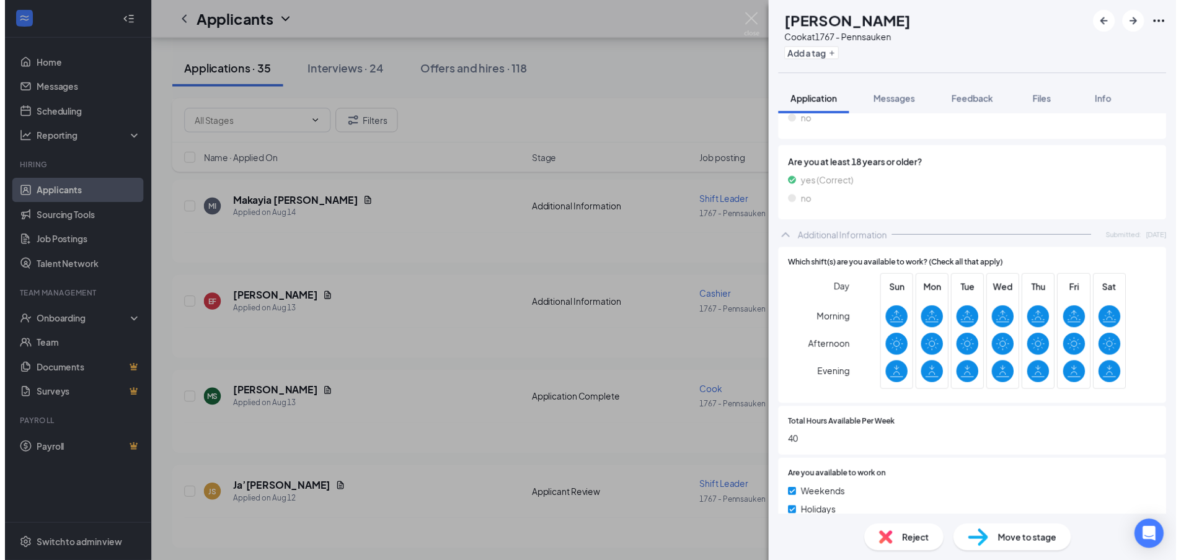
scroll to position [338, 0]
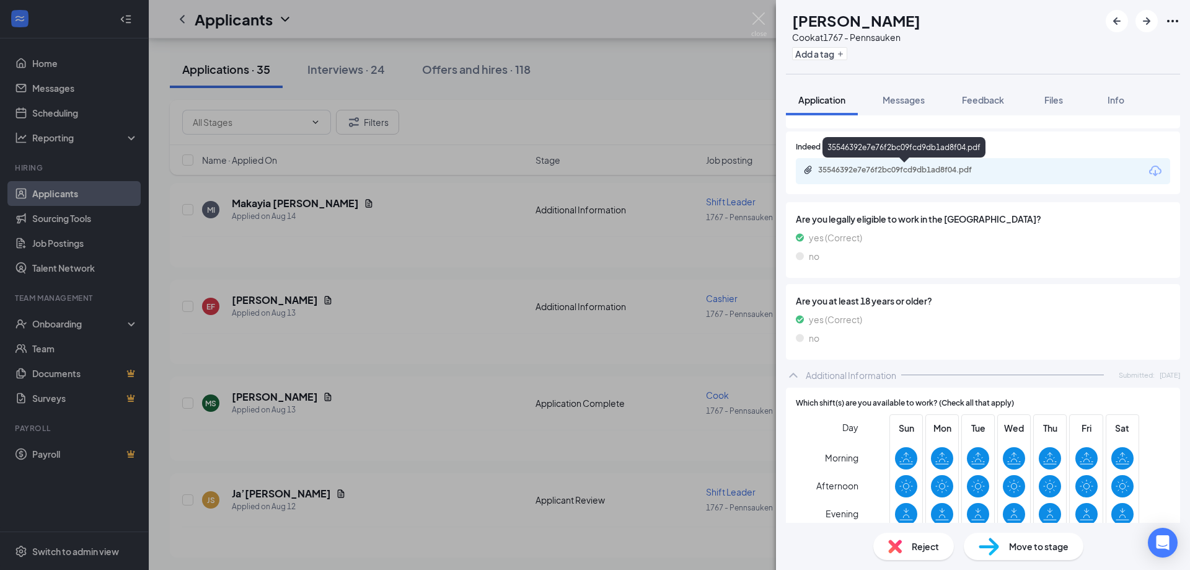
click at [845, 161] on div "35546392e7e76f2bc09fcd9db1ad8f04.pdf" at bounding box center [904, 149] width 163 height 25
click at [843, 166] on div "35546392e7e76f2bc09fcd9db1ad8f04.pdf" at bounding box center [905, 170] width 174 height 10
click at [764, 14] on img at bounding box center [758, 24] width 15 height 24
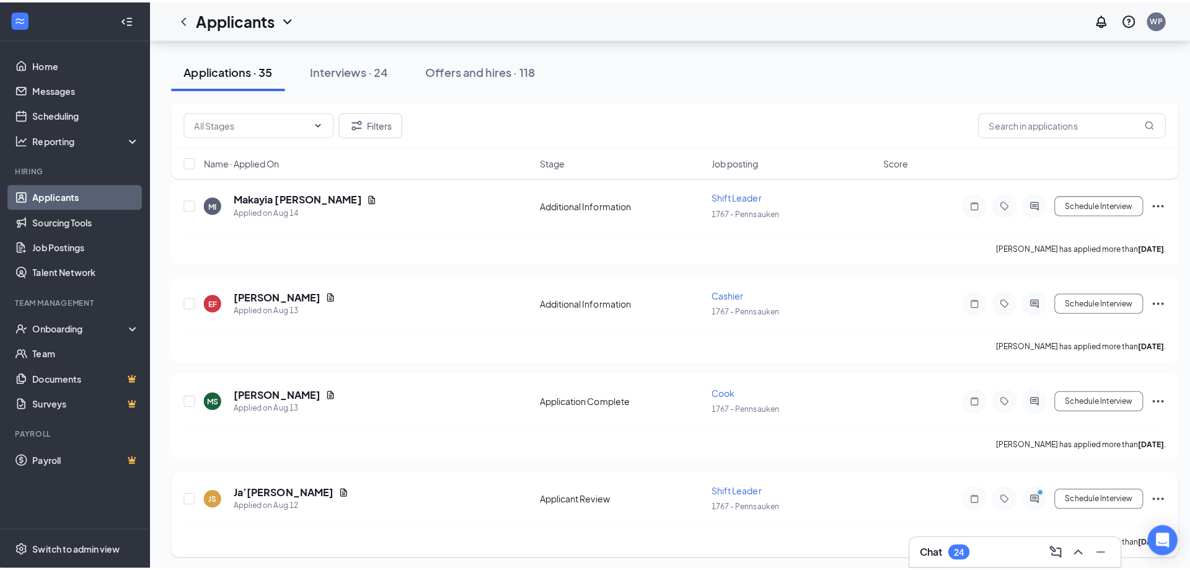
scroll to position [1798, 0]
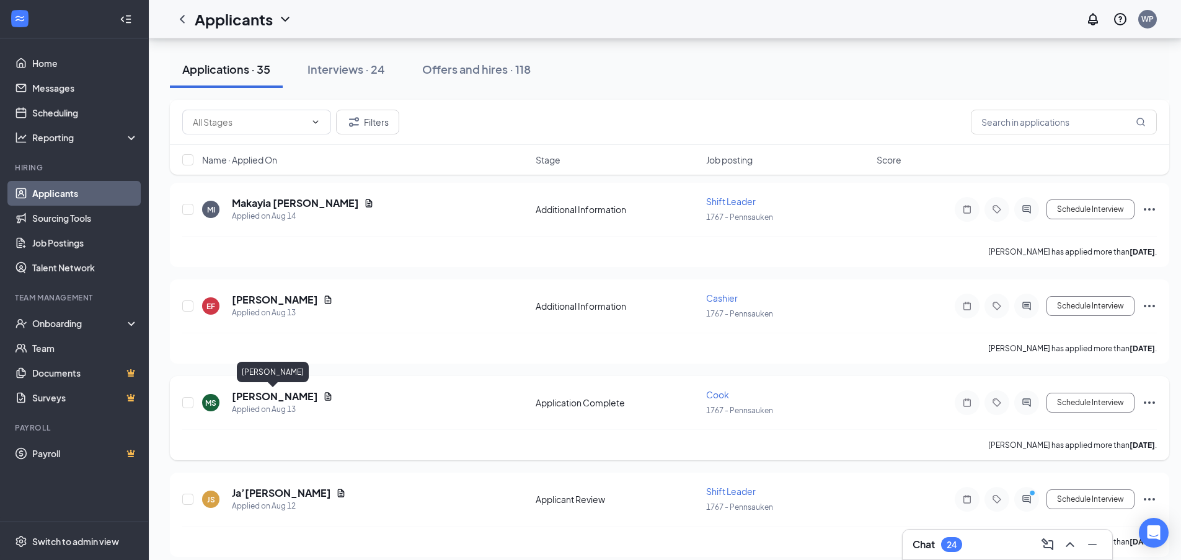
click at [261, 399] on h5 "[PERSON_NAME]" at bounding box center [275, 397] width 86 height 14
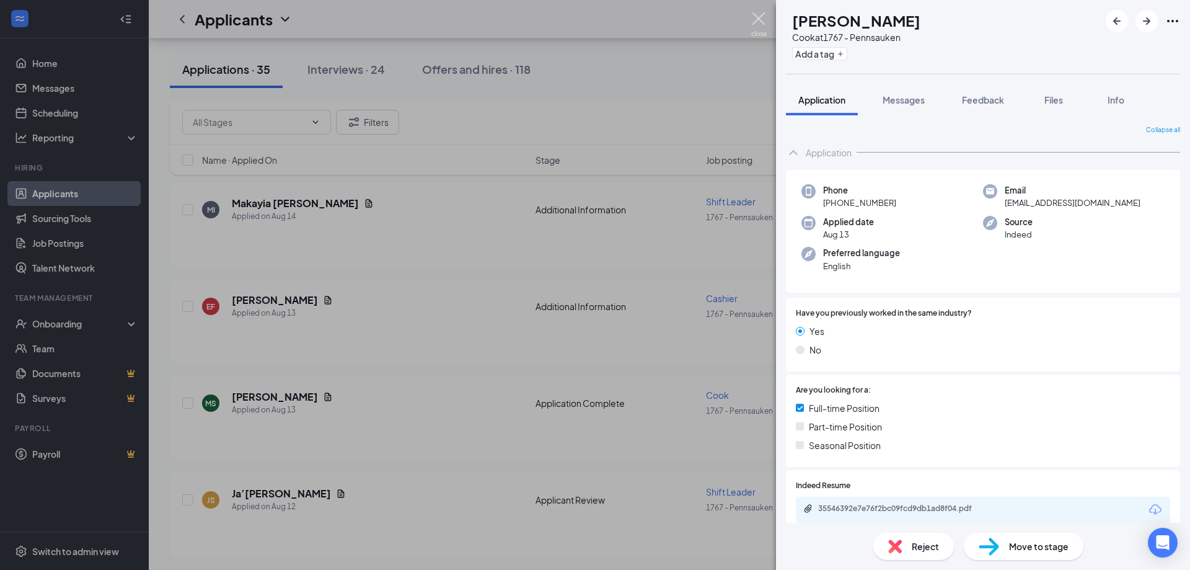
click at [757, 29] on img at bounding box center [758, 24] width 15 height 24
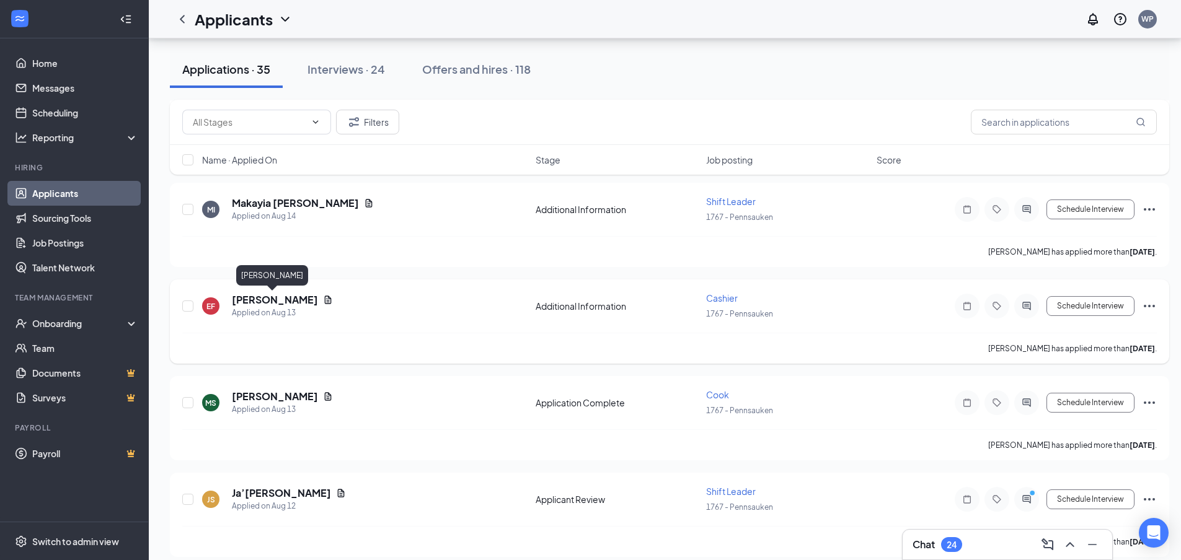
click at [252, 301] on h5 "[PERSON_NAME]" at bounding box center [275, 300] width 86 height 14
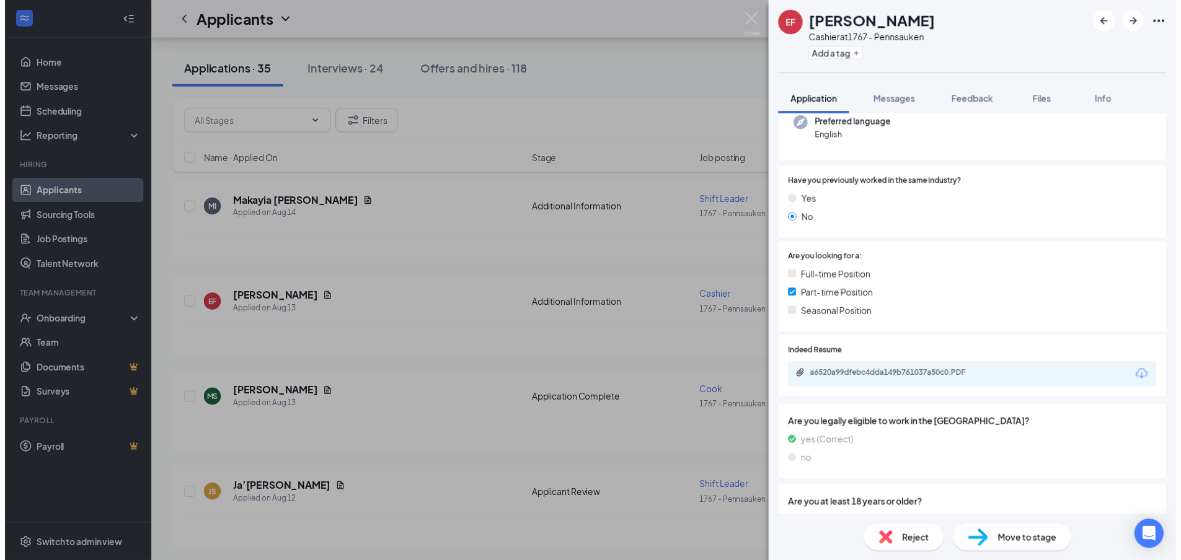
scroll to position [186, 0]
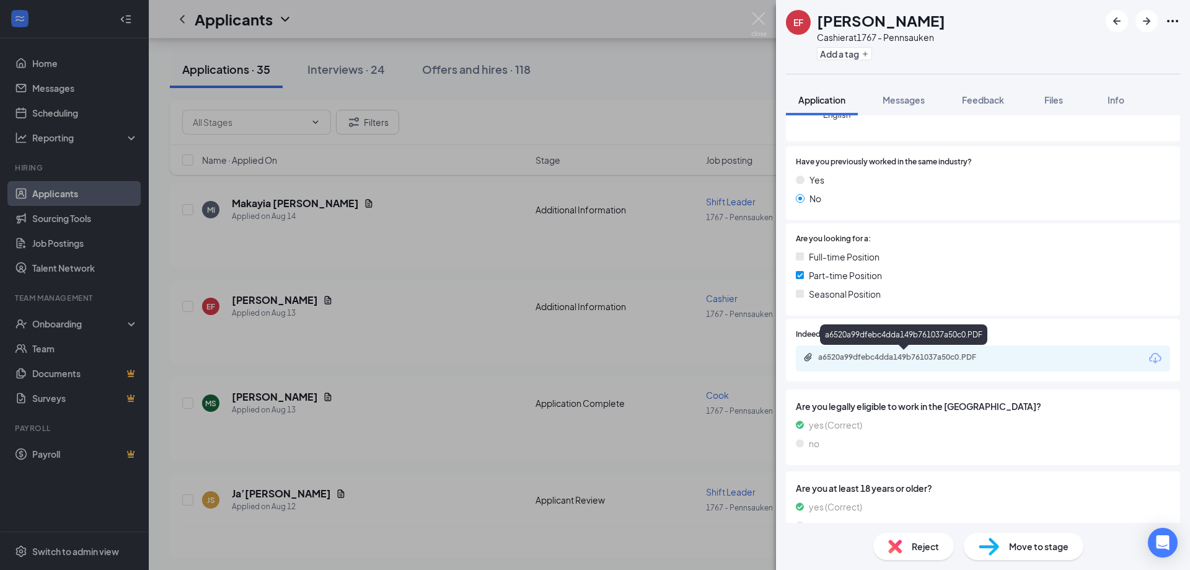
click at [857, 360] on div "a6520a99dfebc4dda149b761037a50c0.PDF" at bounding box center [905, 357] width 174 height 10
drag, startPoint x: 764, startPoint y: 21, endPoint x: 461, endPoint y: 206, distance: 354.7
click at [763, 21] on img at bounding box center [758, 24] width 15 height 24
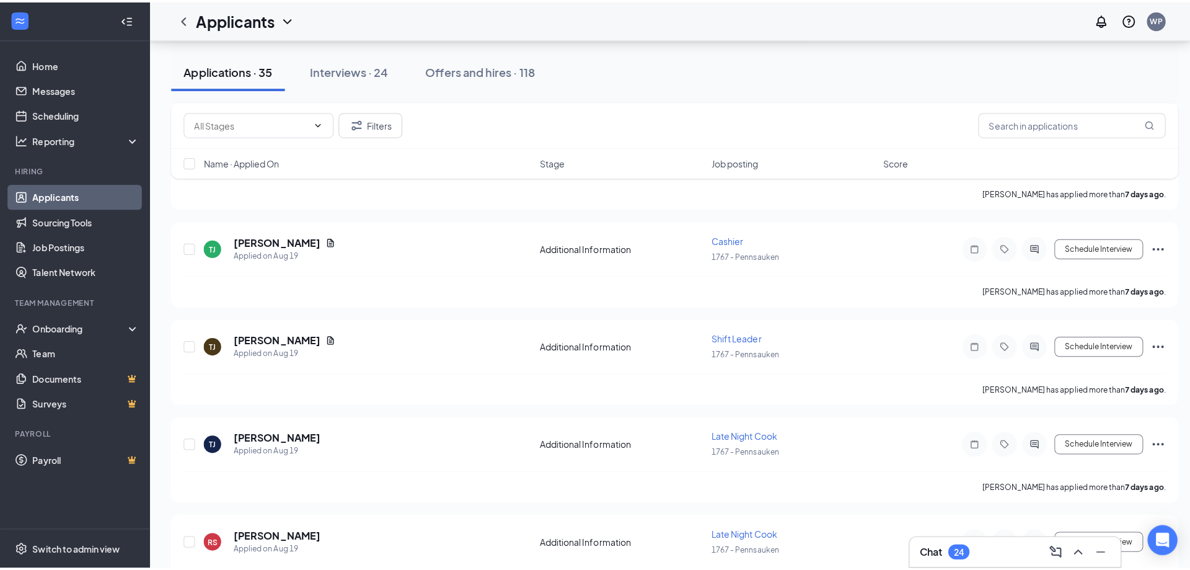
scroll to position [1083, 0]
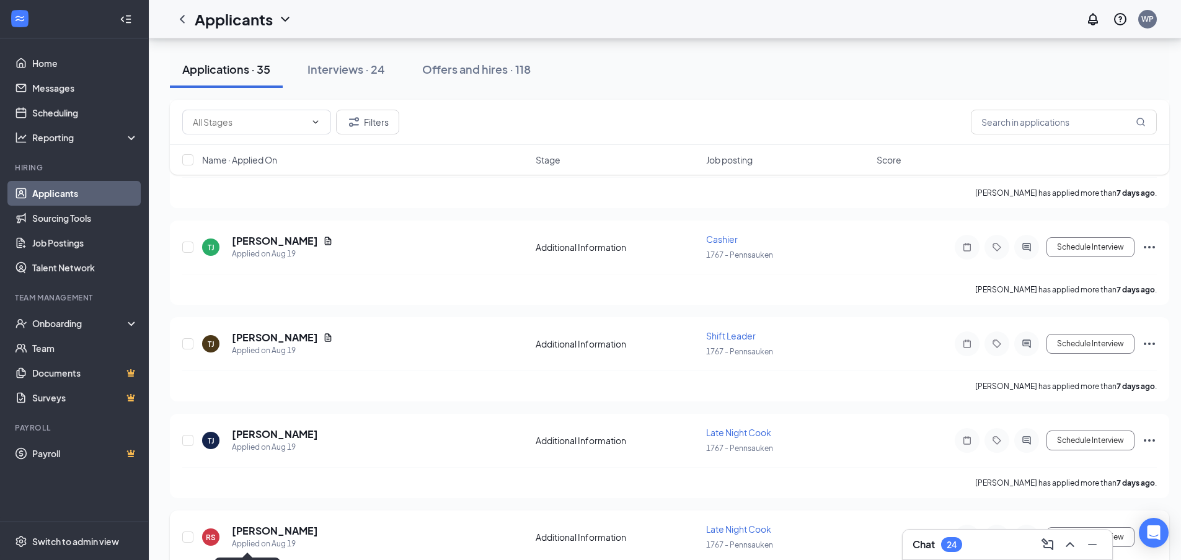
click at [257, 540] on div "Applied on Aug 19" at bounding box center [275, 544] width 86 height 12
click at [258, 534] on h5 "[PERSON_NAME]" at bounding box center [275, 531] width 86 height 14
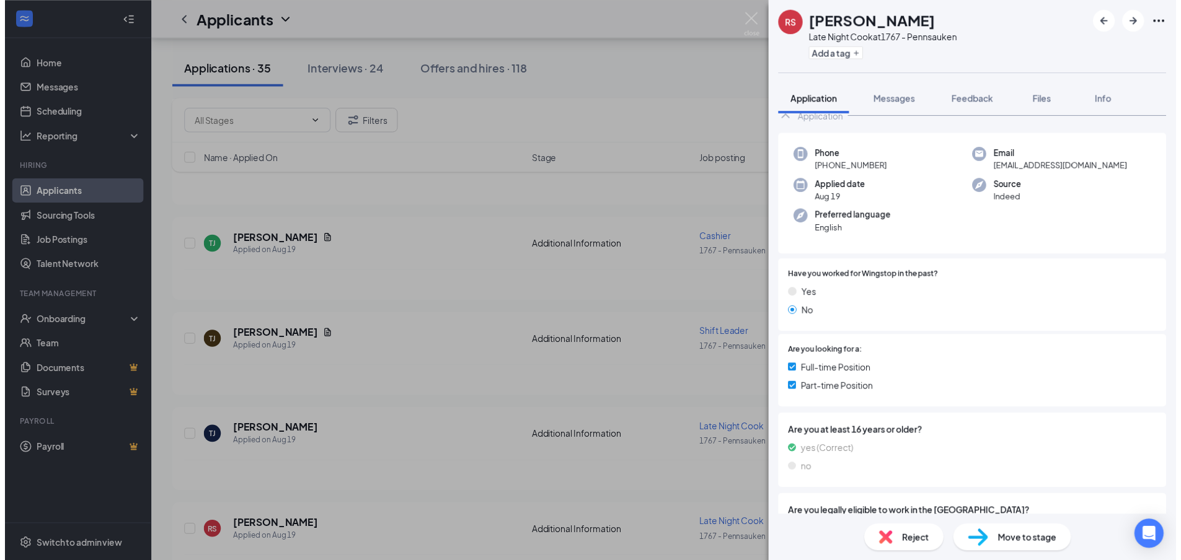
scroll to position [152, 0]
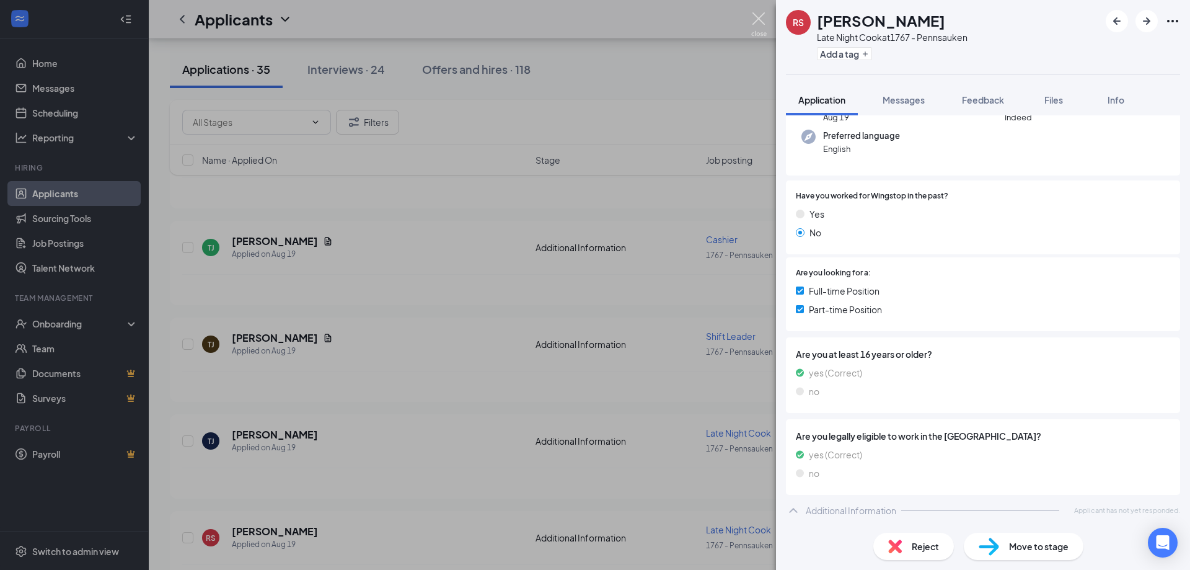
click at [764, 19] on img at bounding box center [758, 24] width 15 height 24
